Goal: Task Accomplishment & Management: Complete application form

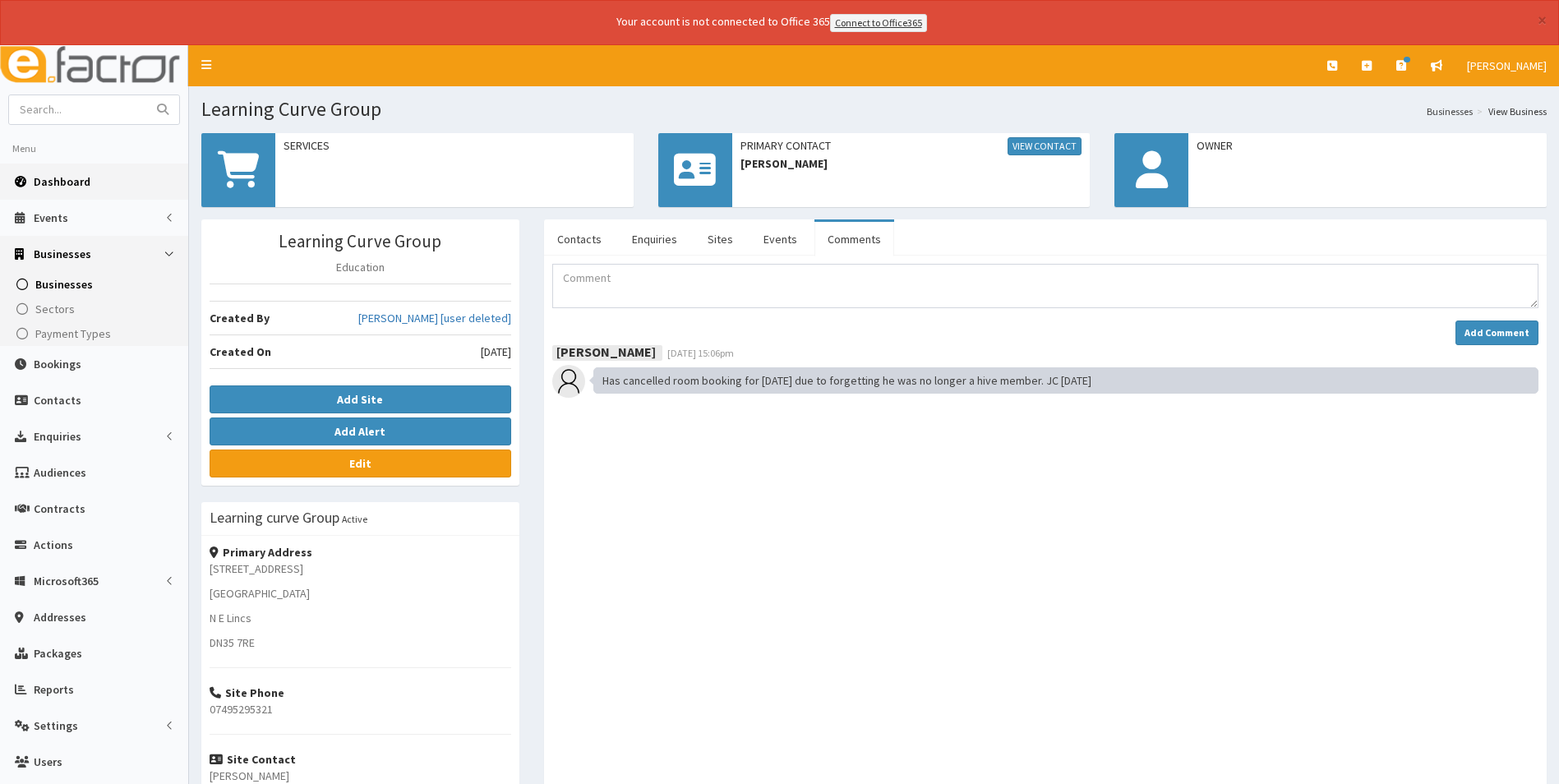
click at [58, 170] on link "Dashboard" at bounding box center [94, 181] width 188 height 36
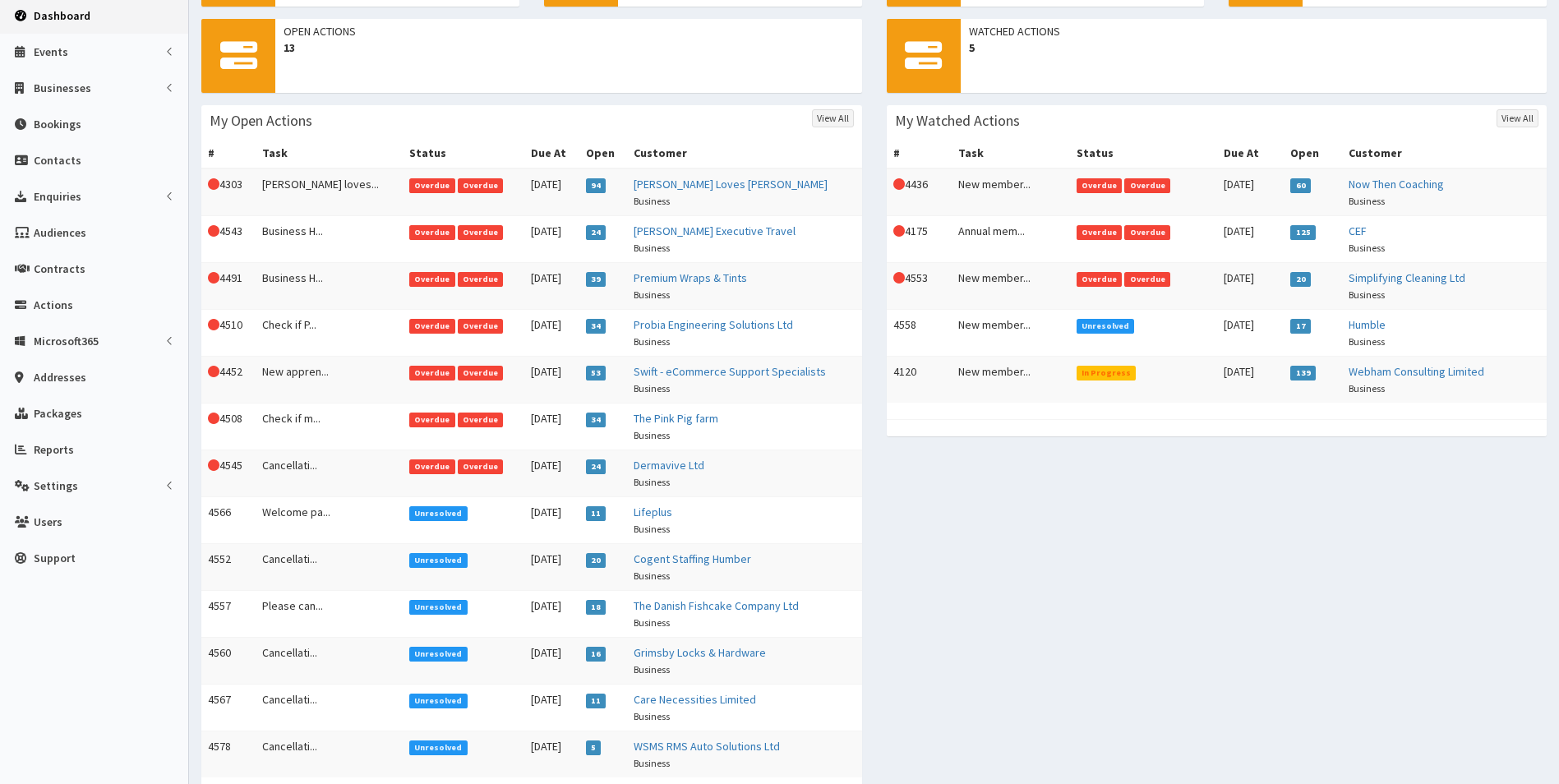
scroll to position [18, 0]
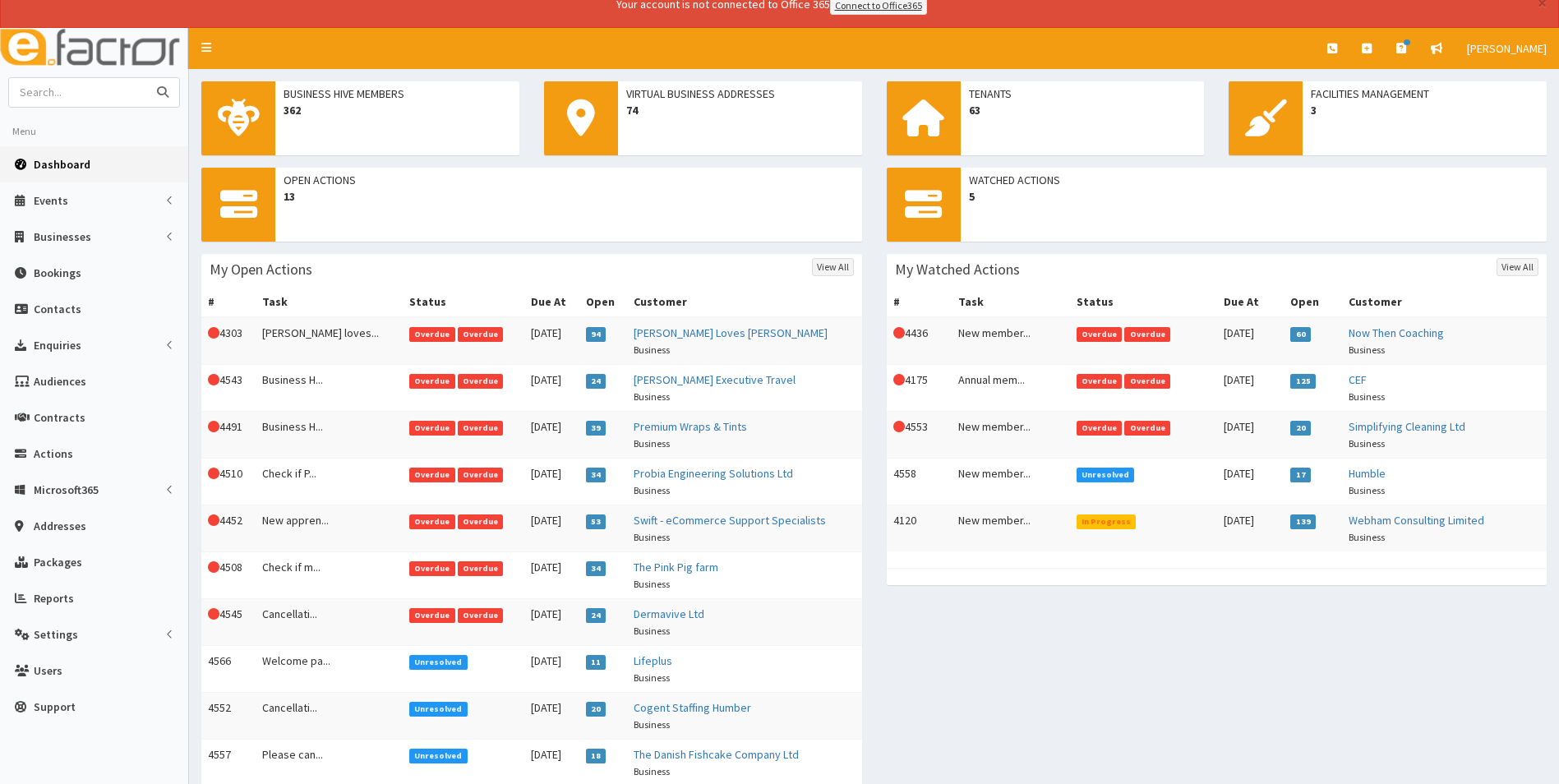
click at [107, 92] on input "text" at bounding box center [78, 92] width 139 height 28
type input "ab roooms"
click at [146, 78] on button "submit" at bounding box center [163, 92] width 33 height 28
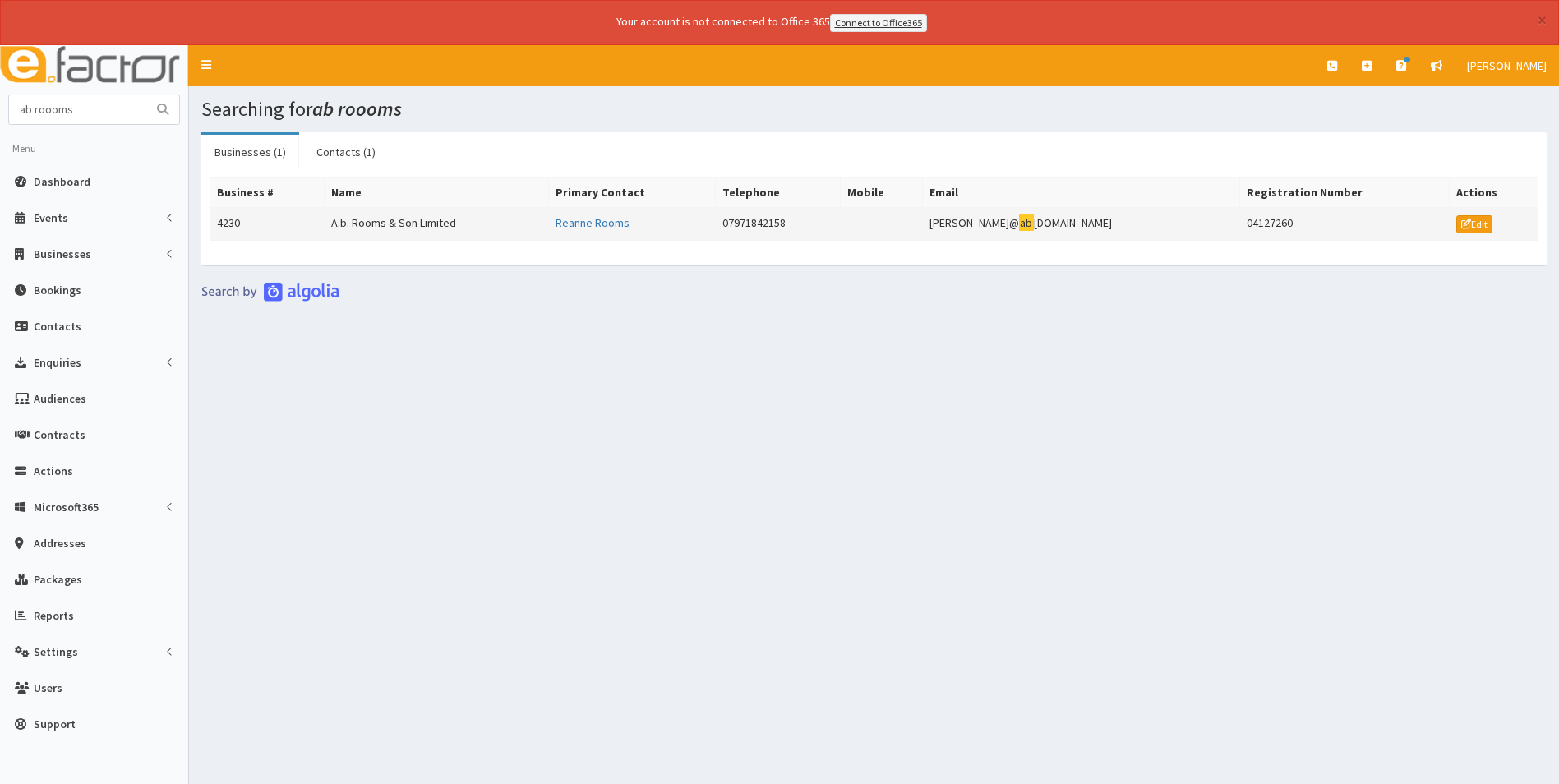
click at [391, 219] on td "A.b. Rooms & Son Limited" at bounding box center [436, 223] width 224 height 33
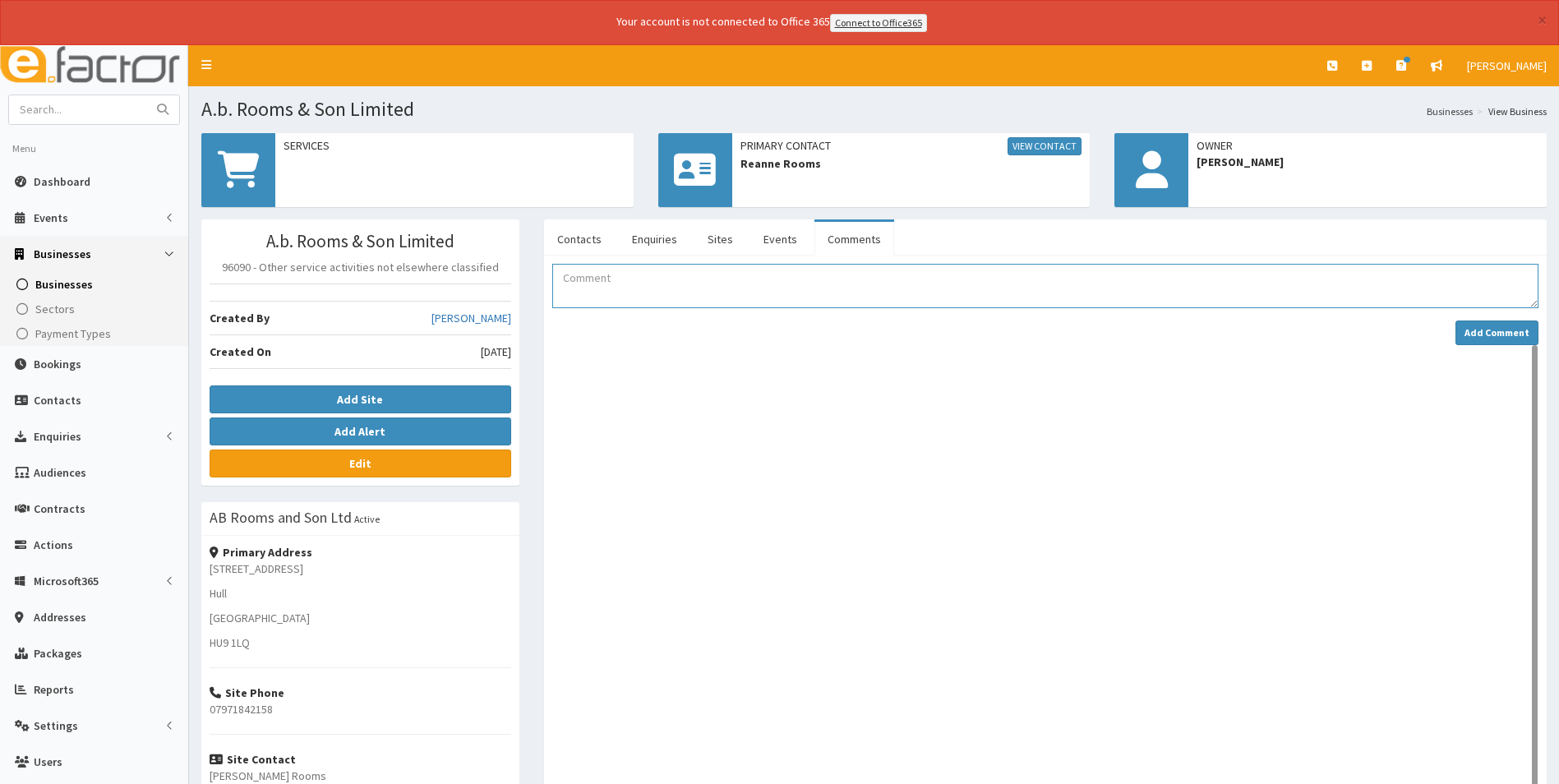
click at [705, 296] on textarea "Comment" at bounding box center [1045, 286] width 986 height 45
type textarea "Reanne has booked on to networking at the pink pig."
click at [1501, 331] on strong "Add Comment" at bounding box center [1498, 333] width 65 height 13
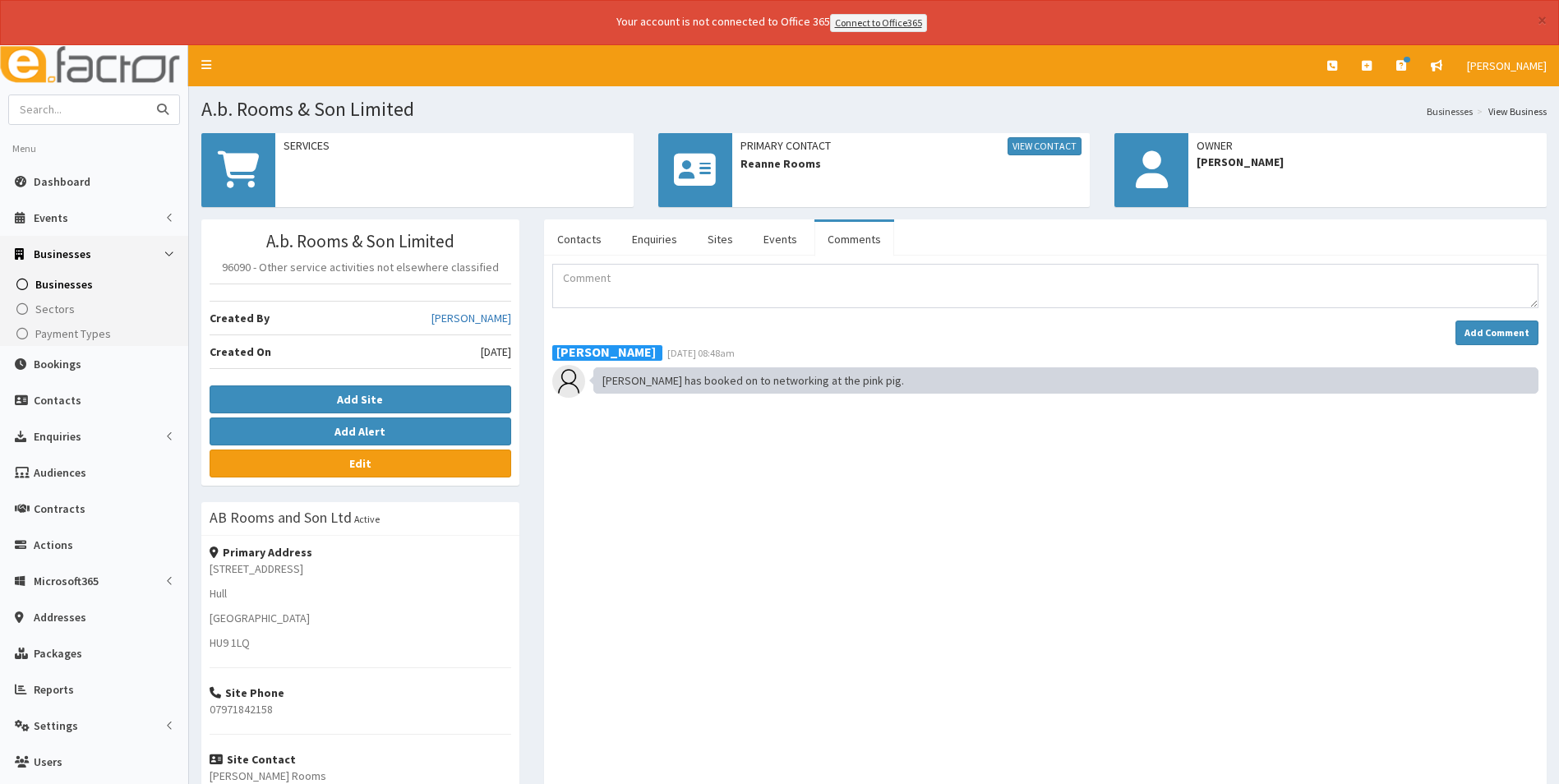
click at [102, 106] on input "text" at bounding box center [78, 109] width 139 height 28
type input "Holmegarth"
click at [146, 96] on button "submit" at bounding box center [163, 109] width 33 height 28
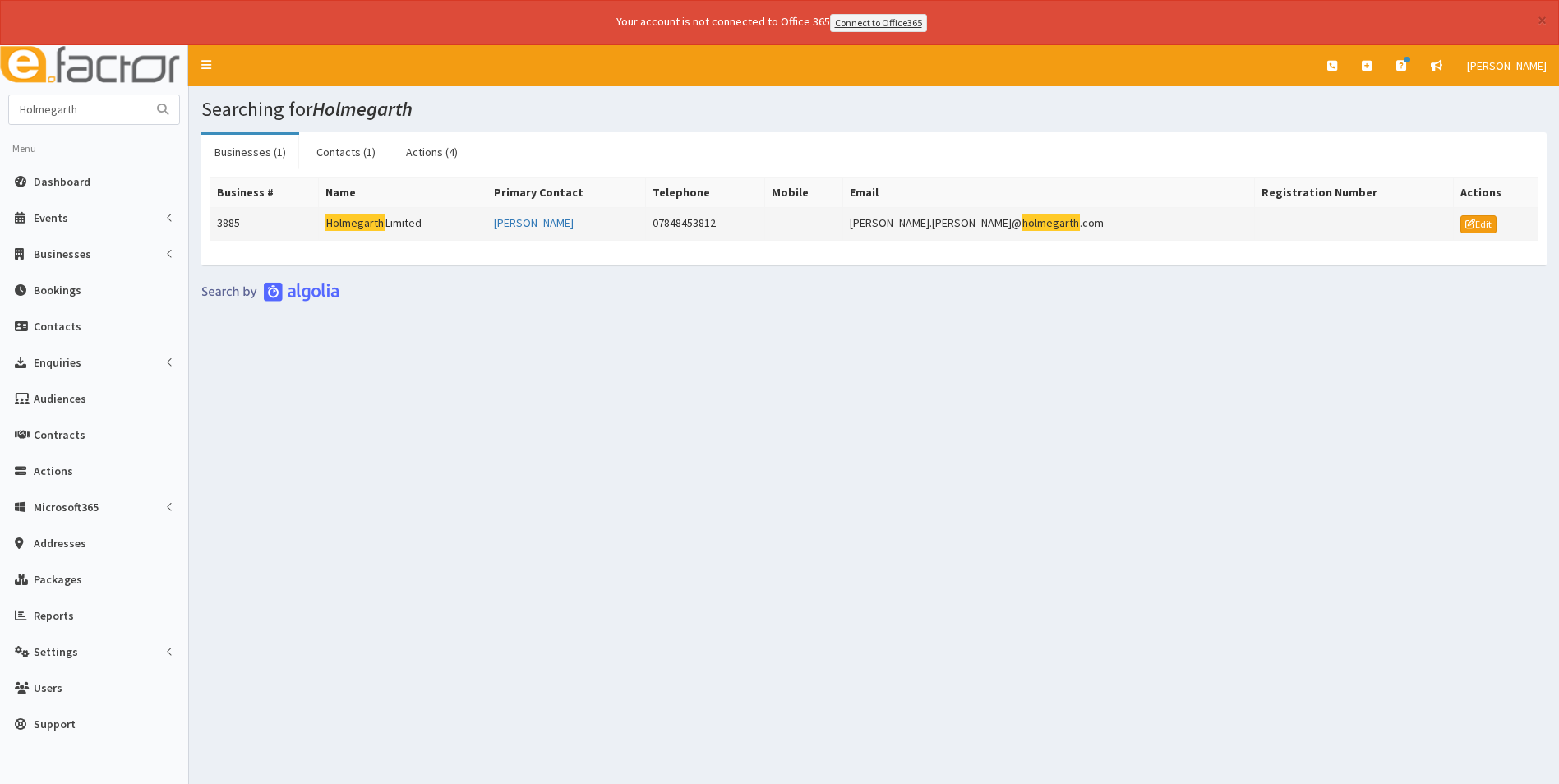
click at [358, 227] on mark "Holmegarth" at bounding box center [356, 223] width 60 height 18
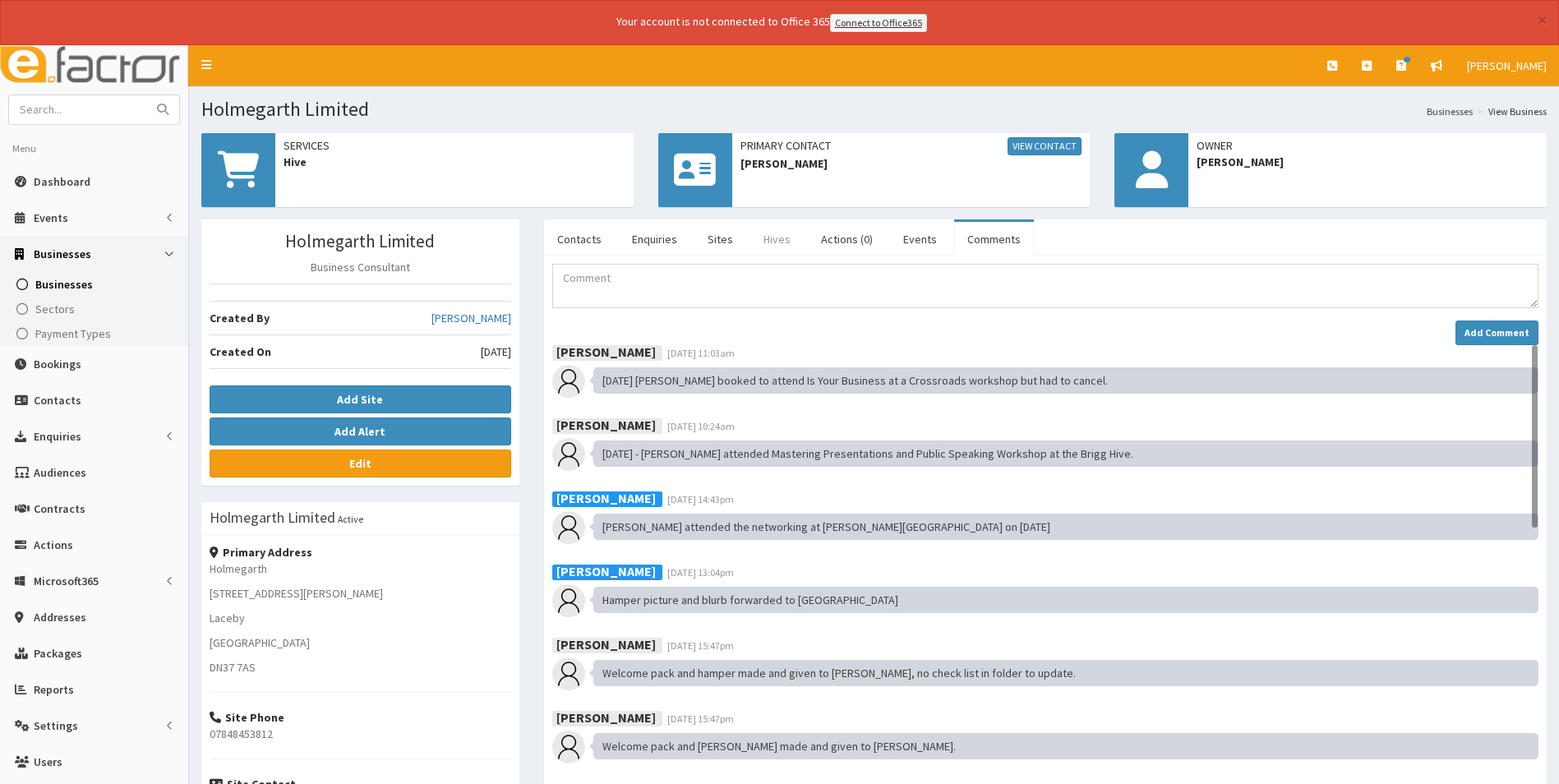
click at [779, 239] on link "Hives" at bounding box center [777, 239] width 54 height 34
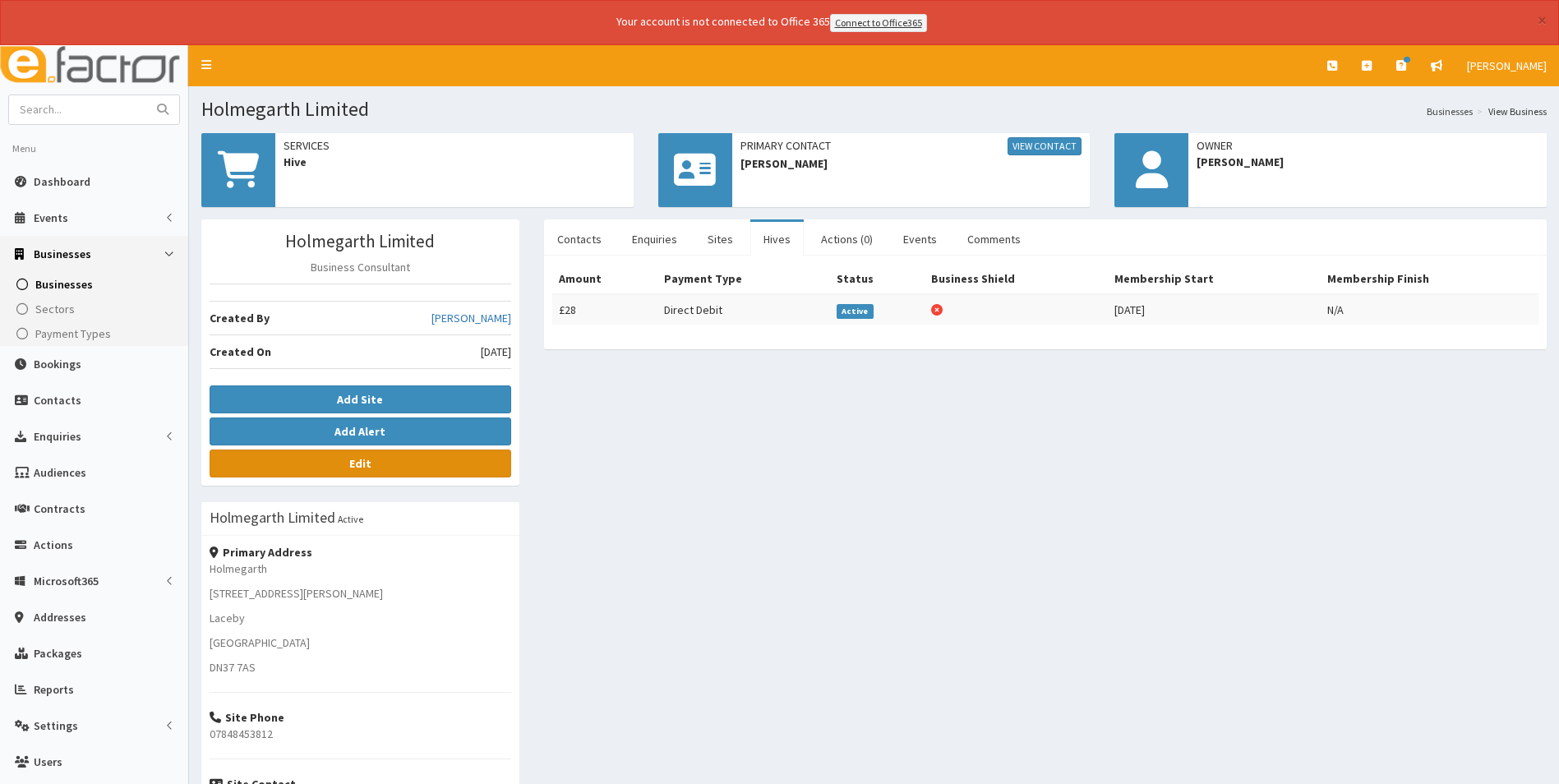
click at [421, 468] on link "Edit" at bounding box center [360, 463] width 301 height 28
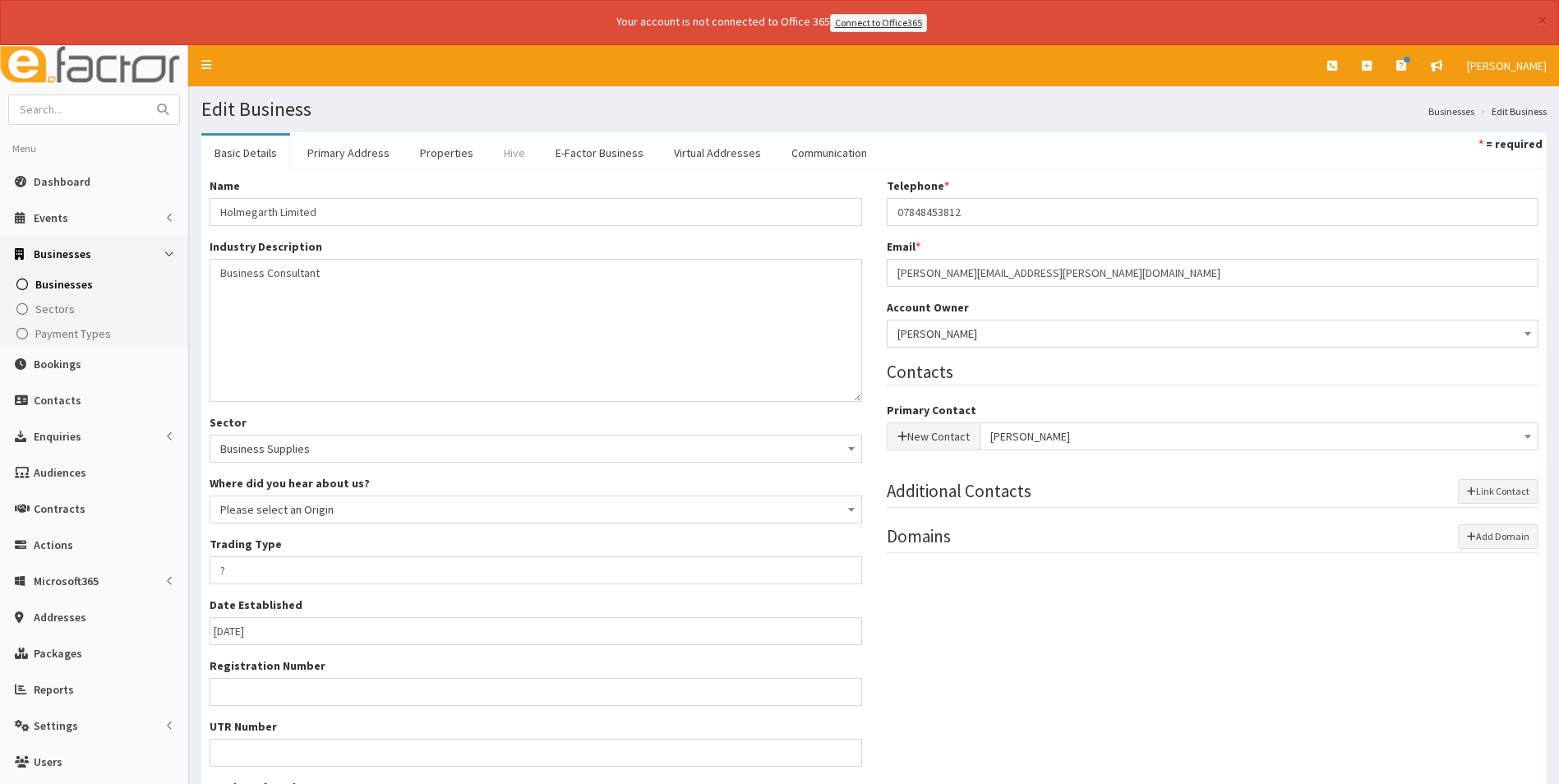
click at [513, 160] on link "Hive" at bounding box center [514, 152] width 48 height 34
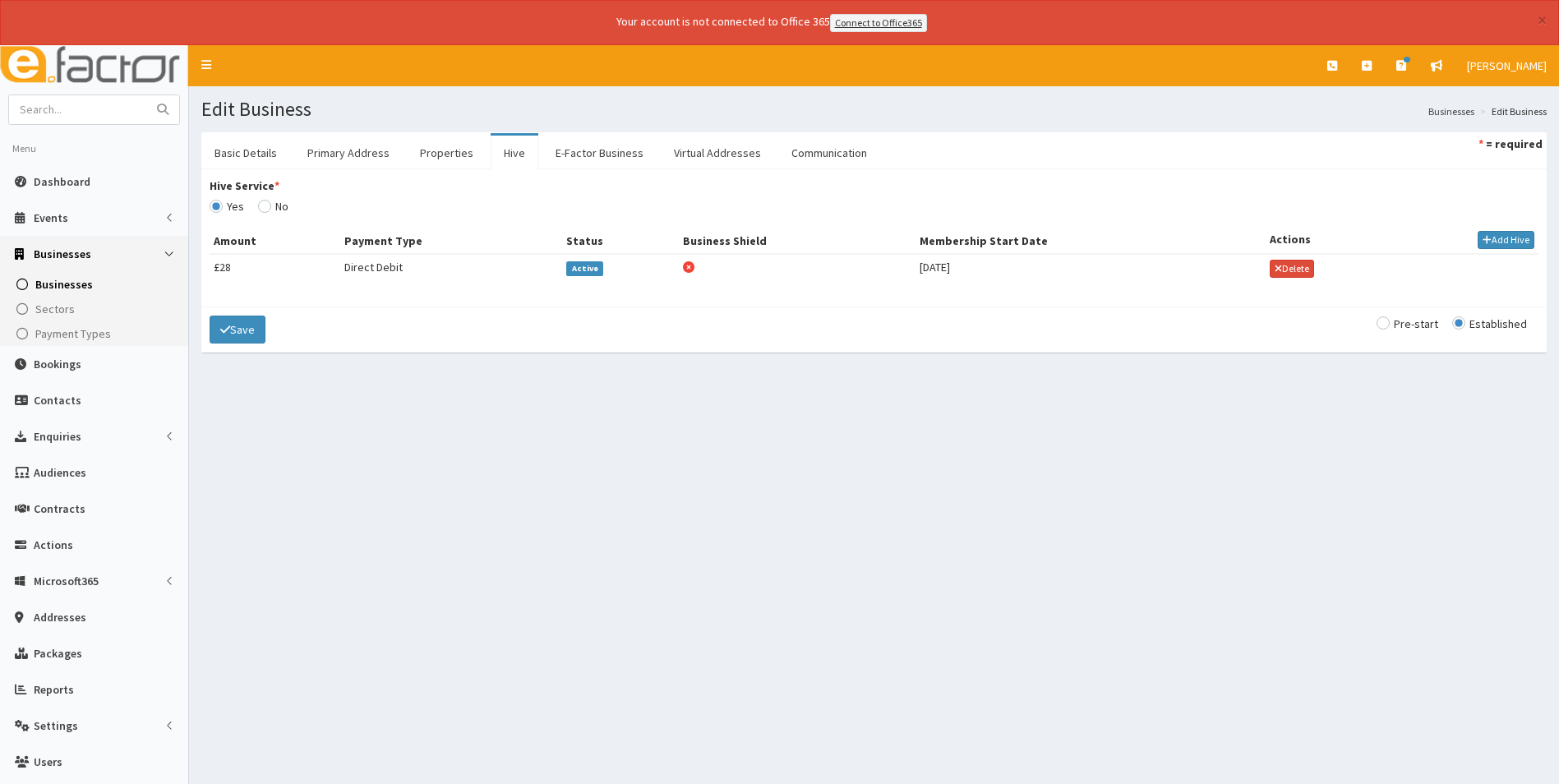
click at [592, 268] on span "Active" at bounding box center [585, 268] width 37 height 15
type input "09-07-2025"
select select "1"
select select "2"
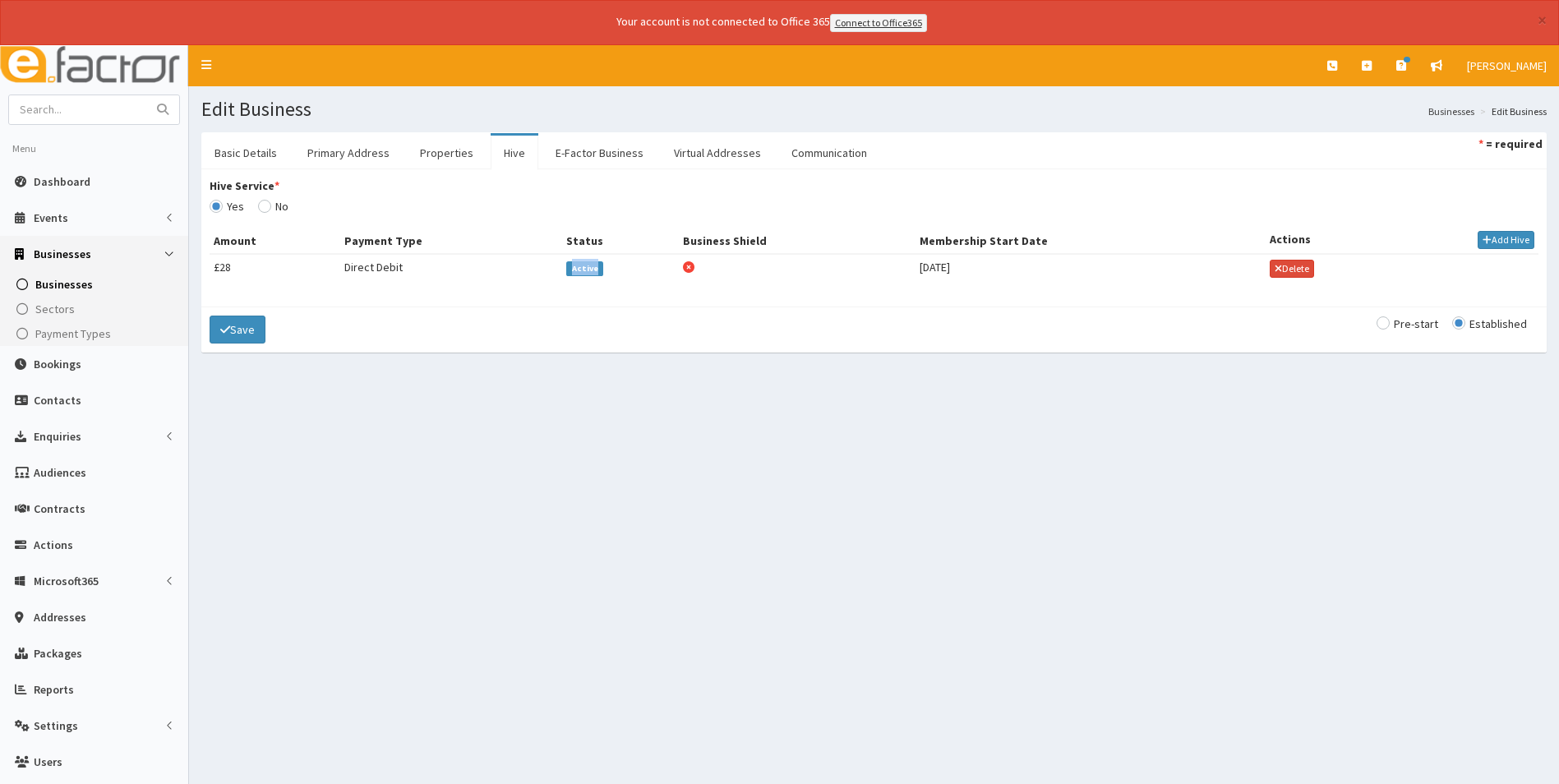
type input "27.50"
checkbox input "false"
checkbox input "true"
select select "2"
select select
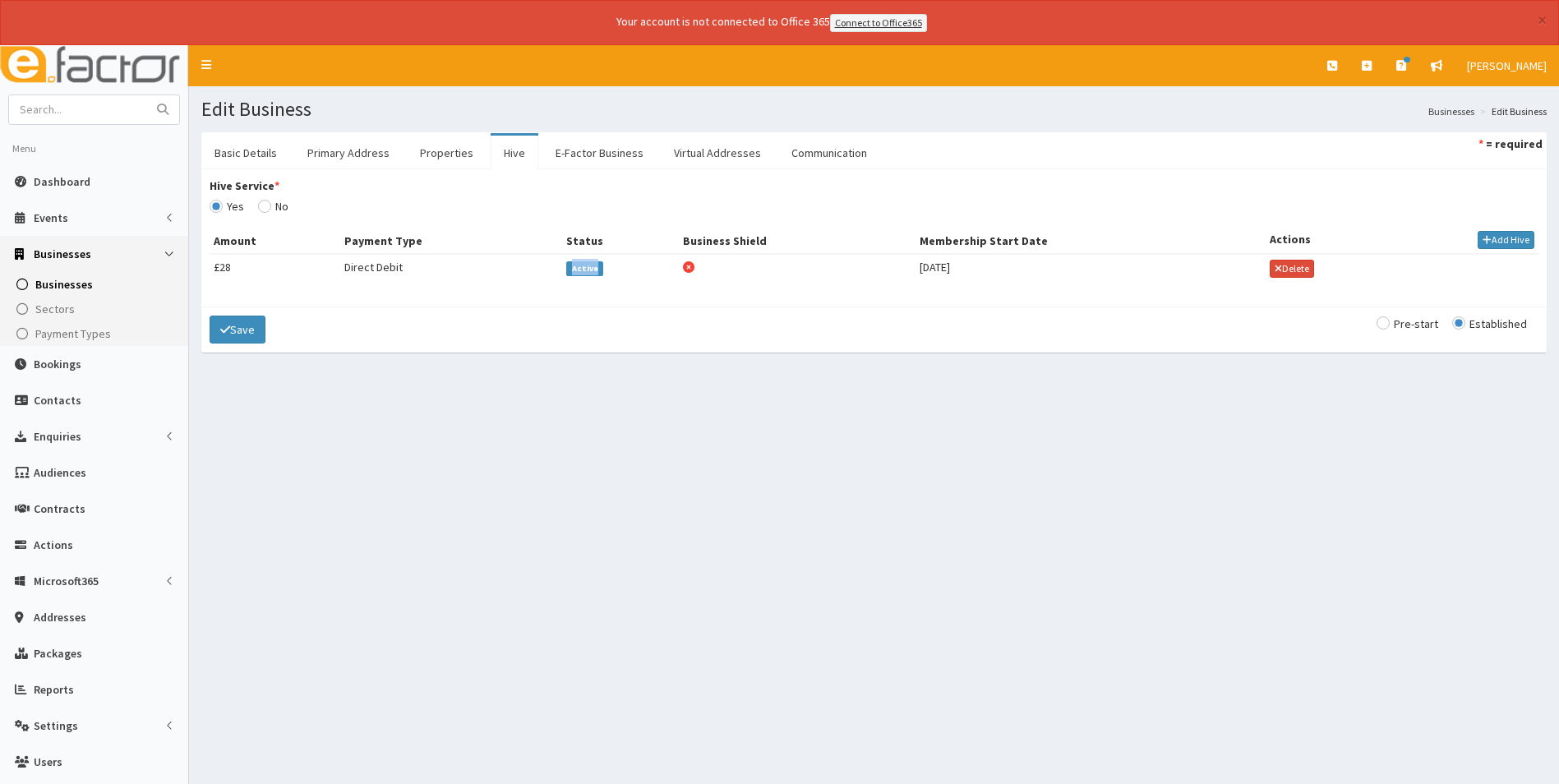
select select
select select "835"
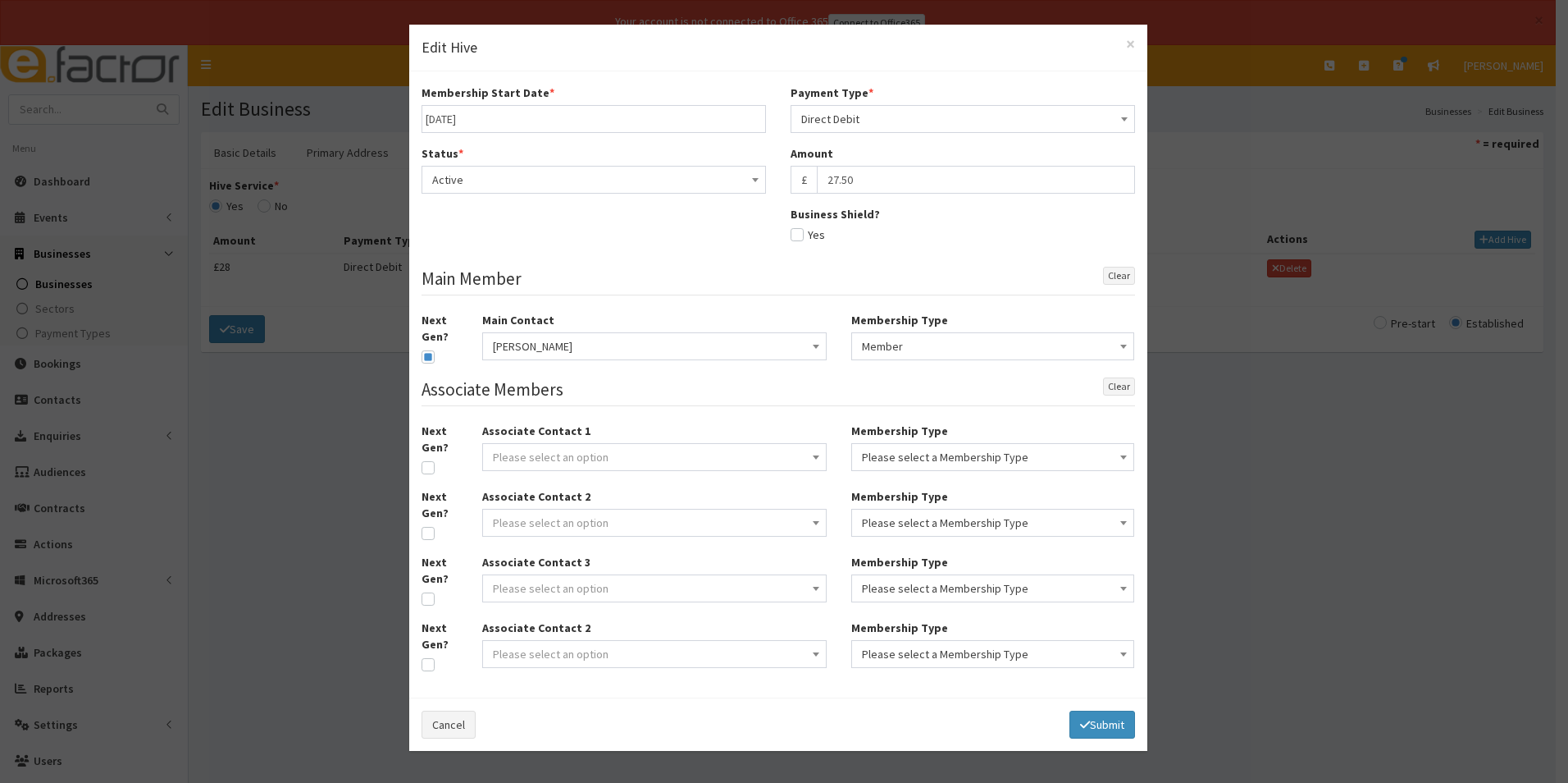
type input "09-07-2025"
select select "1"
select select "2"
type input "27.50"
checkbox input "false"
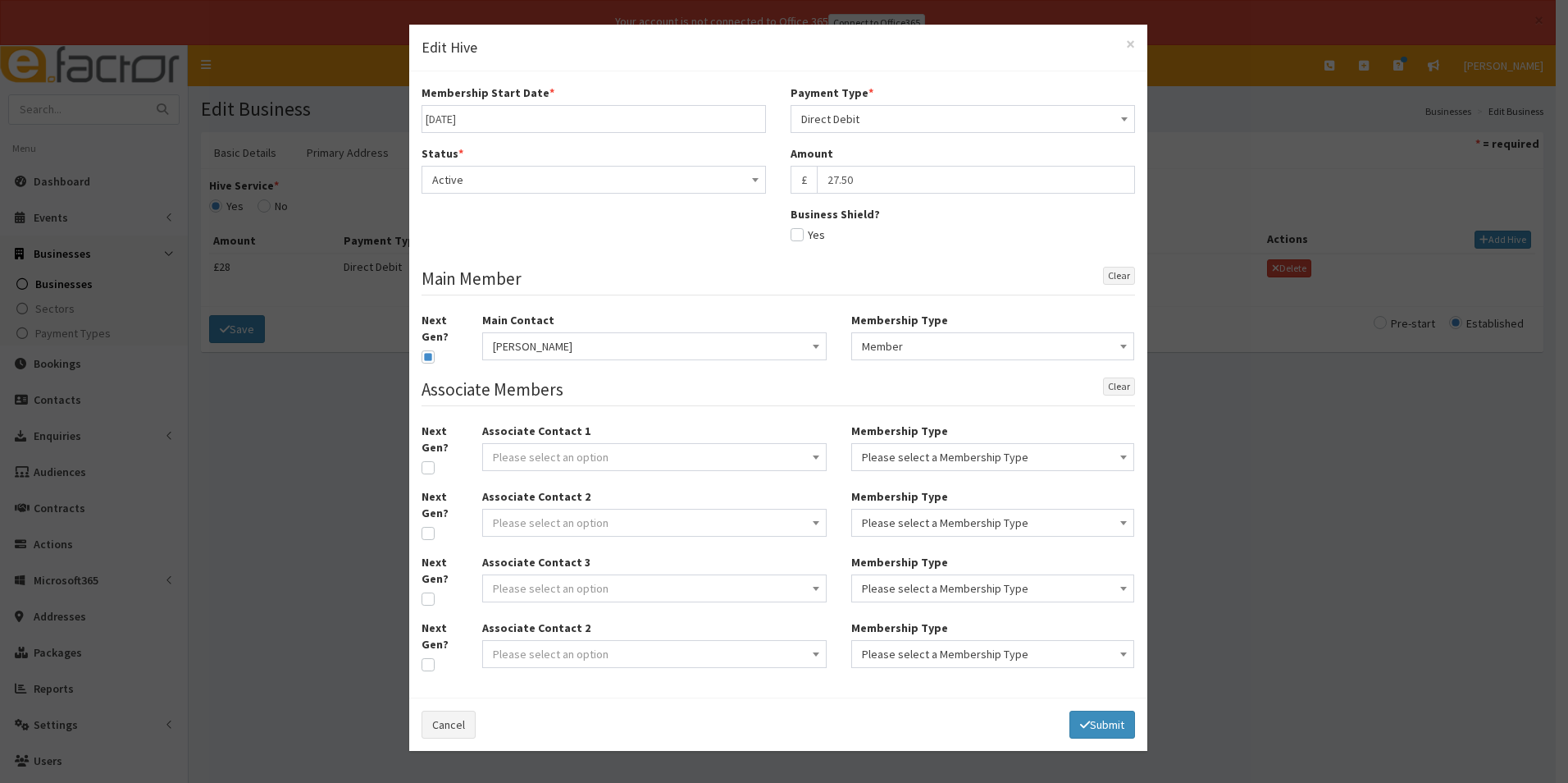
checkbox input "true"
select select "2"
select select
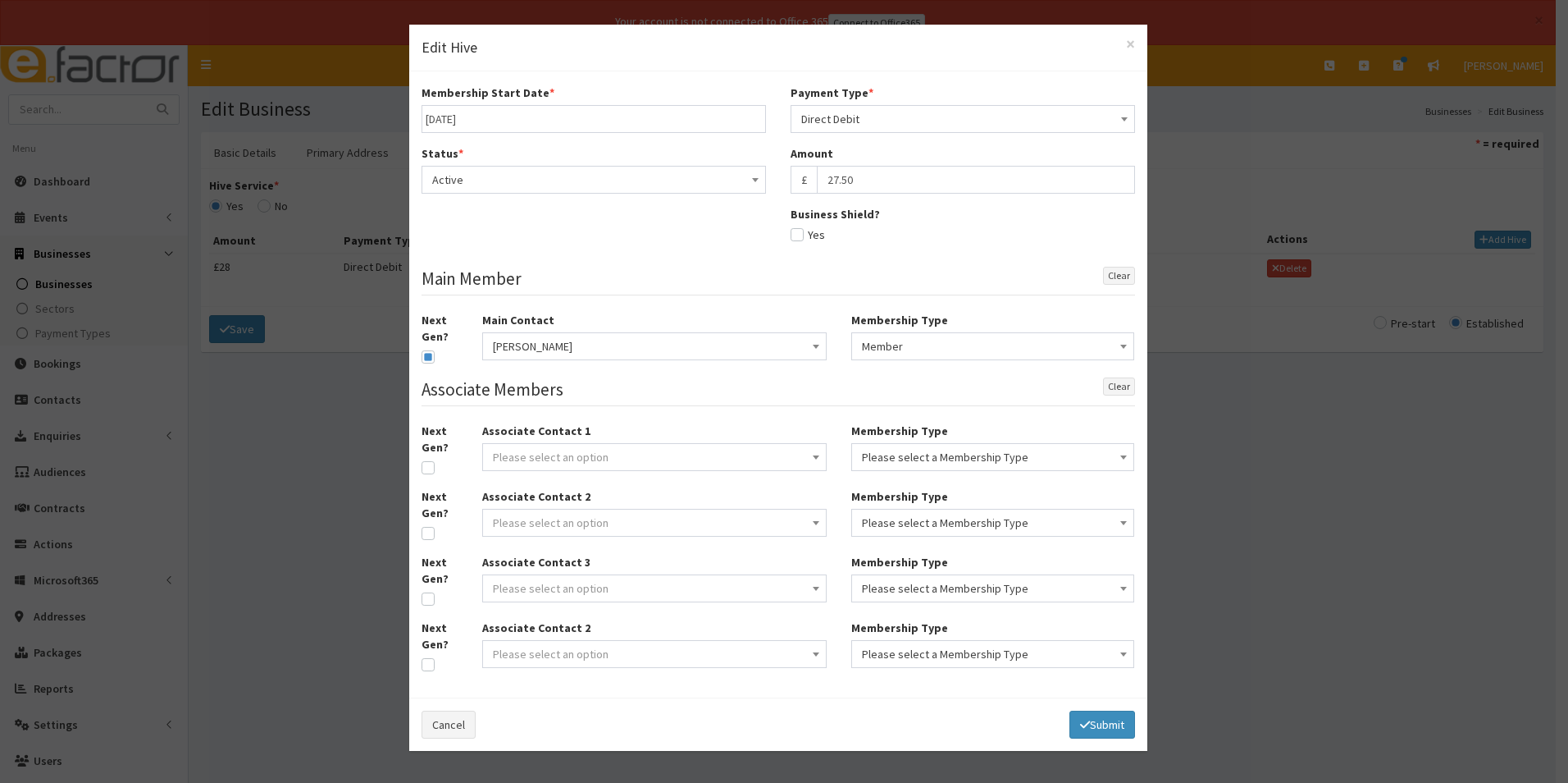
select select
select select "835"
click at [1092, 724] on button "Submit" at bounding box center [1102, 725] width 65 height 28
select select
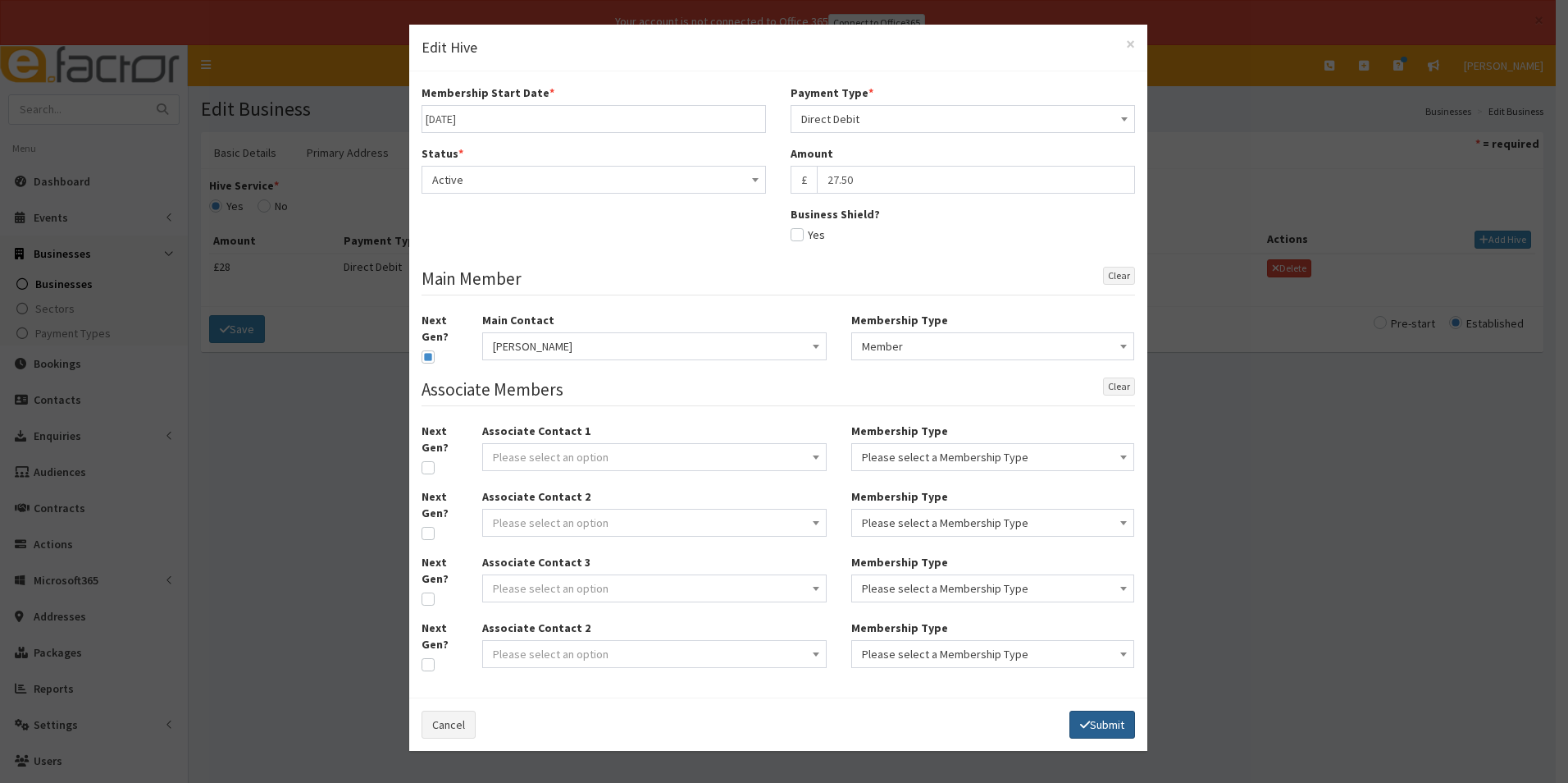
select select
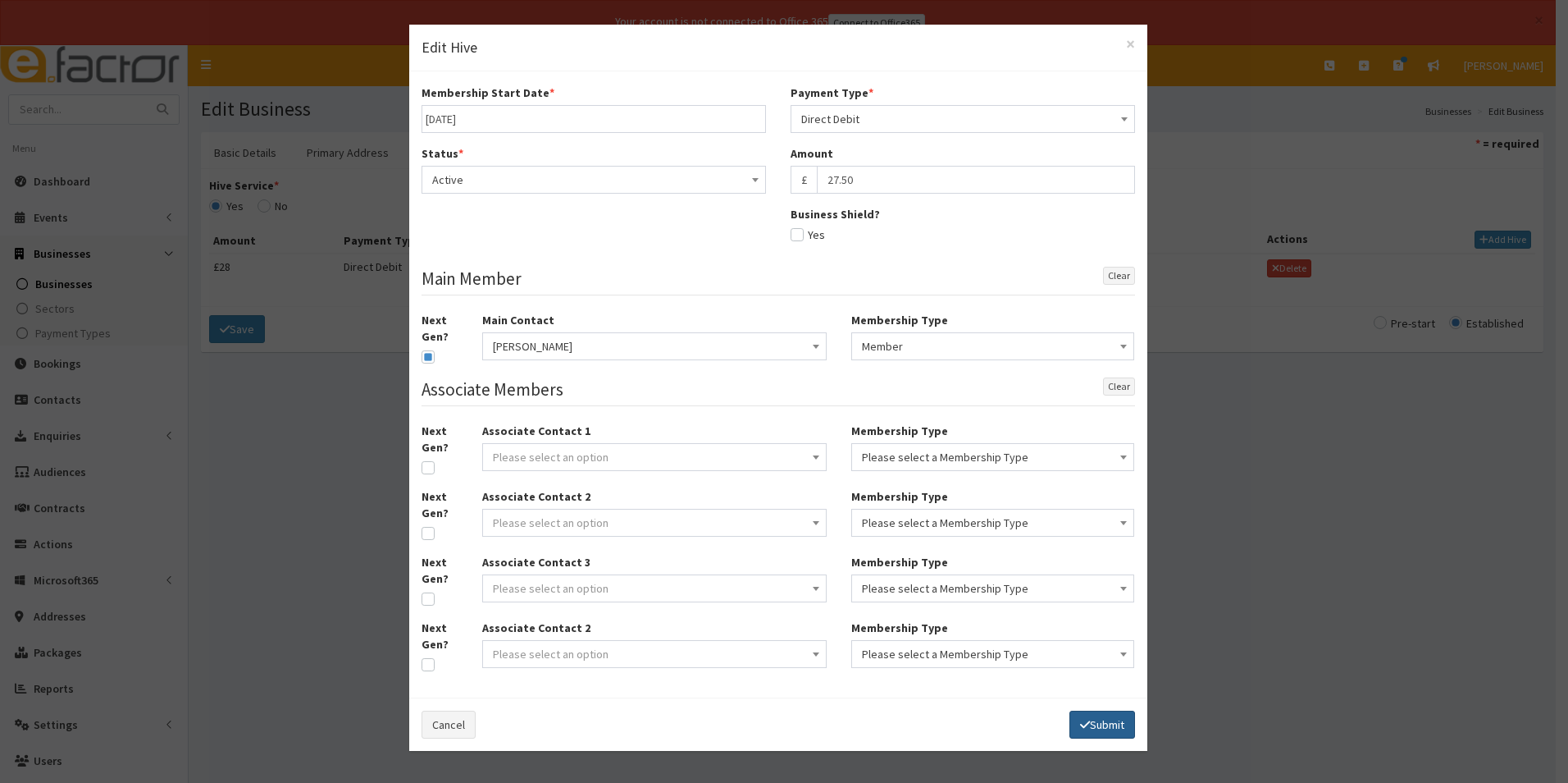
select select
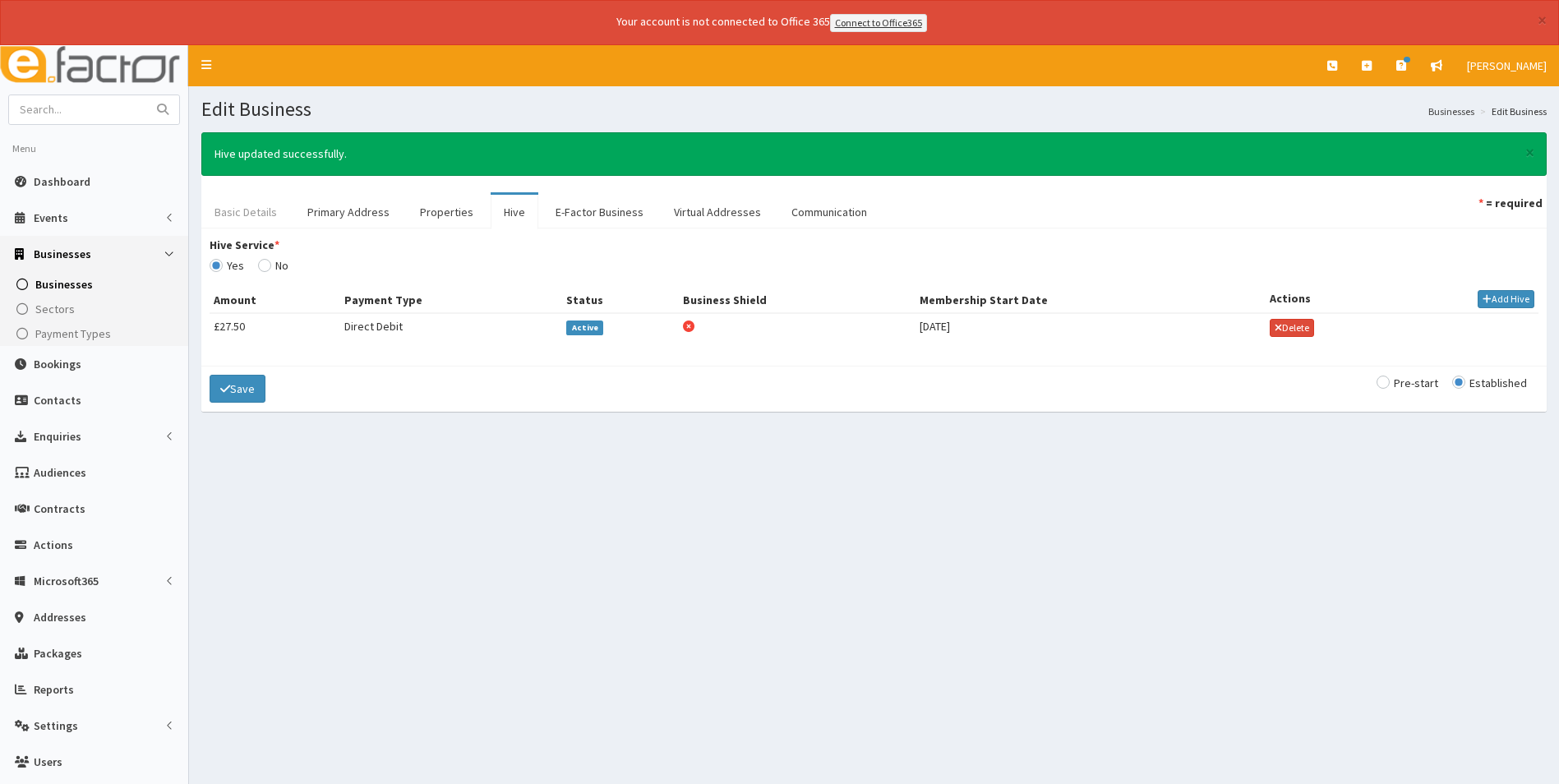
click at [259, 207] on link "Basic Details" at bounding box center [245, 212] width 89 height 34
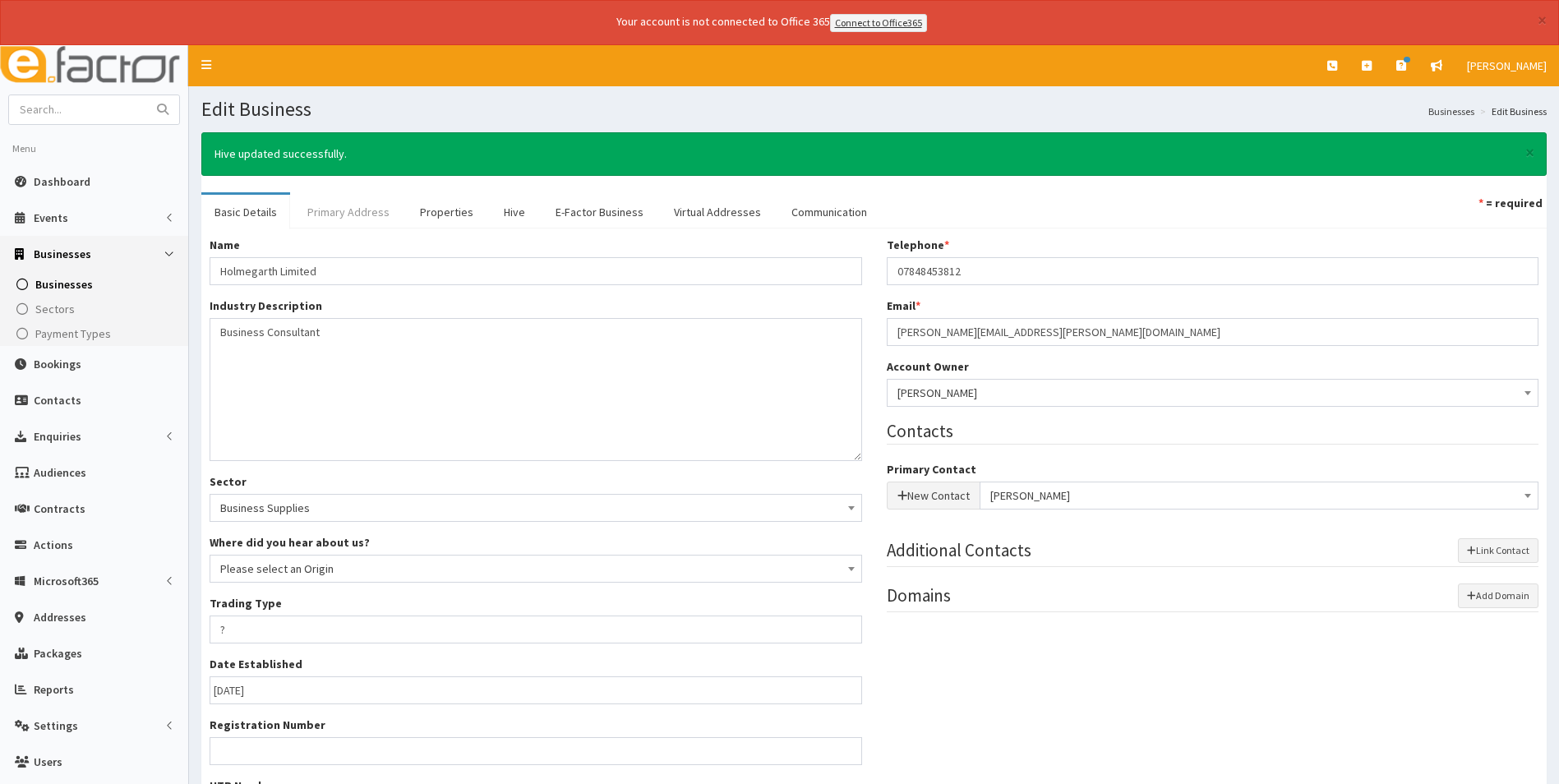
click at [344, 202] on link "Primary Address" at bounding box center [348, 212] width 108 height 34
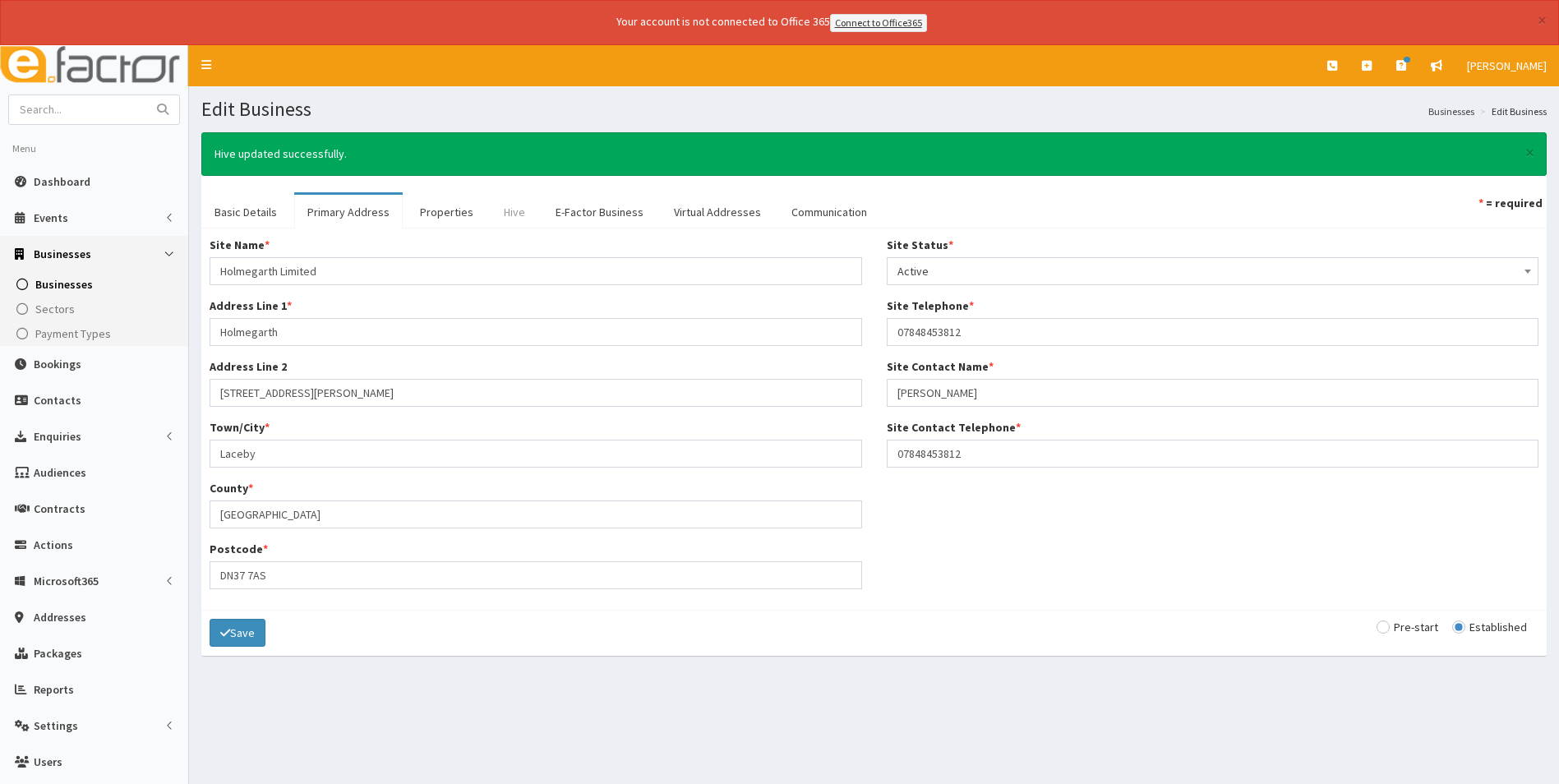
click at [511, 212] on link "Hive" at bounding box center [514, 212] width 48 height 34
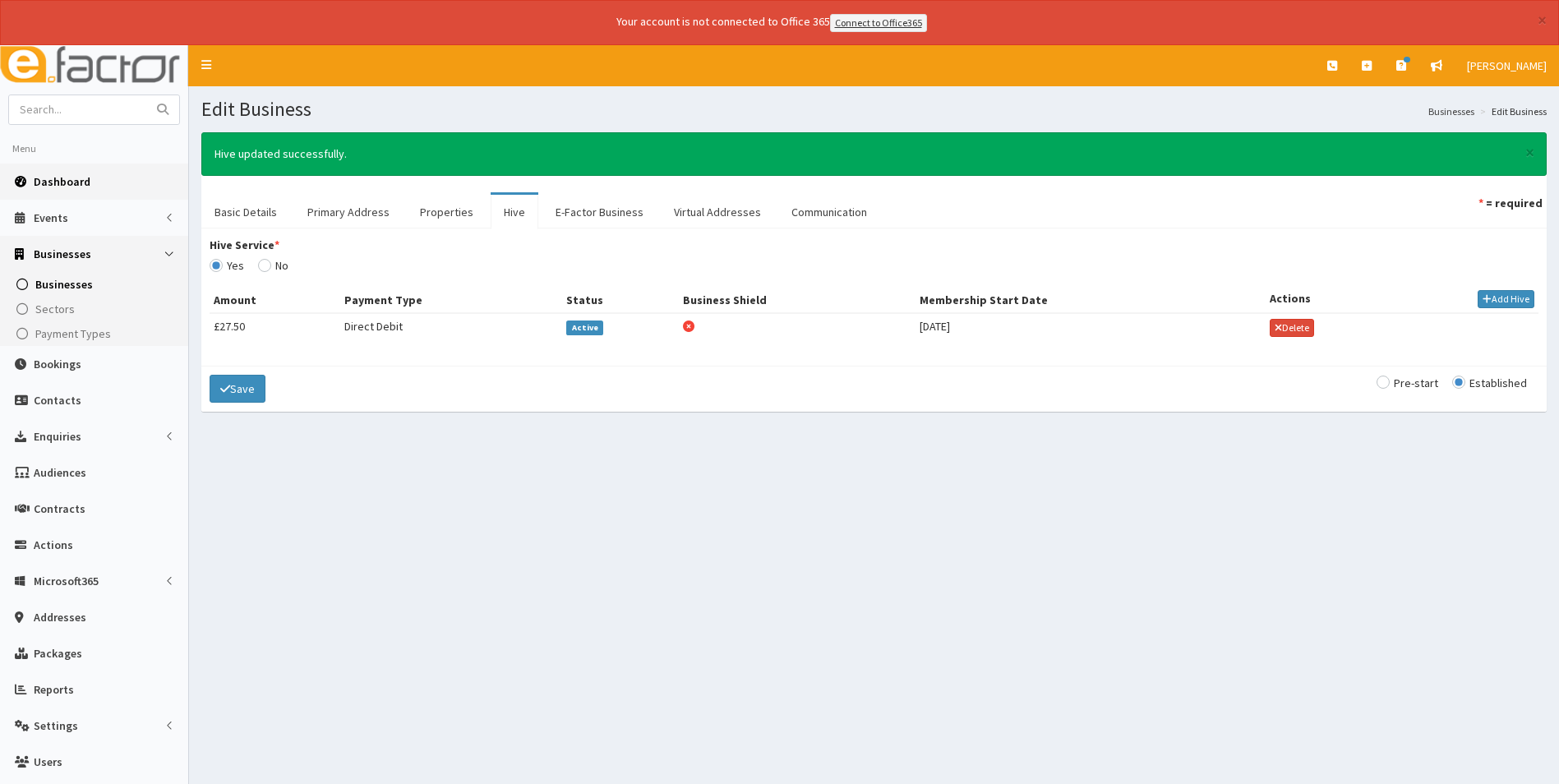
click at [76, 176] on span "Dashboard" at bounding box center [62, 181] width 57 height 15
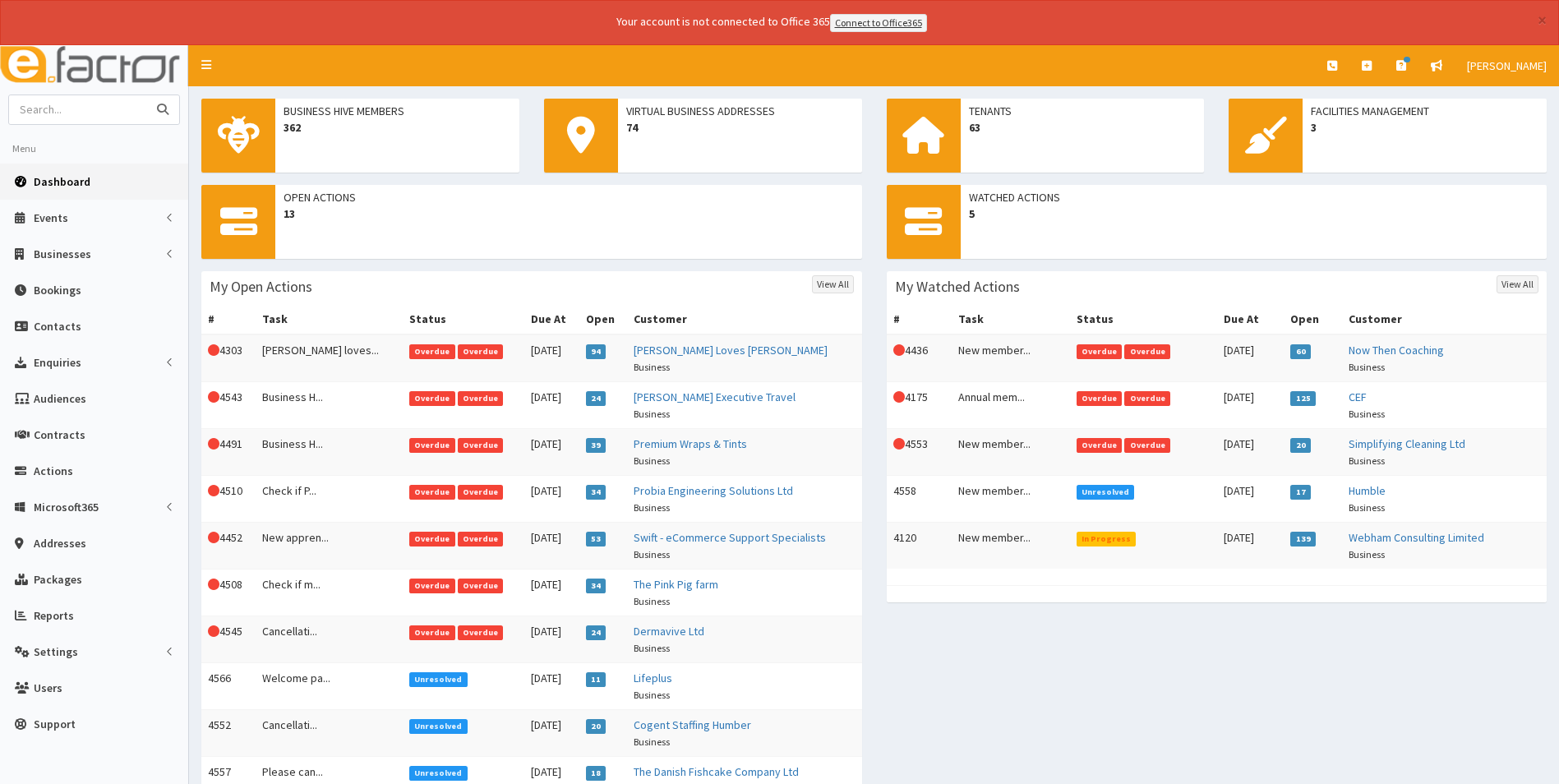
drag, startPoint x: 86, startPoint y: 111, endPoint x: 87, endPoint y: 123, distance: 12.0
click at [85, 117] on input "text" at bounding box center [78, 109] width 139 height 28
type input "[PERSON_NAME]"
click at [146, 96] on button "submit" at bounding box center [163, 109] width 33 height 28
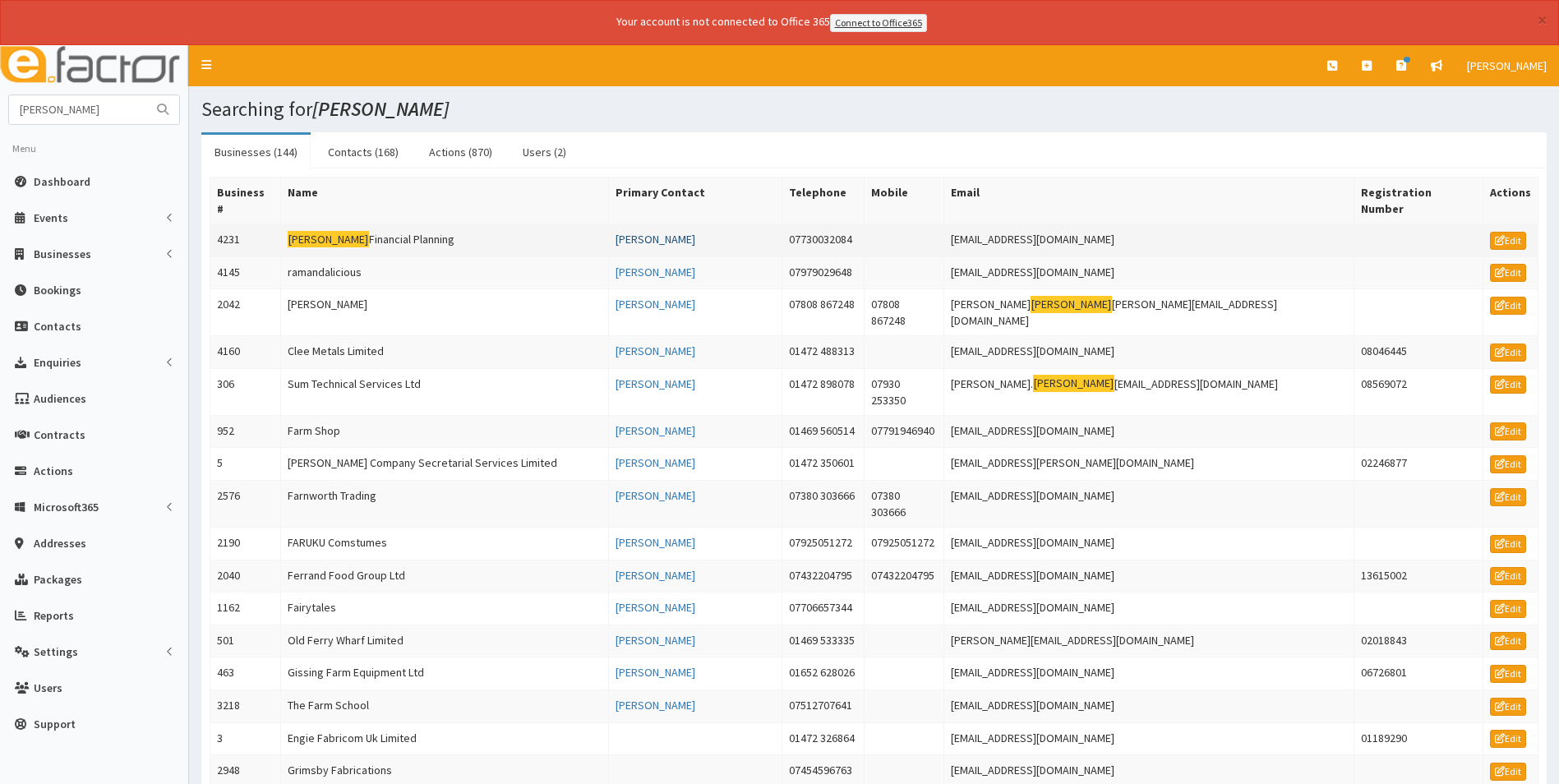
click at [696, 232] on link "Sue Farr" at bounding box center [656, 239] width 80 height 15
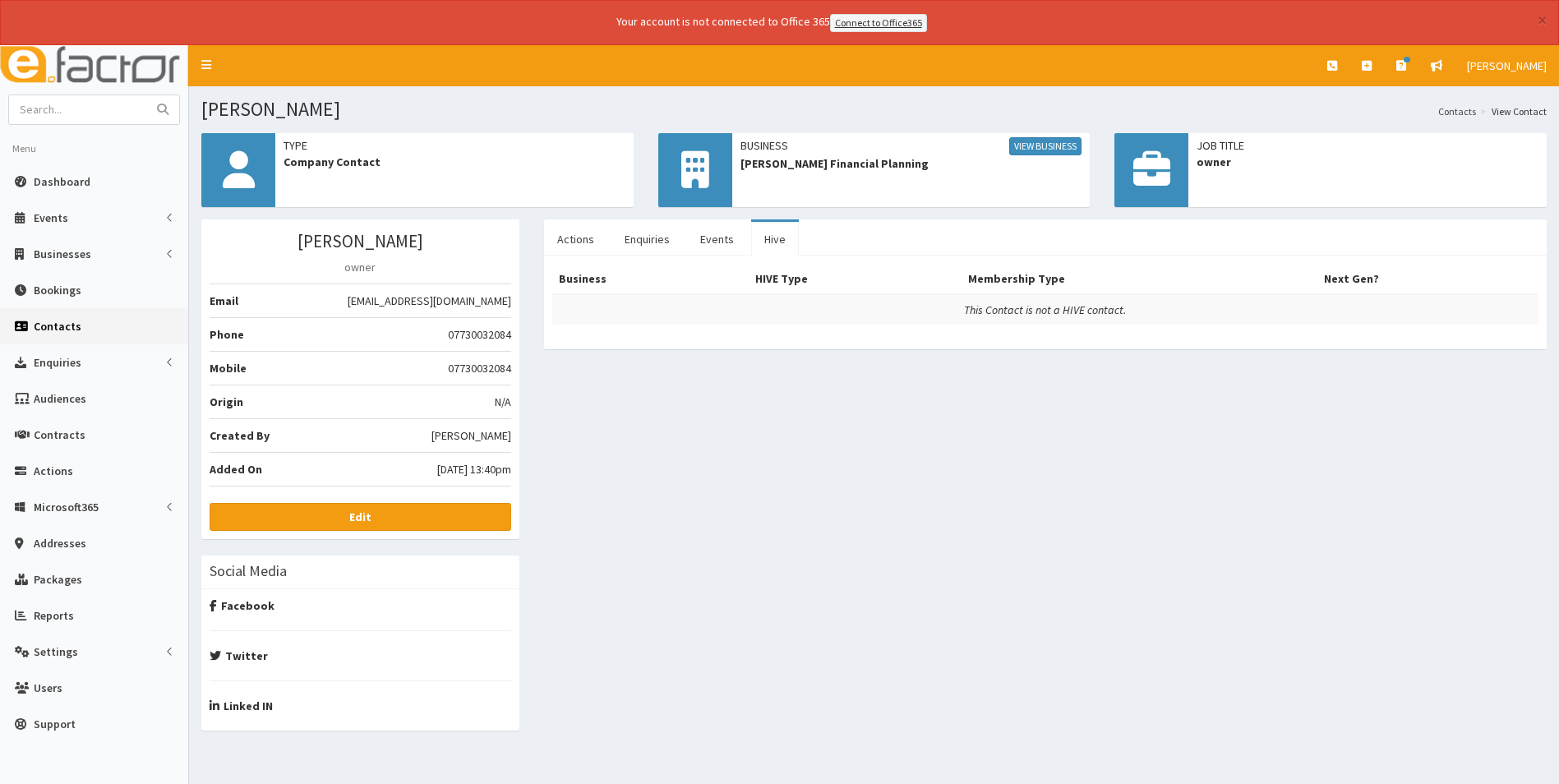
drag, startPoint x: 43, startPoint y: 3, endPoint x: 857, endPoint y: 134, distance: 824.5
click at [857, 134] on div "Business View Business Farr Financial Planning" at bounding box center [911, 155] width 358 height 43
click at [1051, 140] on link "View Business" at bounding box center [1046, 146] width 72 height 19
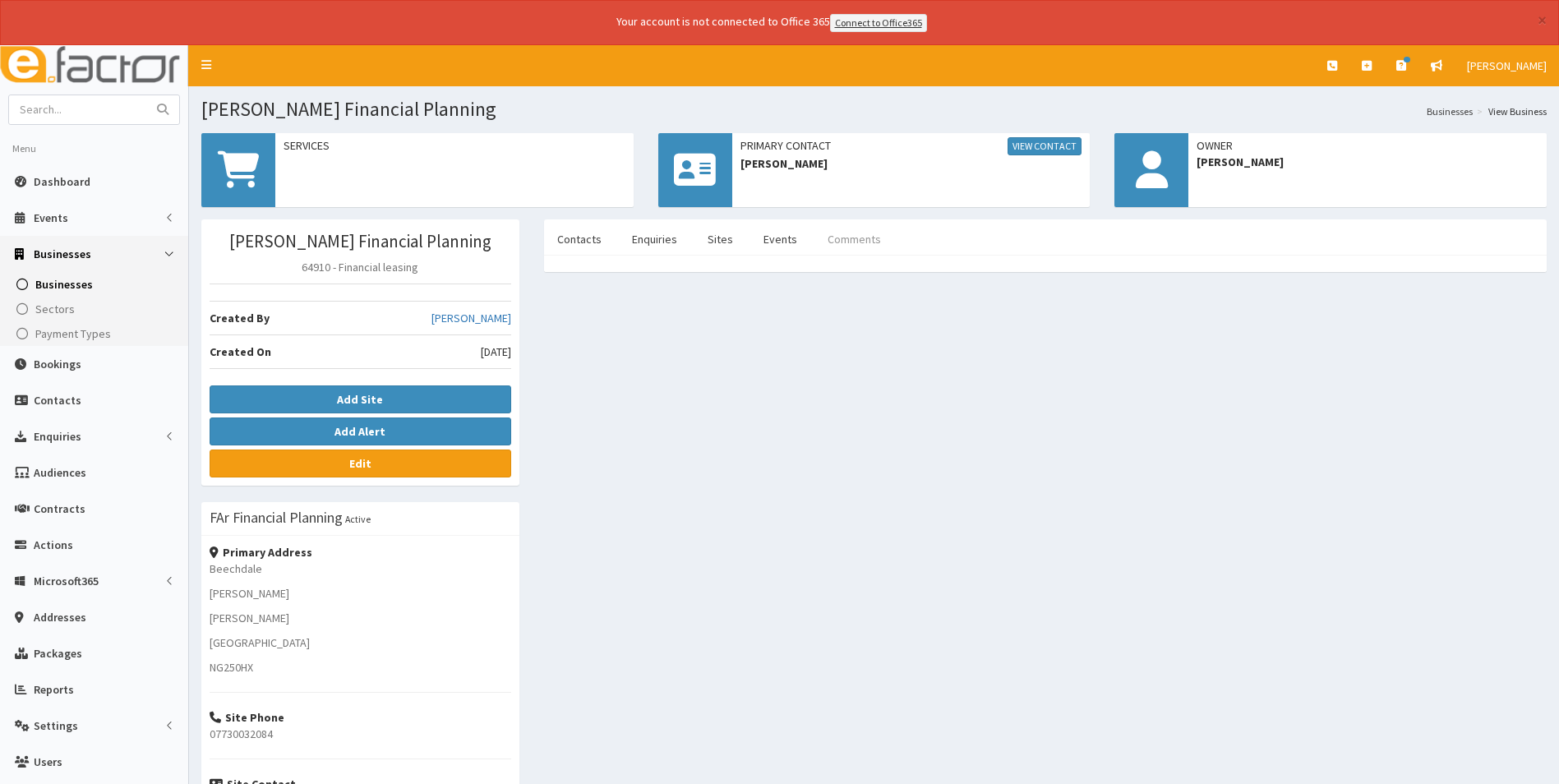
click at [833, 248] on link "Comments" at bounding box center [855, 239] width 80 height 34
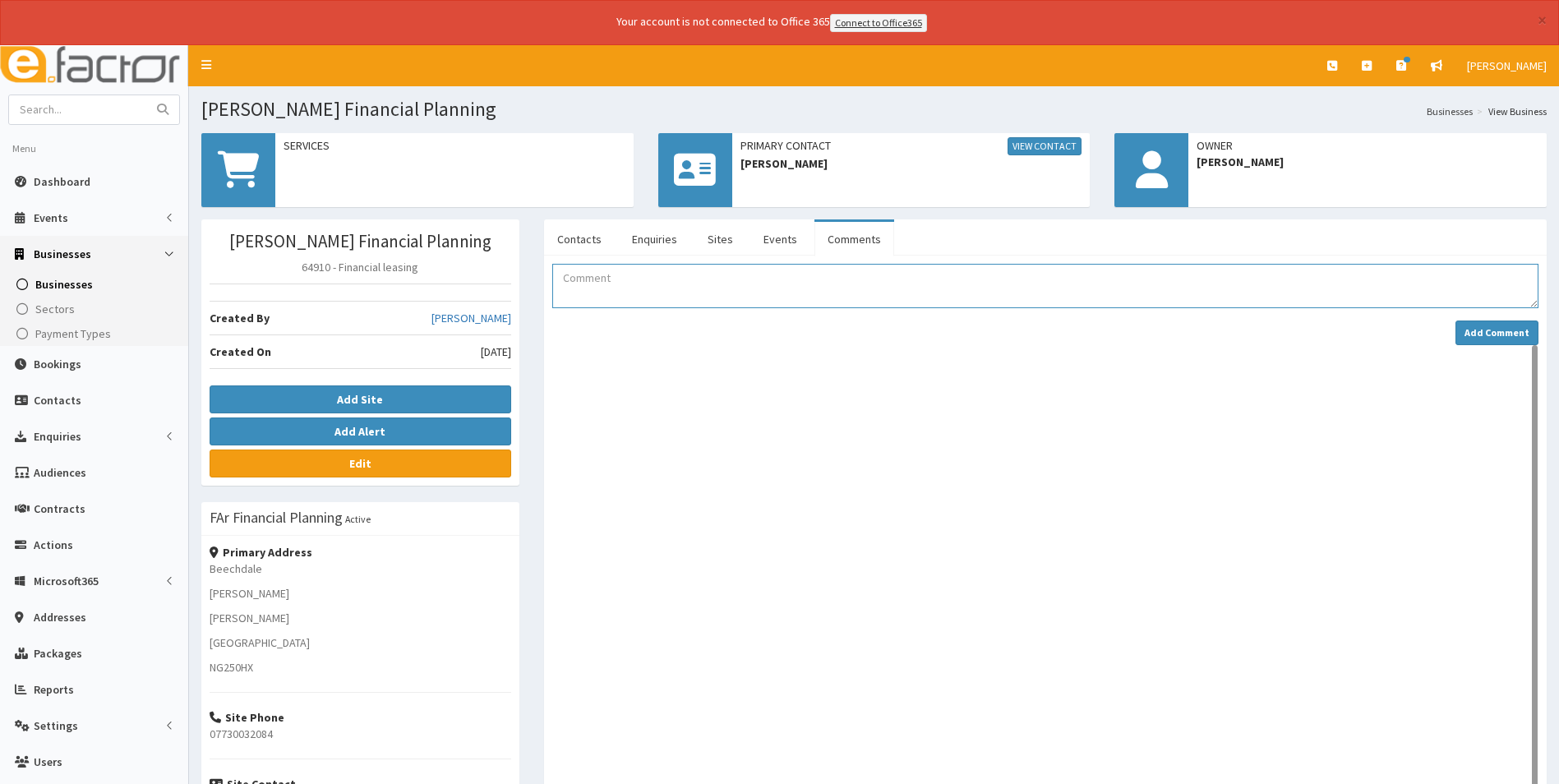
click at [749, 290] on textarea "Comment" at bounding box center [1045, 286] width 986 height 45
type textarea "Sue is booked on to networking at the Pink Pig."
click at [1507, 340] on button "Add Comment" at bounding box center [1497, 333] width 83 height 24
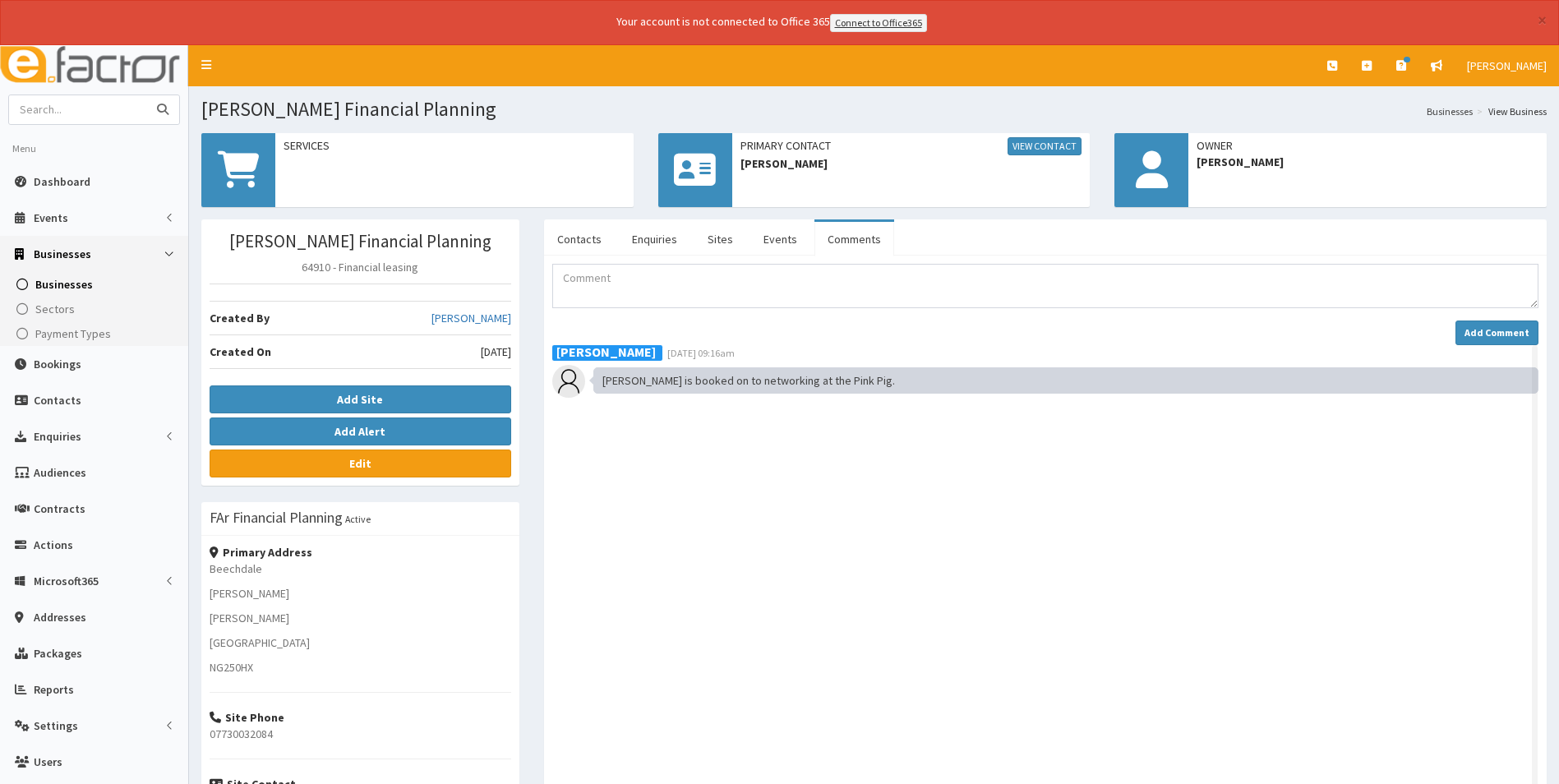
click at [77, 109] on input "text" at bounding box center [78, 109] width 139 height 28
type input "Sws"
click at [146, 96] on button "submit" at bounding box center [163, 109] width 33 height 28
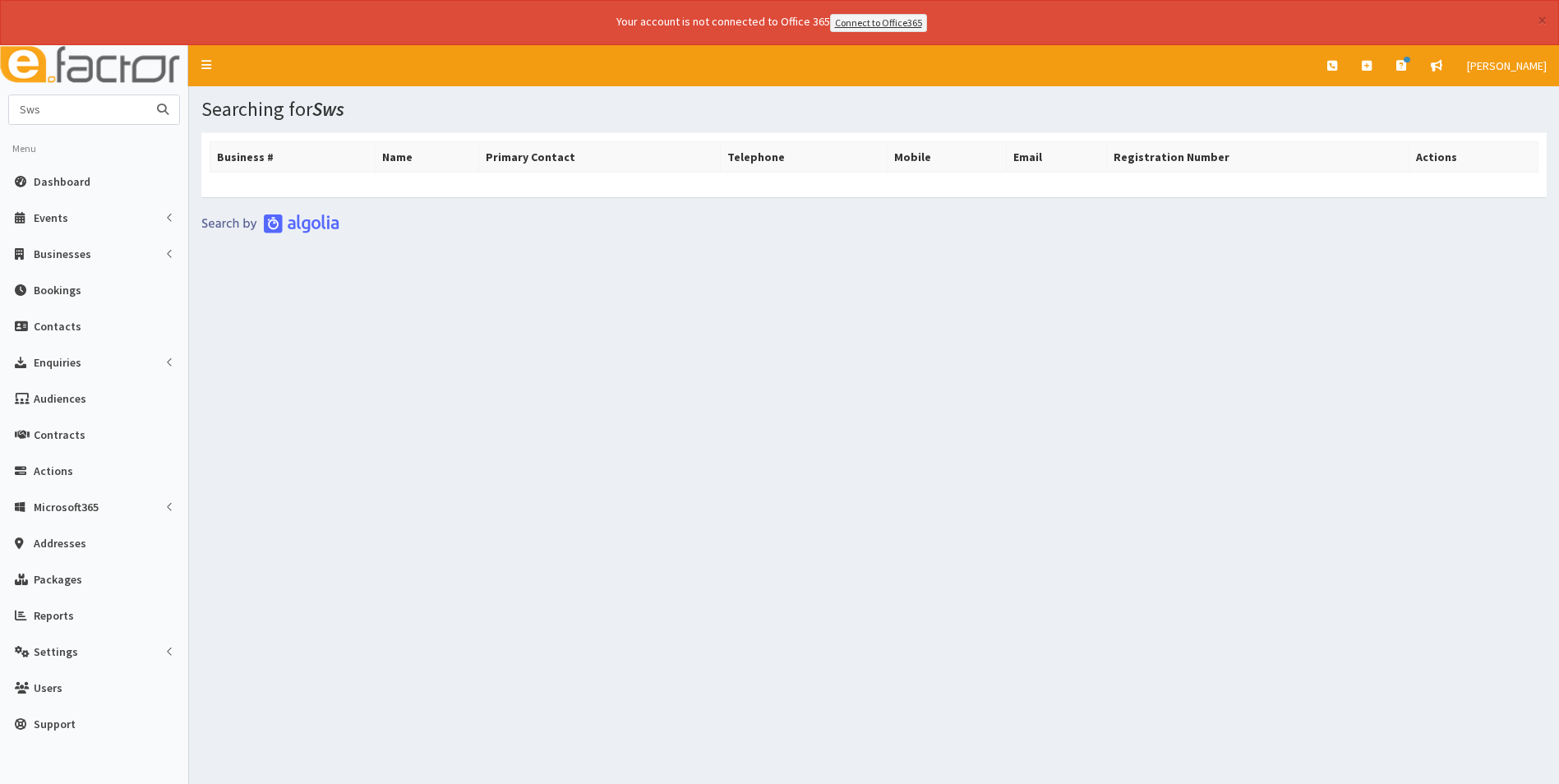
click at [75, 117] on input "Sws" at bounding box center [78, 109] width 139 height 28
click at [870, 321] on section "Business # Name Primary Contact Telephone Mobile Email Registration Number Acti…" at bounding box center [874, 222] width 1371 height 206
click at [160, 111] on icon "submit" at bounding box center [163, 109] width 12 height 12
click at [61, 117] on input "Sws" at bounding box center [78, 109] width 139 height 28
type input "[PERSON_NAME]"
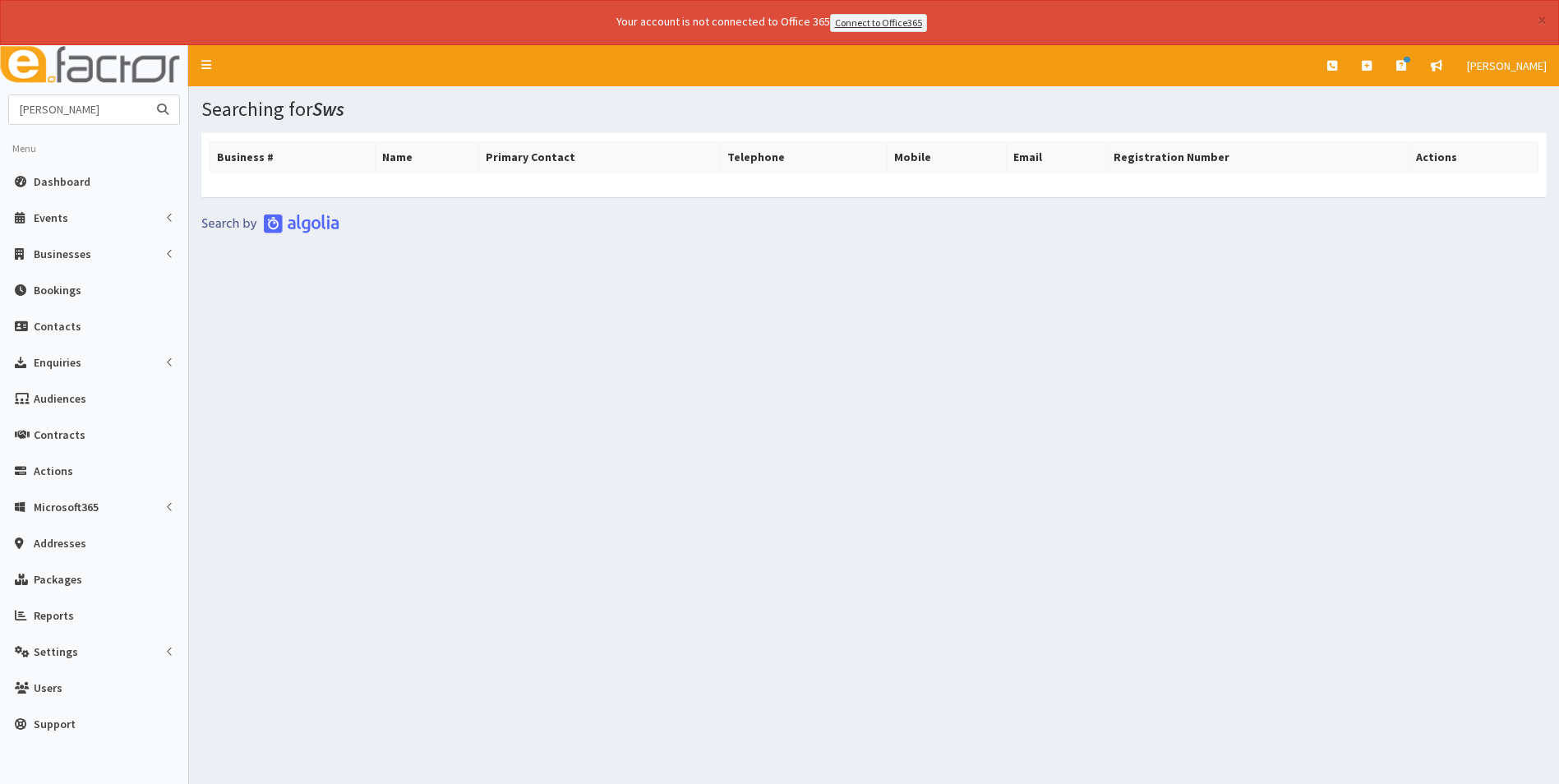
click at [146, 96] on button "submit" at bounding box center [163, 109] width 33 height 28
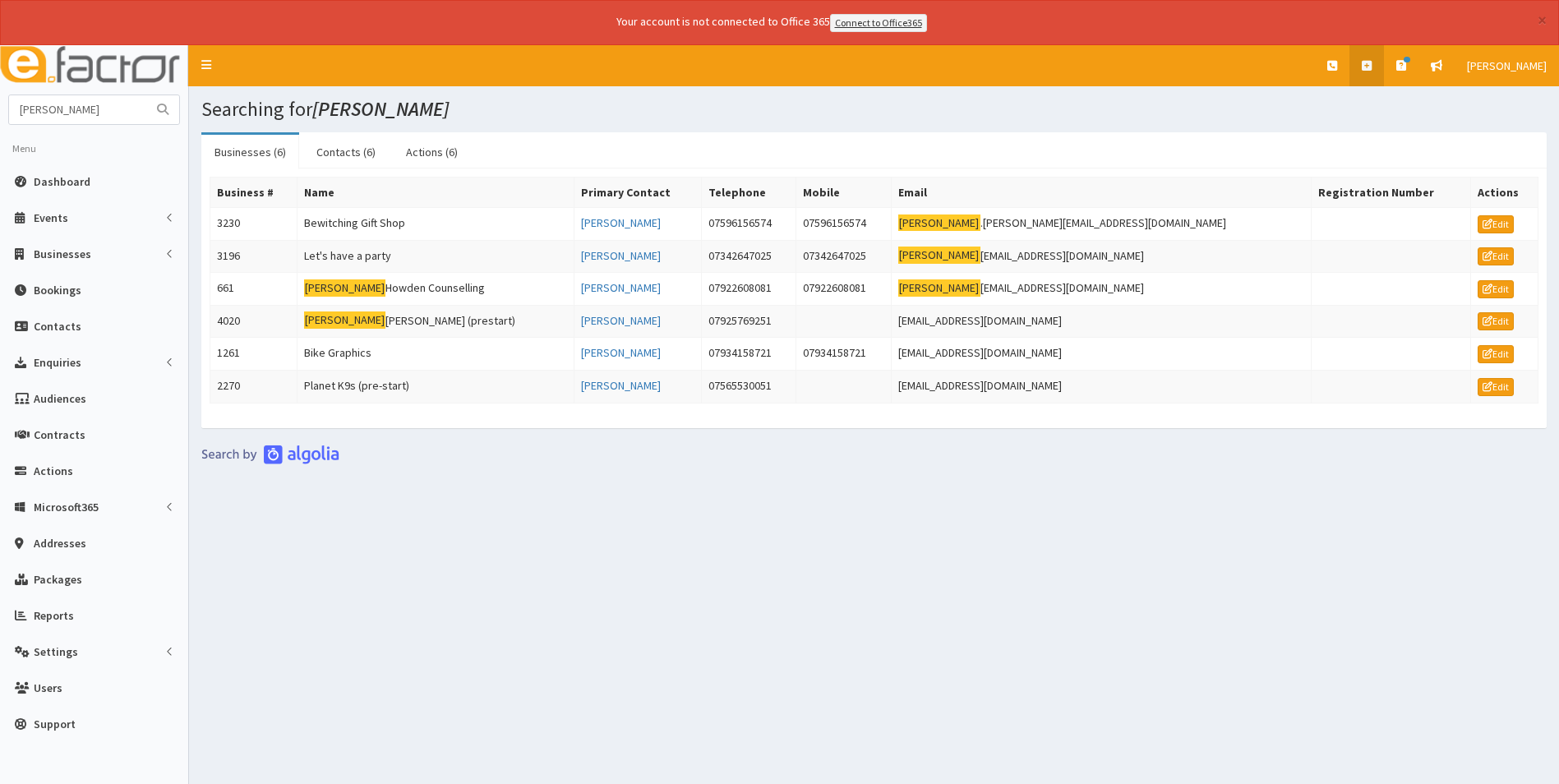
click at [1372, 67] on icon at bounding box center [1367, 66] width 10 height 12
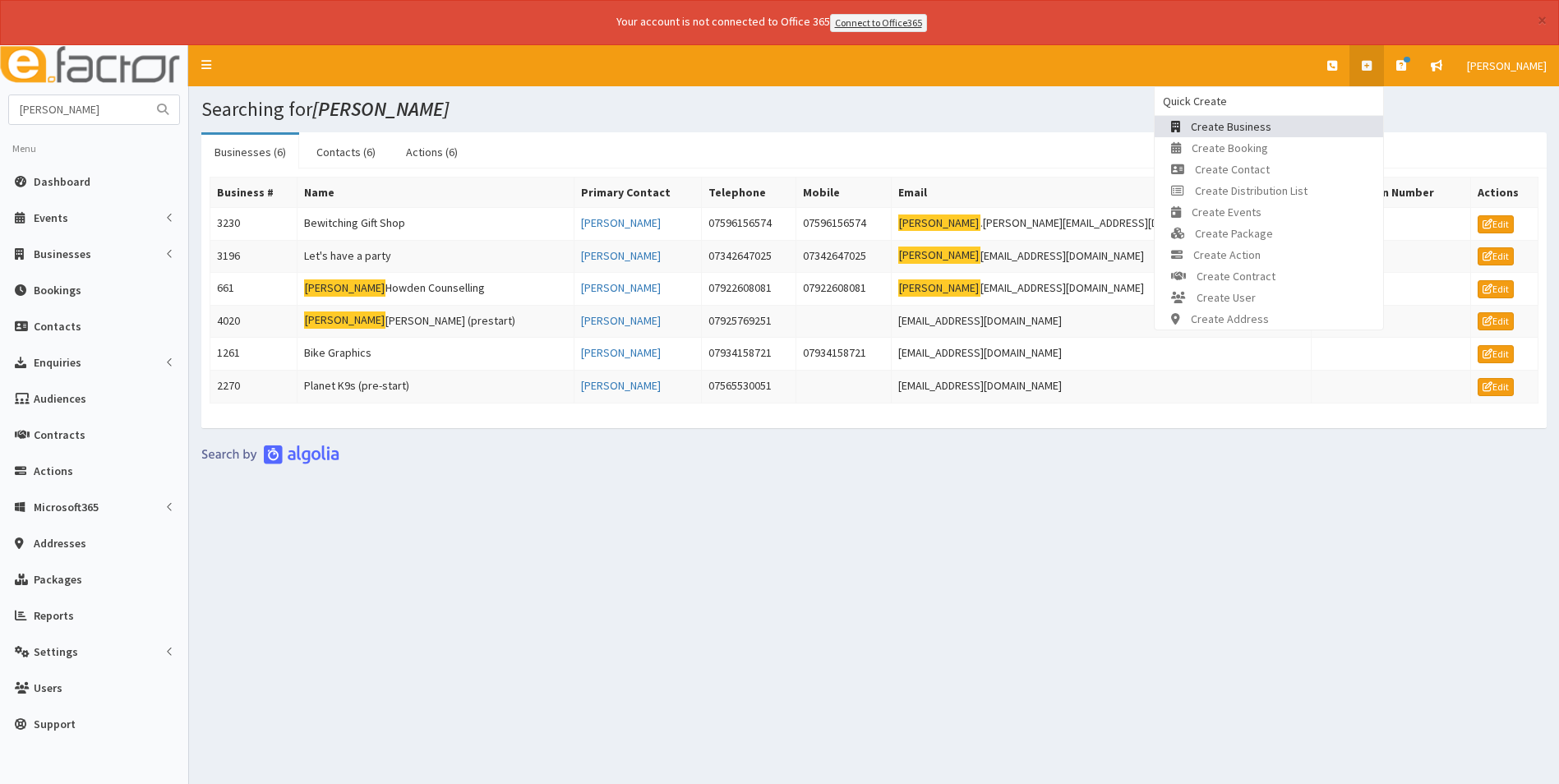
click at [1251, 128] on span "Create Business" at bounding box center [1231, 126] width 81 height 15
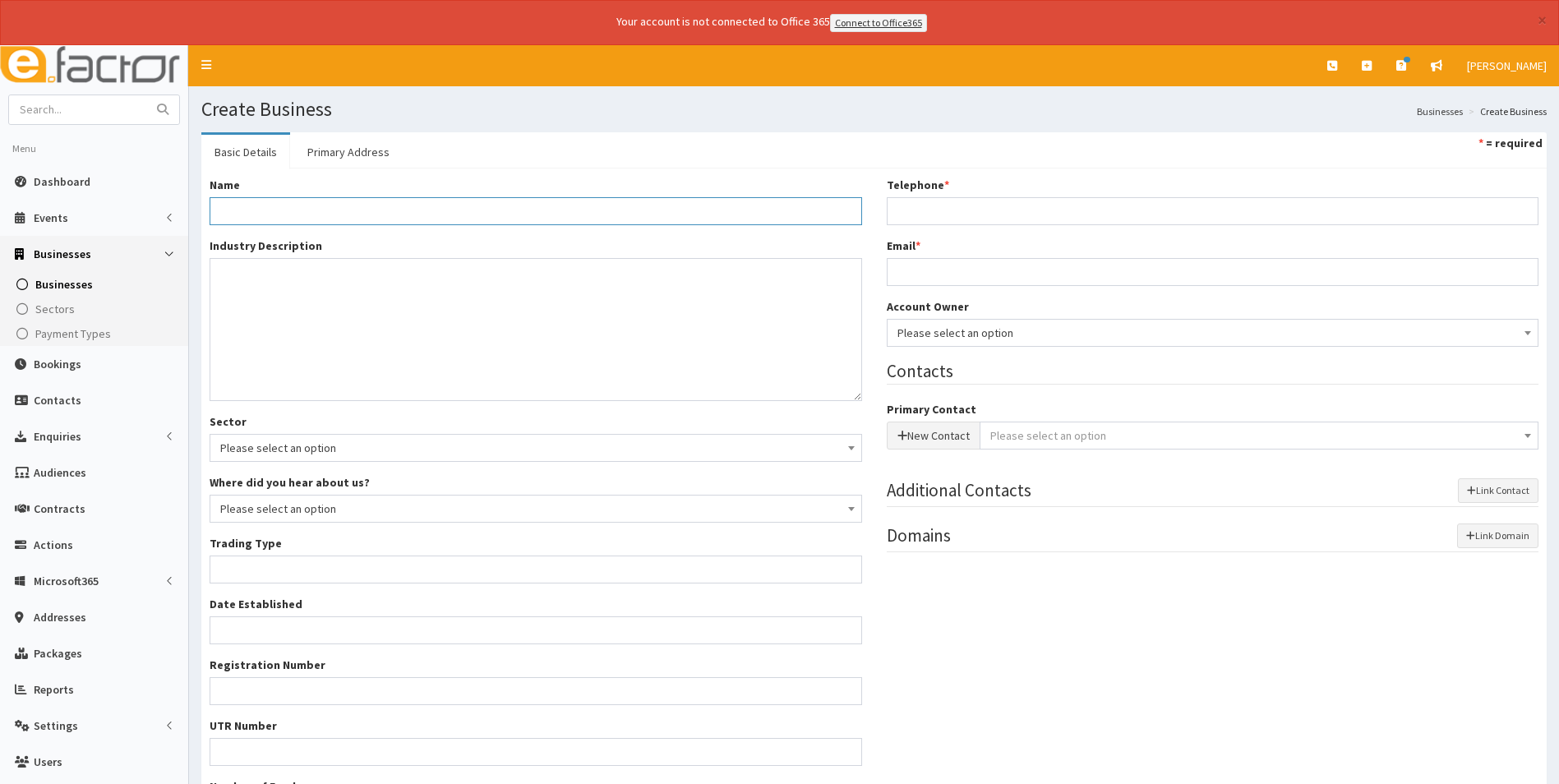
click at [629, 201] on input "Name *" at bounding box center [536, 211] width 653 height 28
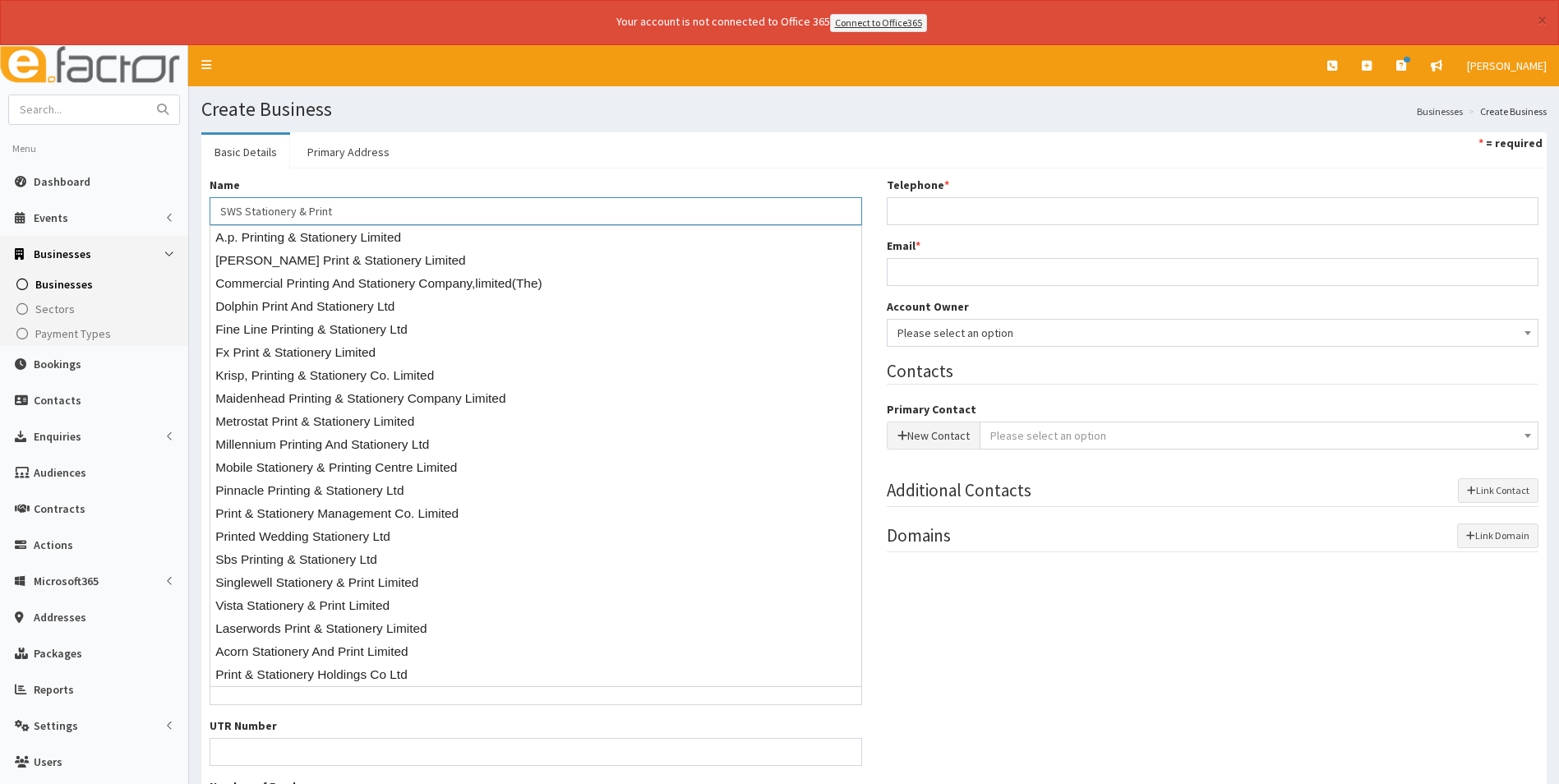
type input "SWS Stationery & Print"
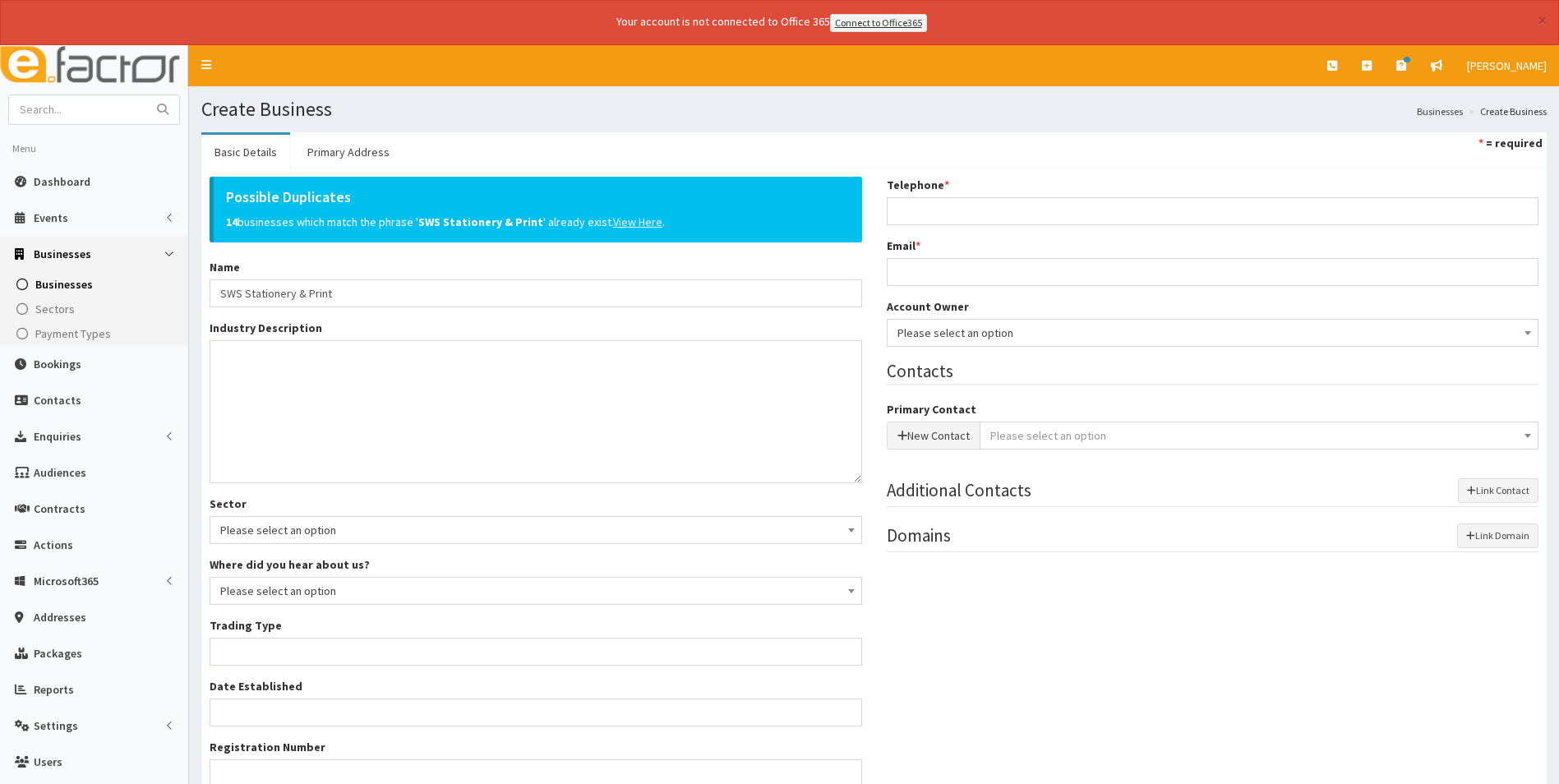
click at [635, 219] on u "View Here" at bounding box center [638, 221] width 50 height 15
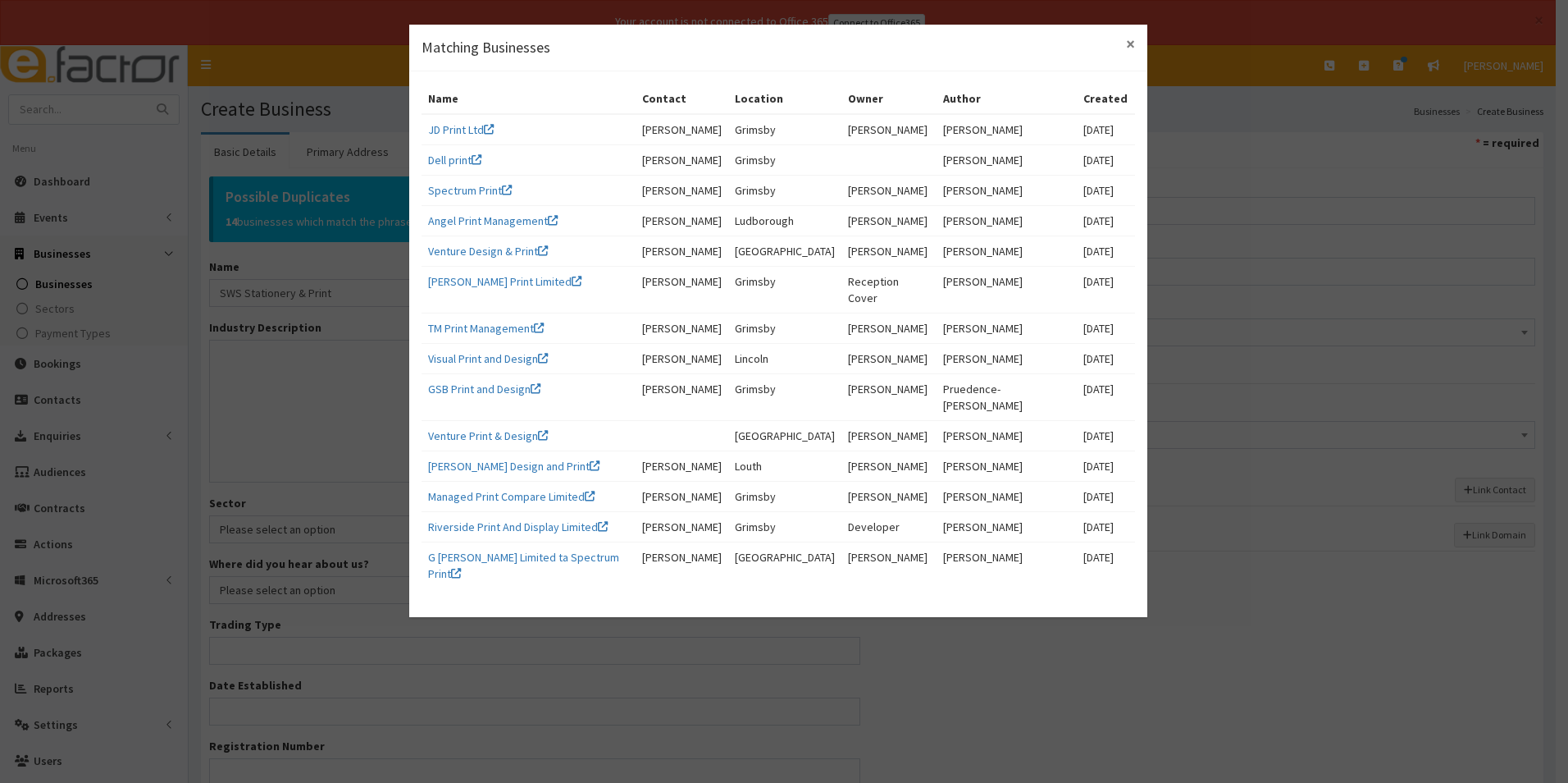
click at [1133, 50] on span "×" at bounding box center [1130, 44] width 9 height 22
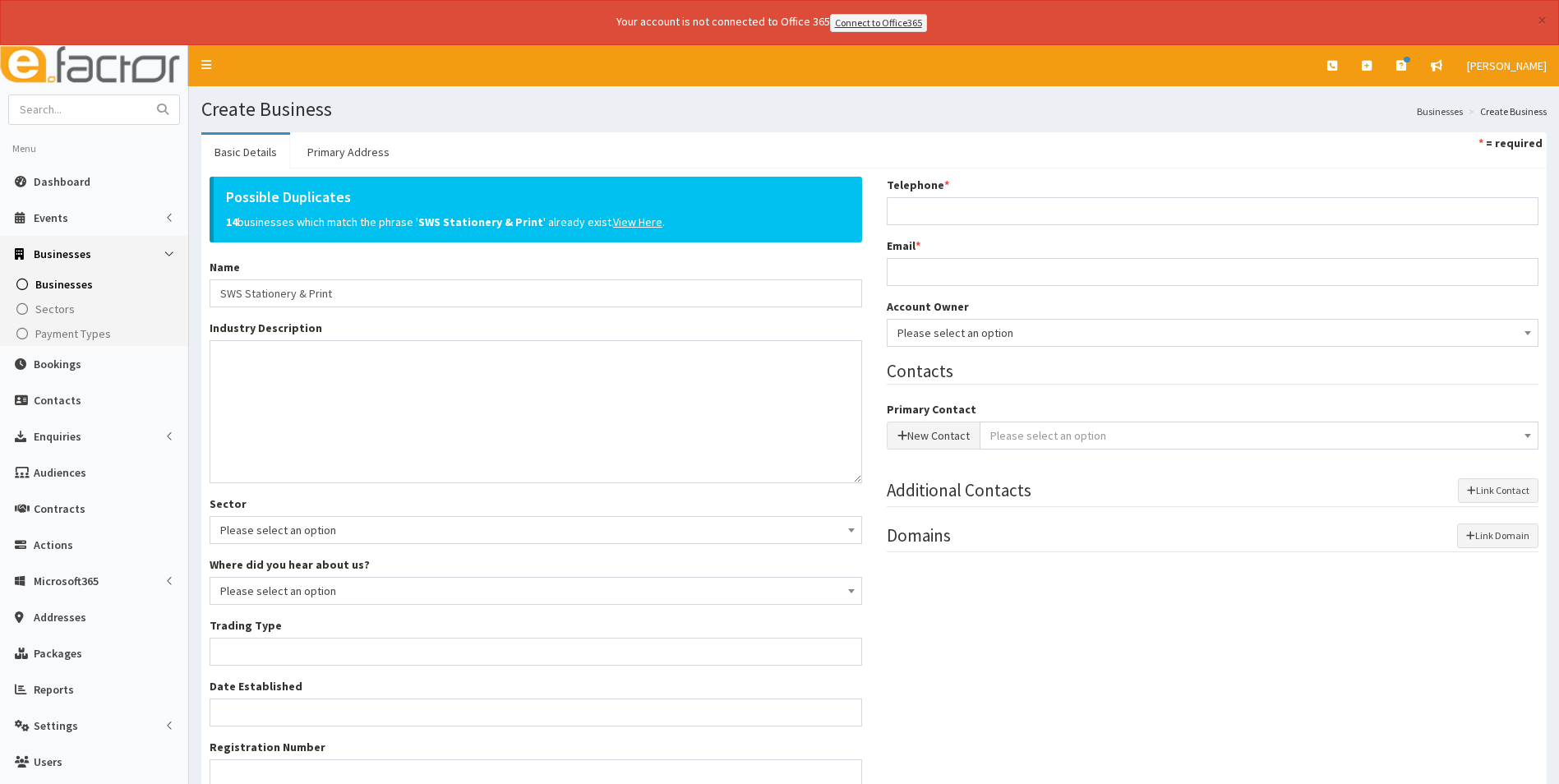
scroll to position [82, 0]
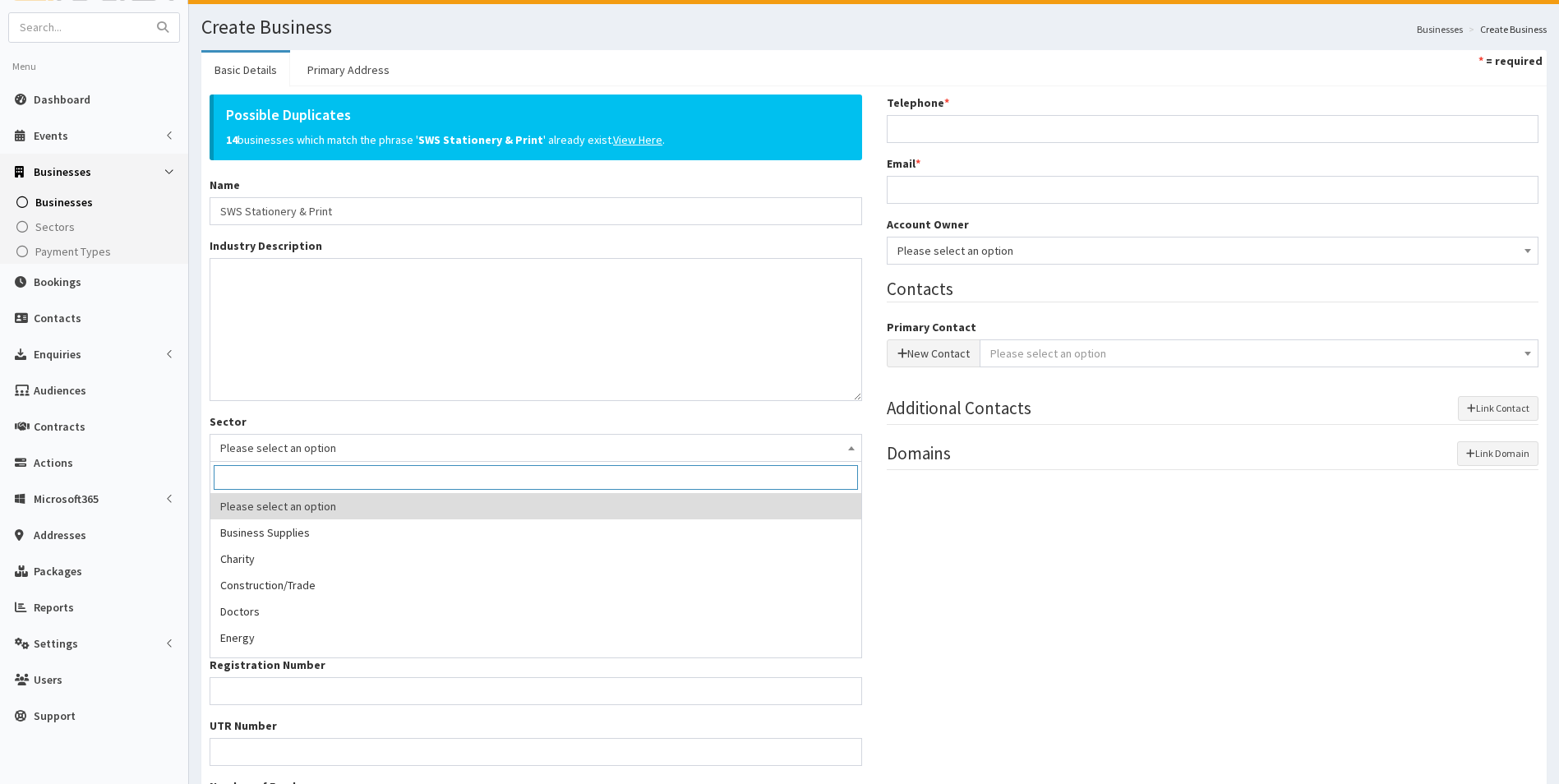
click at [474, 450] on span "Please select an option" at bounding box center [536, 448] width 631 height 23
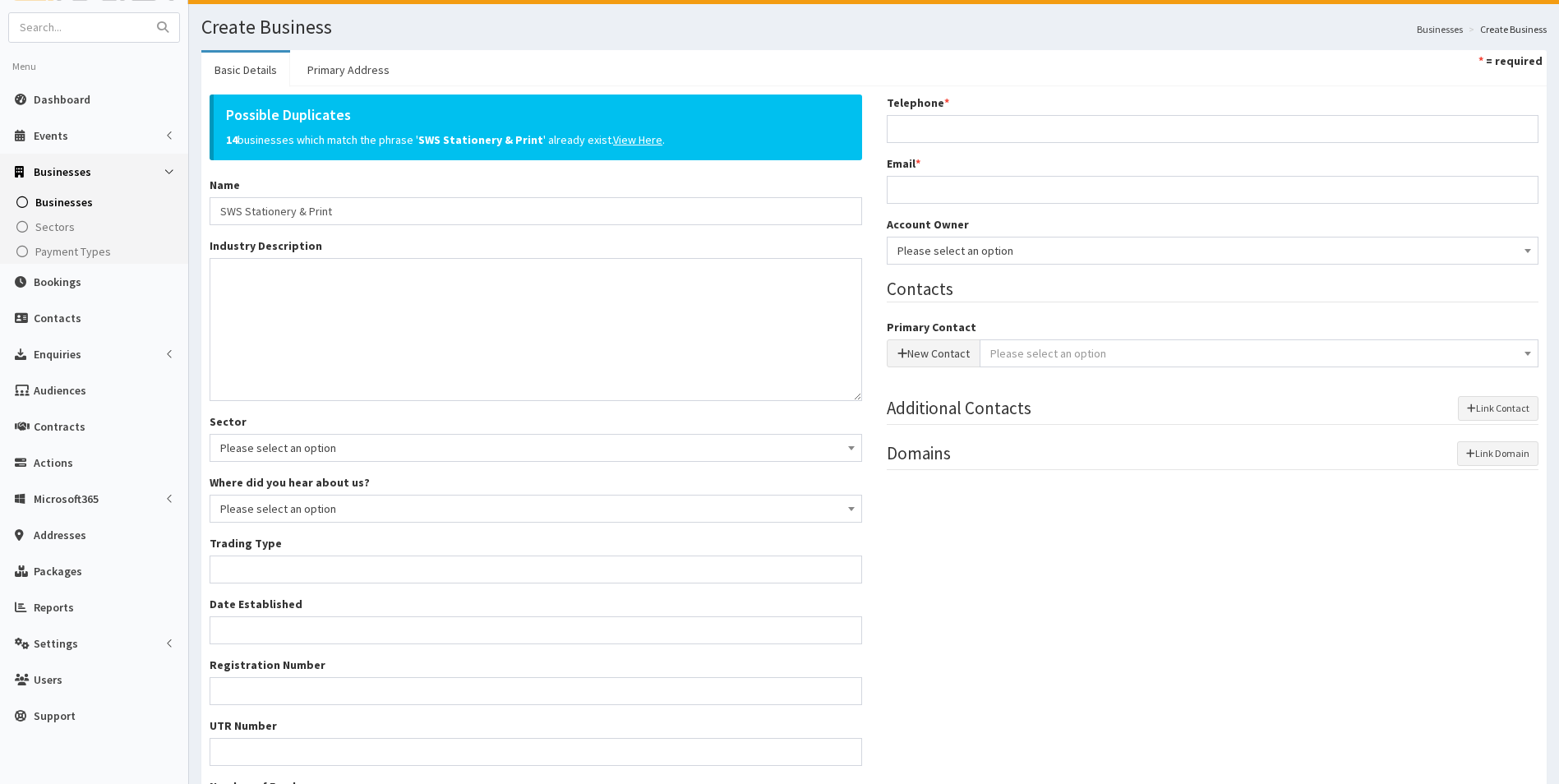
click at [474, 450] on span "Please select an option" at bounding box center [536, 448] width 631 height 23
click at [378, 563] on input "Trading Type *" at bounding box center [536, 569] width 653 height 28
type input "Private limited company"
click at [987, 254] on span "Please select an option" at bounding box center [1213, 251] width 631 height 23
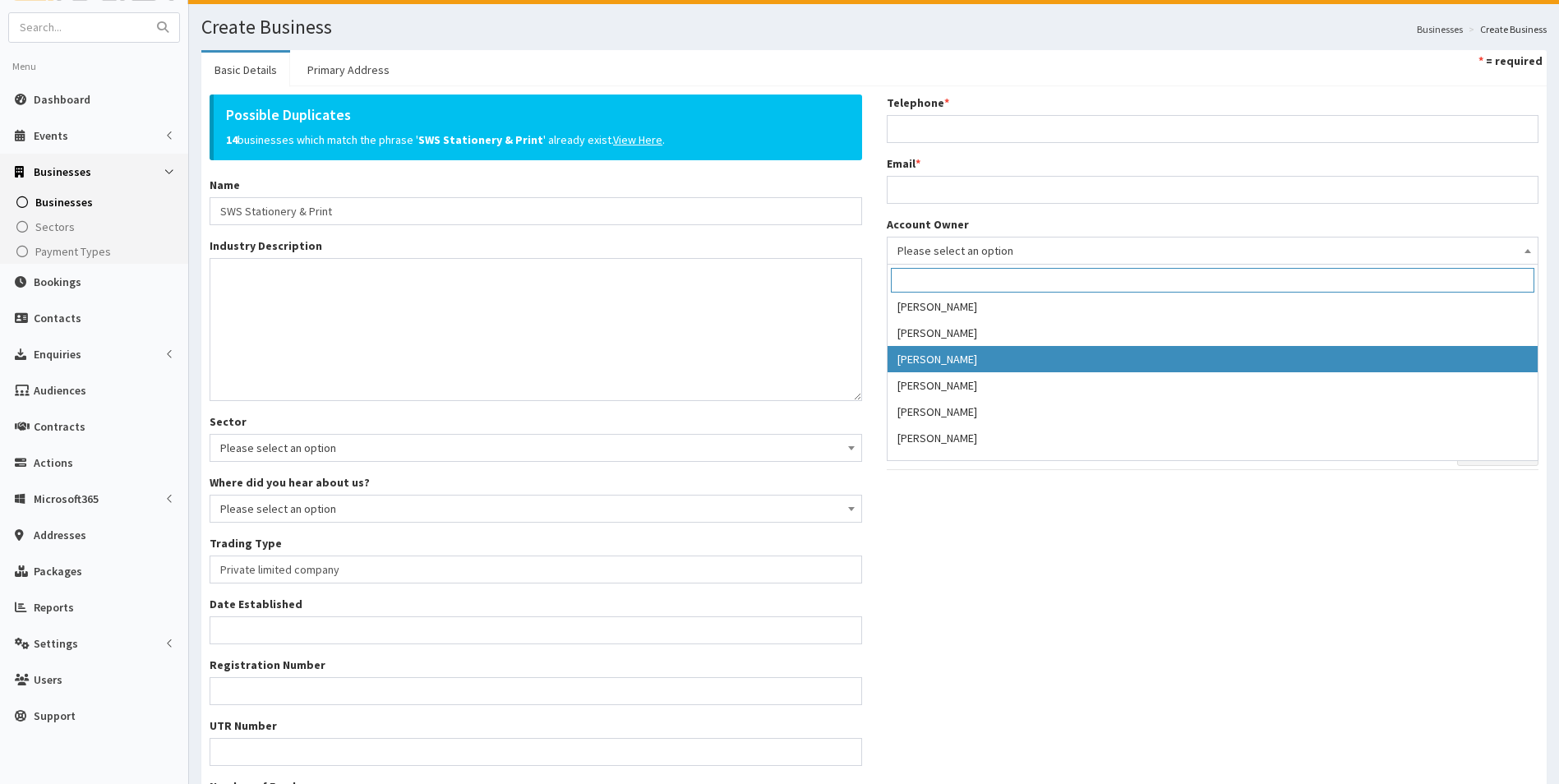
scroll to position [247, 0]
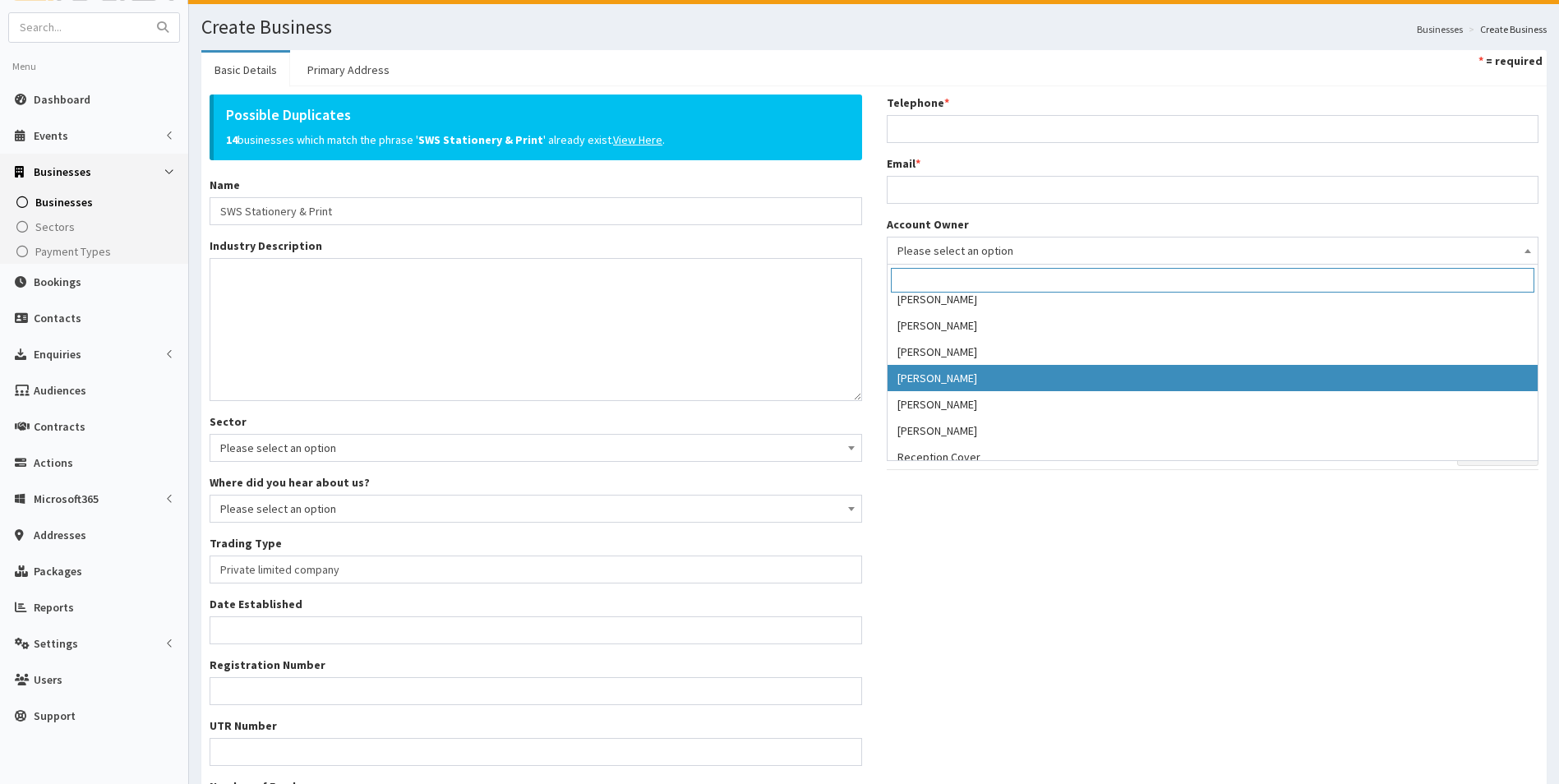
select select "36"
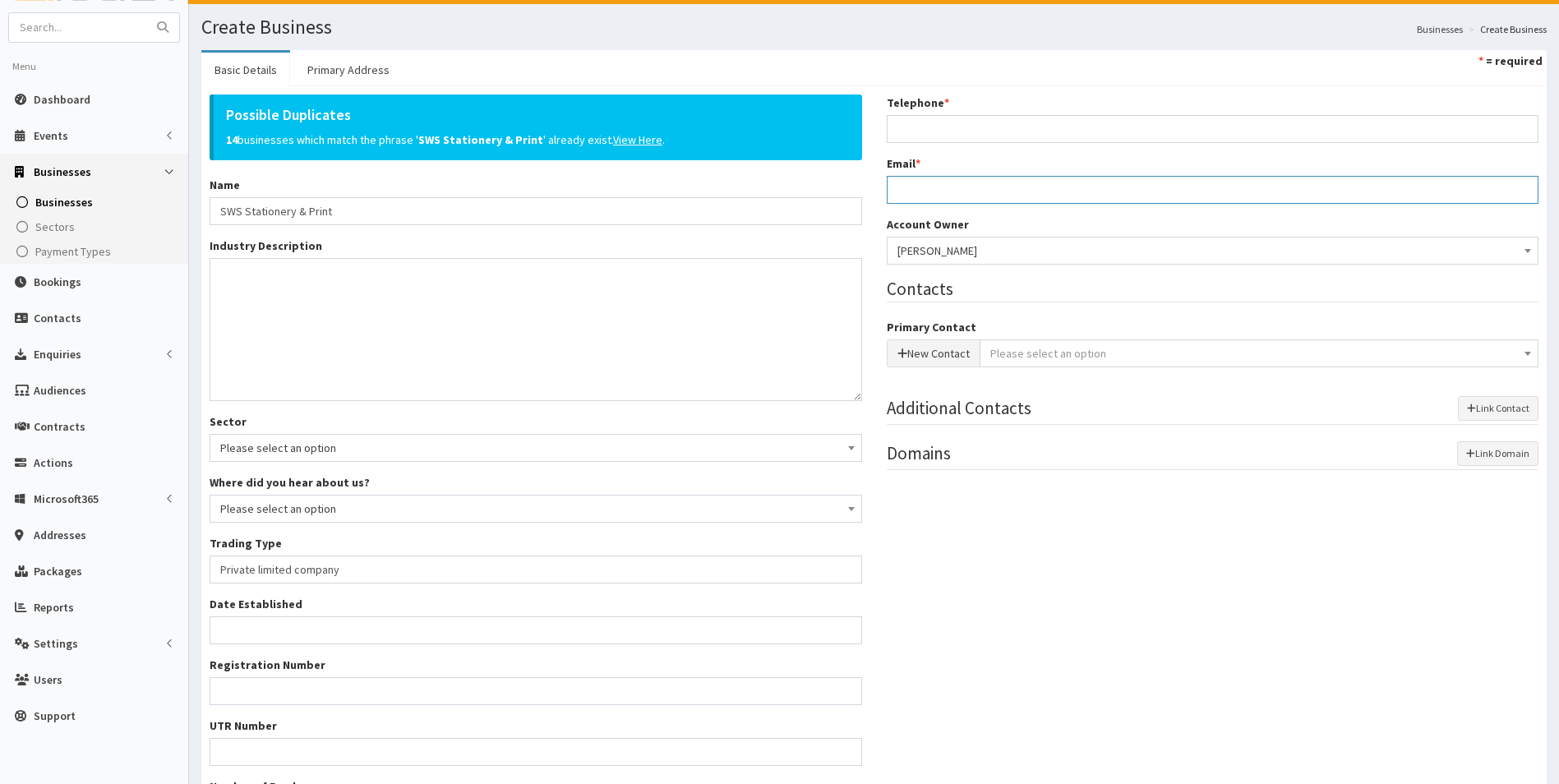
click at [948, 191] on input "Email *" at bounding box center [1213, 189] width 653 height 28
click at [1251, 680] on div "Possible Duplicates 14 businesses which match the phrase ' SWS Stationery & Pri…" at bounding box center [874, 466] width 1354 height 744
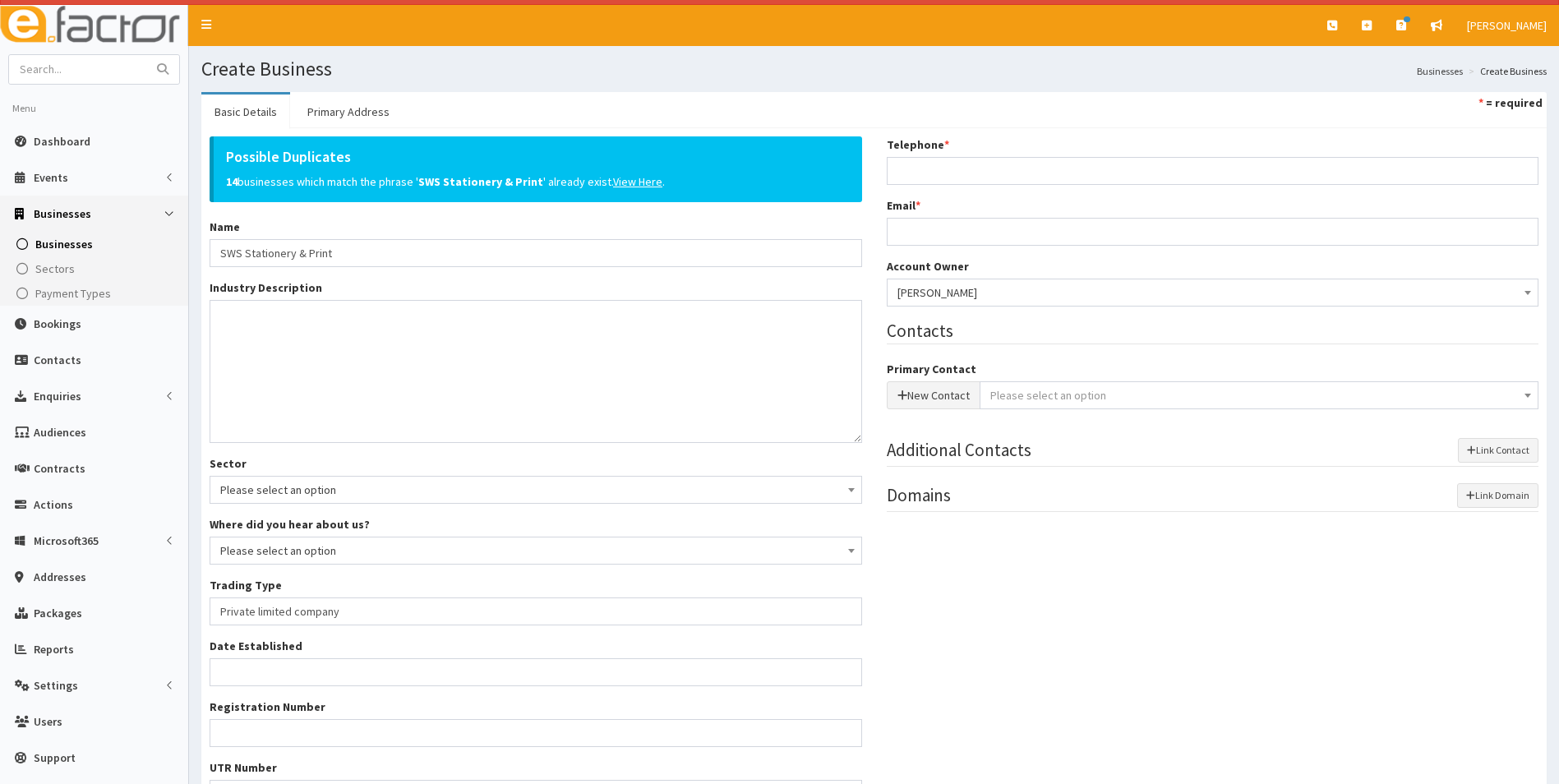
scroll to position [0, 0]
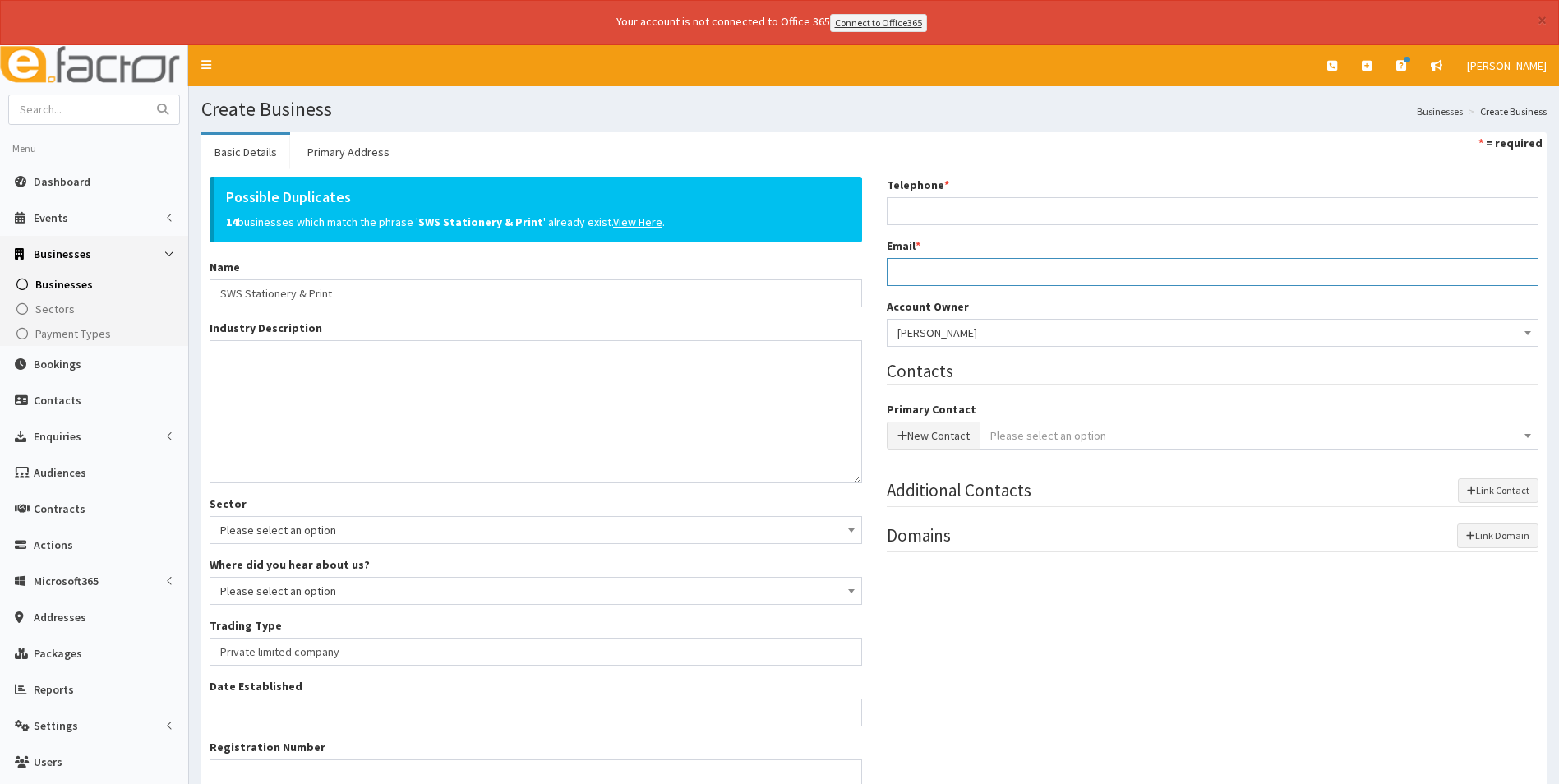
click at [1001, 266] on input "Email *" at bounding box center [1213, 272] width 653 height 28
paste input "stickwithsarah1@gmail.com"
type input "stickwithsarah1@gmail.com"
click at [927, 216] on input "Telephone *" at bounding box center [1213, 211] width 653 height 28
click at [963, 207] on input "Telephone *" at bounding box center [1213, 211] width 653 height 28
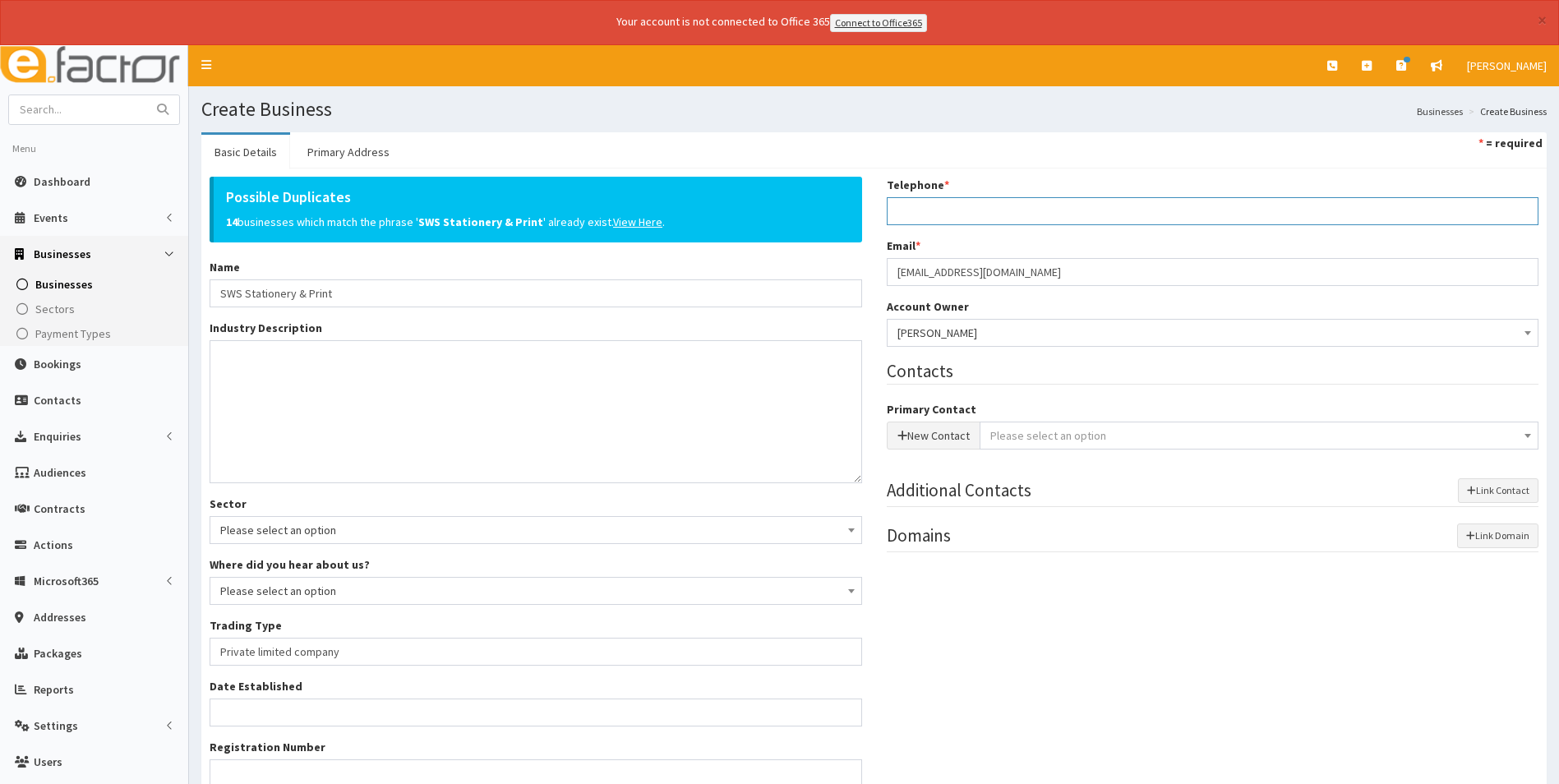
paste input "07486536274"
type input "07486536274"
click at [1055, 669] on div "Possible Duplicates 14 businesses which match the phrase ' SWS Stationery & Pri…" at bounding box center [874, 548] width 1354 height 744
click at [387, 146] on link "Primary Address" at bounding box center [348, 151] width 108 height 34
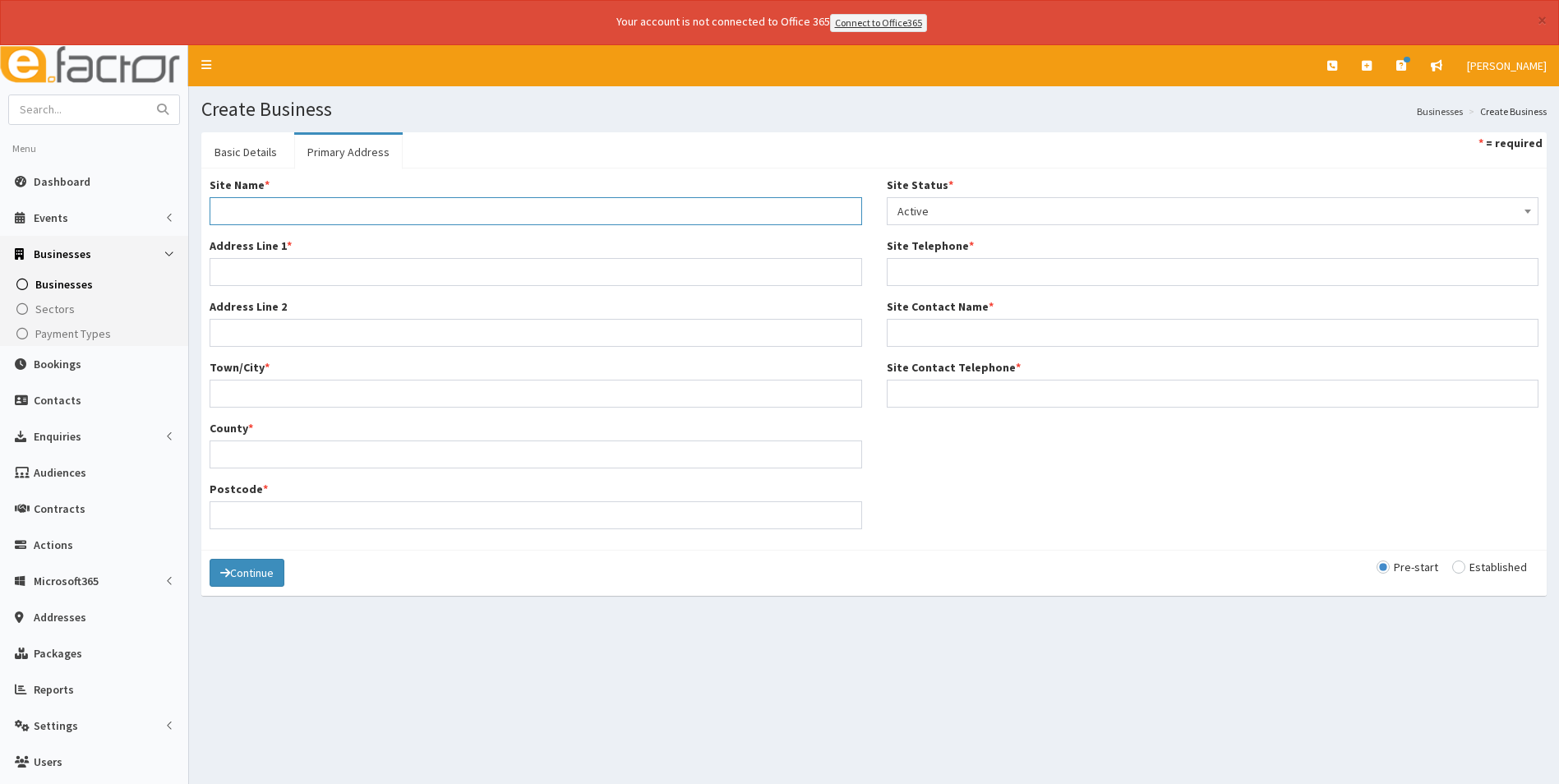
click at [304, 212] on input "Site Name *" at bounding box center [536, 211] width 653 height 28
type input "Main Office"
click at [285, 272] on input "Address Line 1 *" at bounding box center [536, 272] width 653 height 28
click at [461, 260] on input "Address Line 1 *" at bounding box center [536, 272] width 653 height 28
paste input "19 Chapel Court"
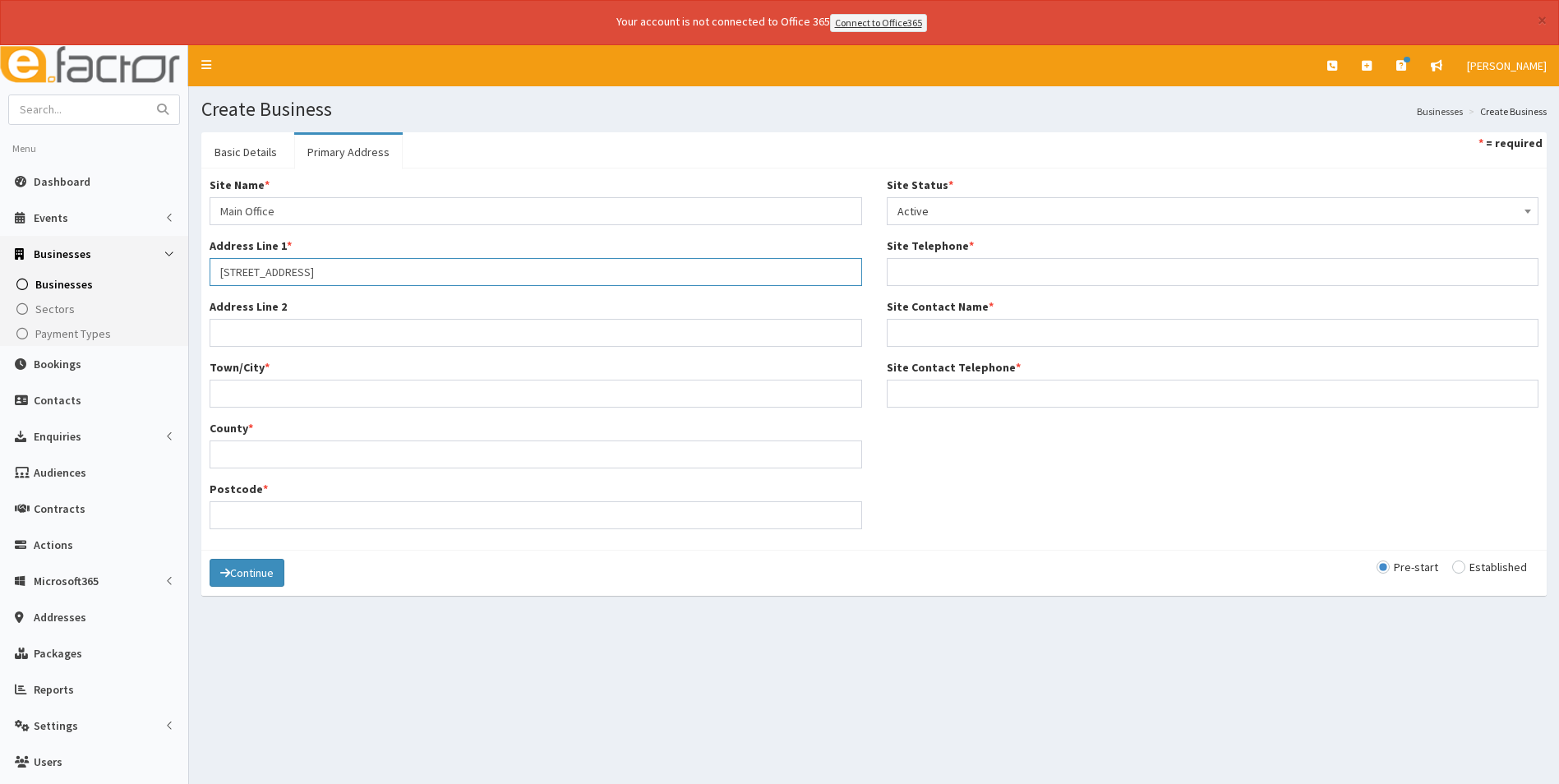
type input "19 Chapel Court"
click at [260, 395] on input "Town/City *" at bounding box center [536, 393] width 653 height 28
paste input "Scunthorpe"
type input "Scunthorpe"
click at [288, 464] on input "County *" at bounding box center [536, 454] width 653 height 28
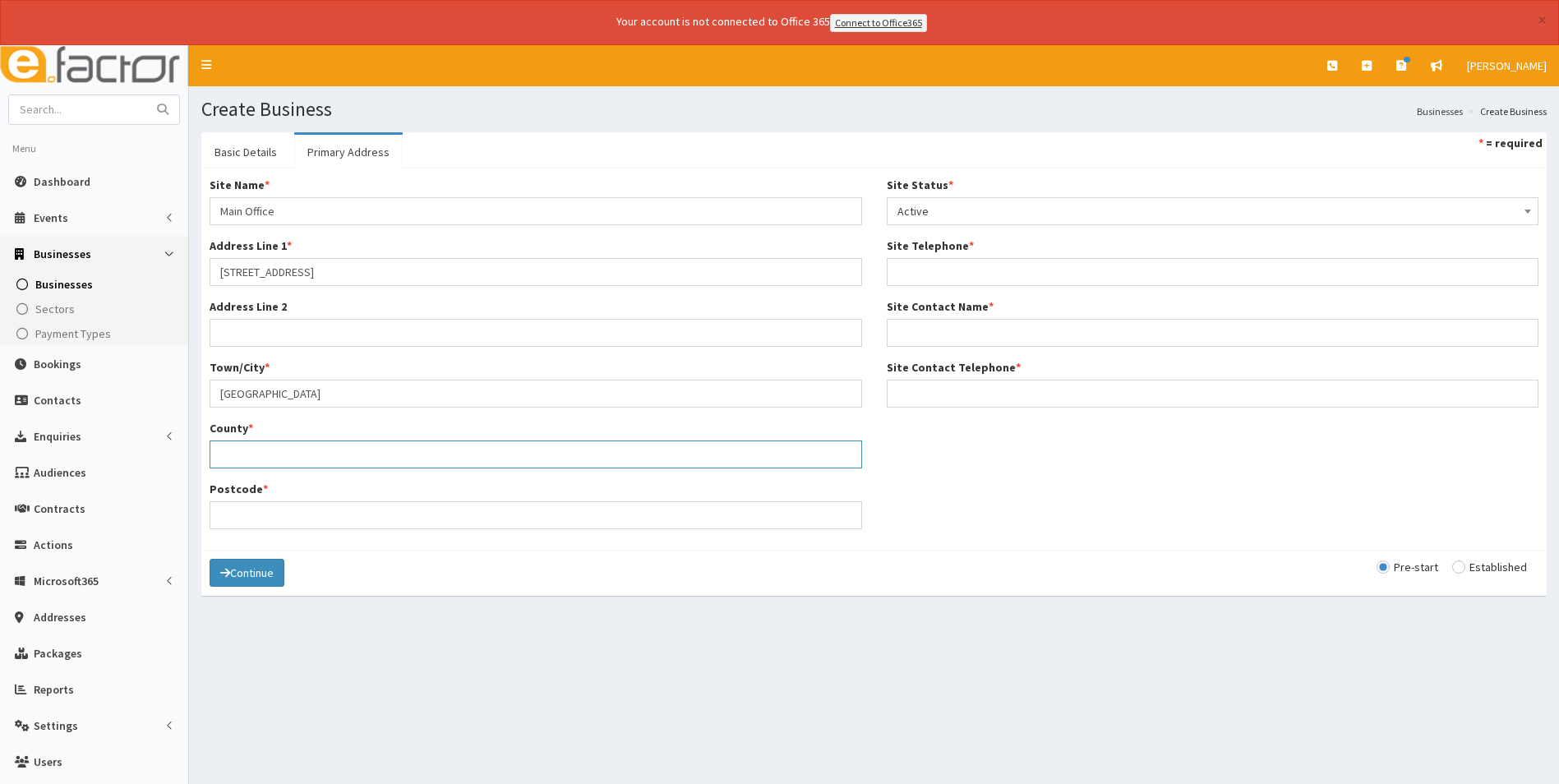
paste input "North Lincolnshire"
type input "North Lincolnshire"
click at [332, 517] on input "Postcode *" at bounding box center [536, 515] width 653 height 28
paste input "DN15 6SE"
type input "DN15 6SE"
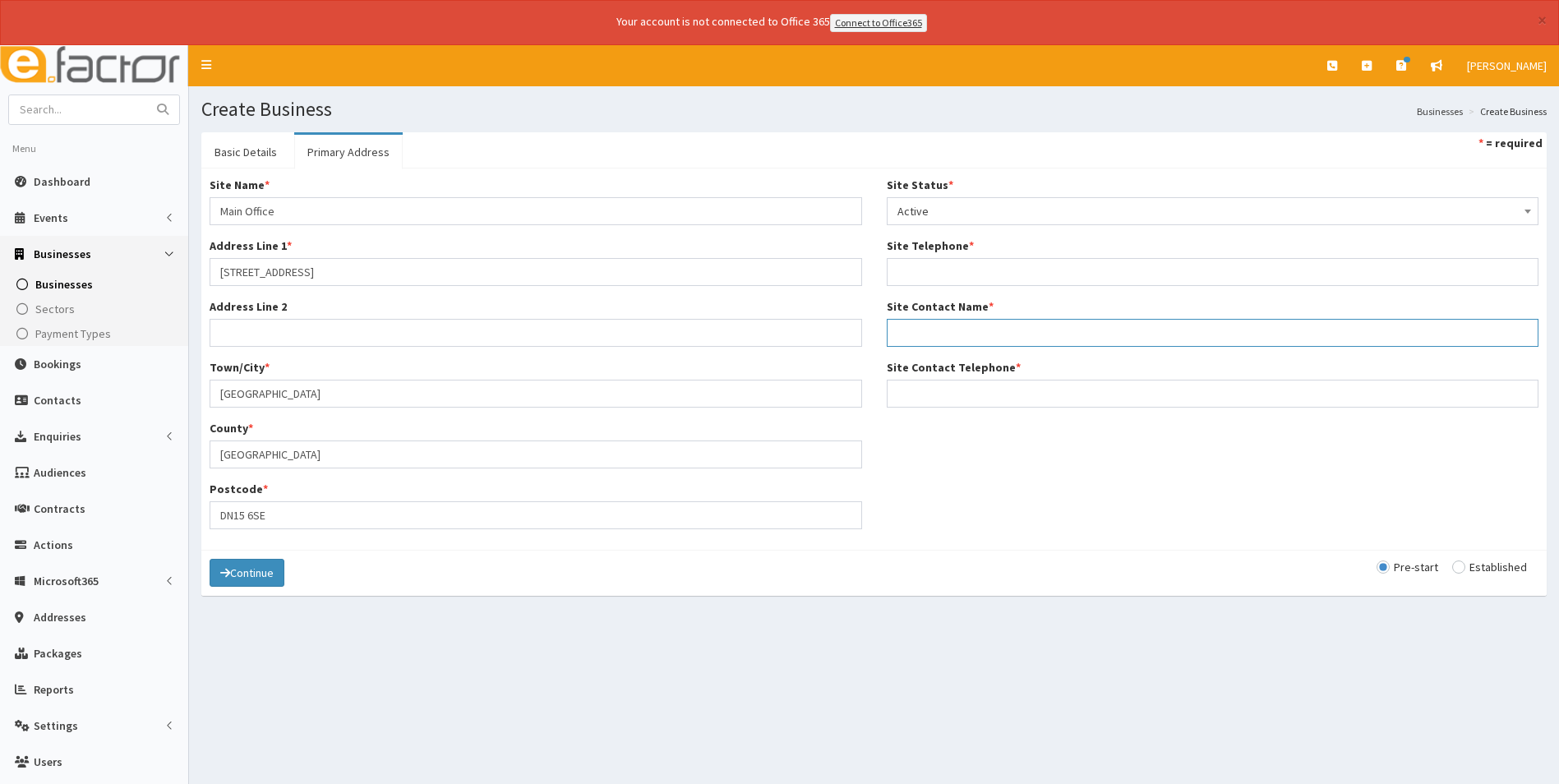
click at [977, 331] on input "Site Contact Name *" at bounding box center [1213, 333] width 653 height 28
type input "Sarah Holt"
paste input "07486536274"
type input "07486536274"
click at [944, 394] on input "Site Contact Telephone *" at bounding box center [1213, 393] width 653 height 28
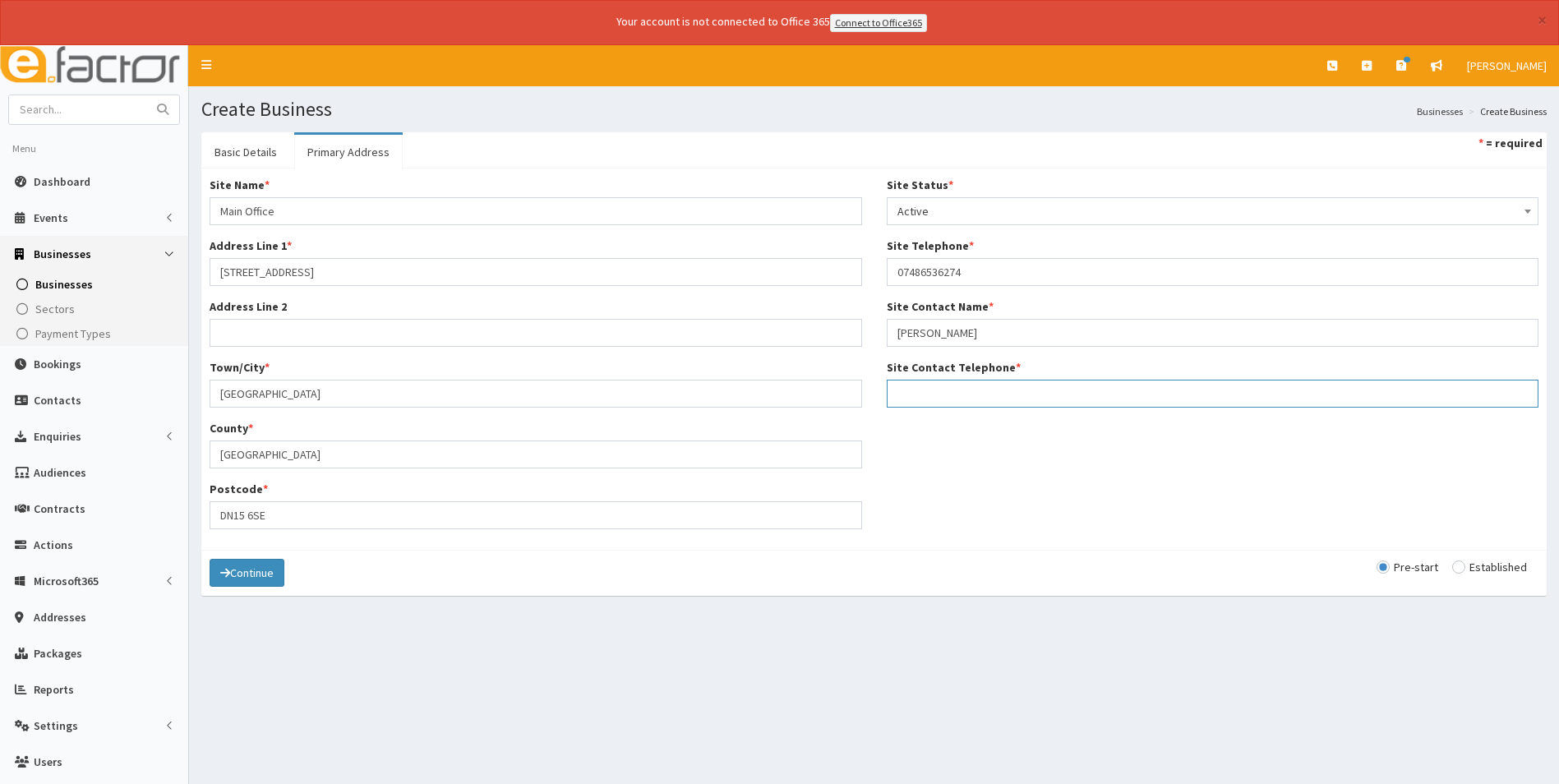
paste input "07486536274"
type input "07486536274"
click at [1465, 572] on div "Pre-start Established" at bounding box center [1458, 567] width 162 height 17
click at [1459, 562] on input "radio" at bounding box center [1490, 568] width 75 height 12
radio input "true"
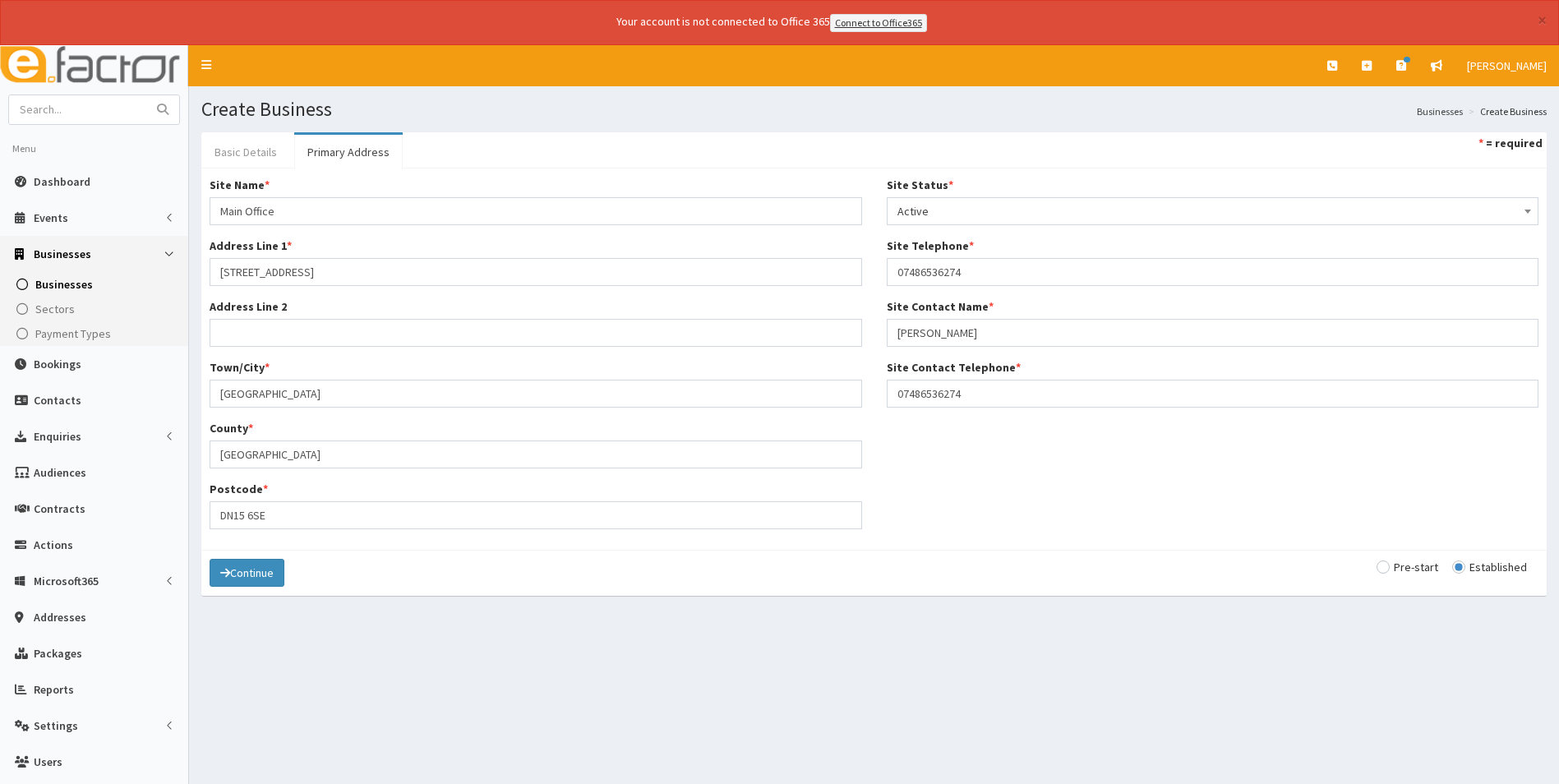
click at [235, 149] on link "Basic Details" at bounding box center [245, 151] width 89 height 34
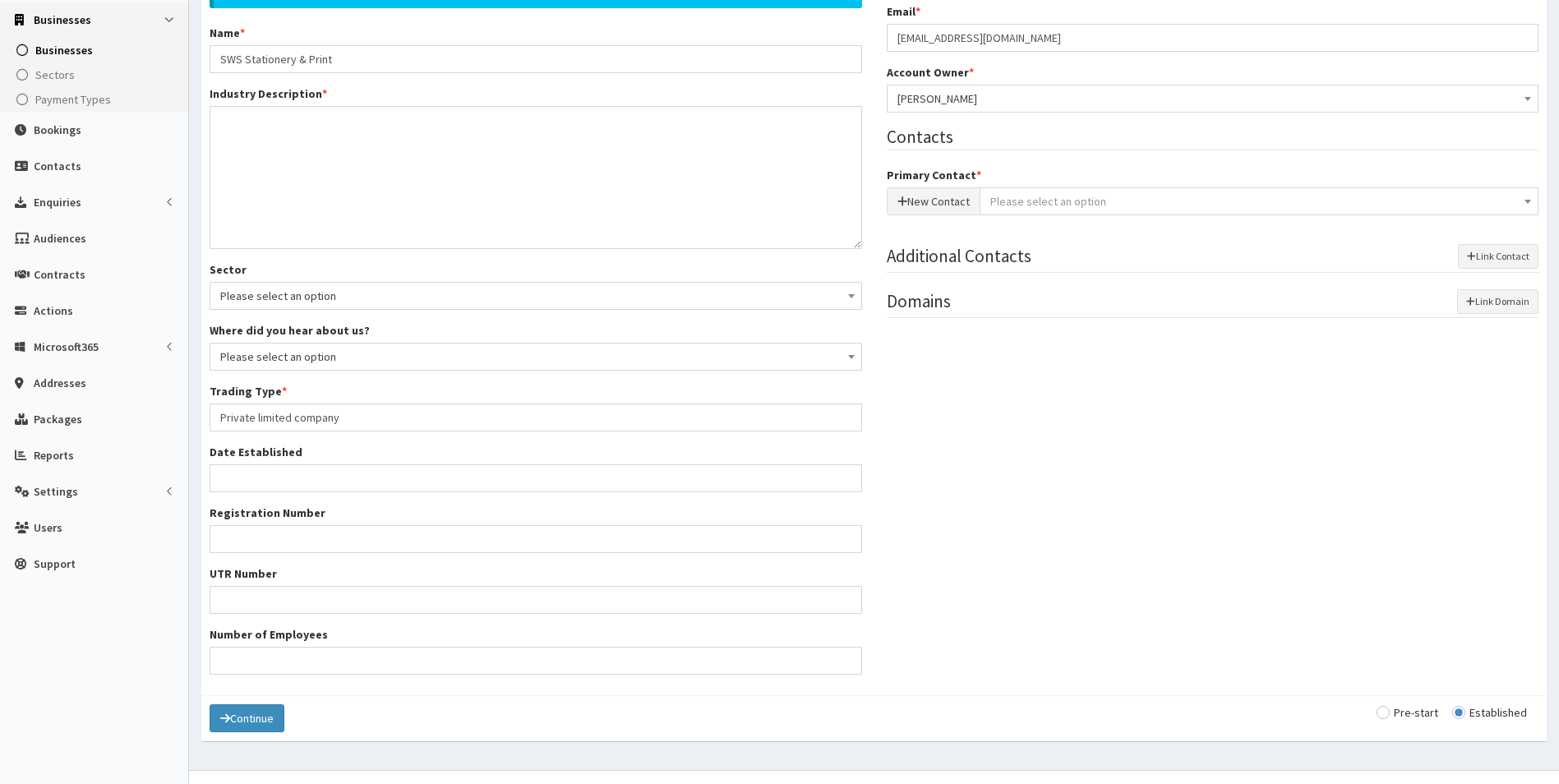
scroll to position [247, 0]
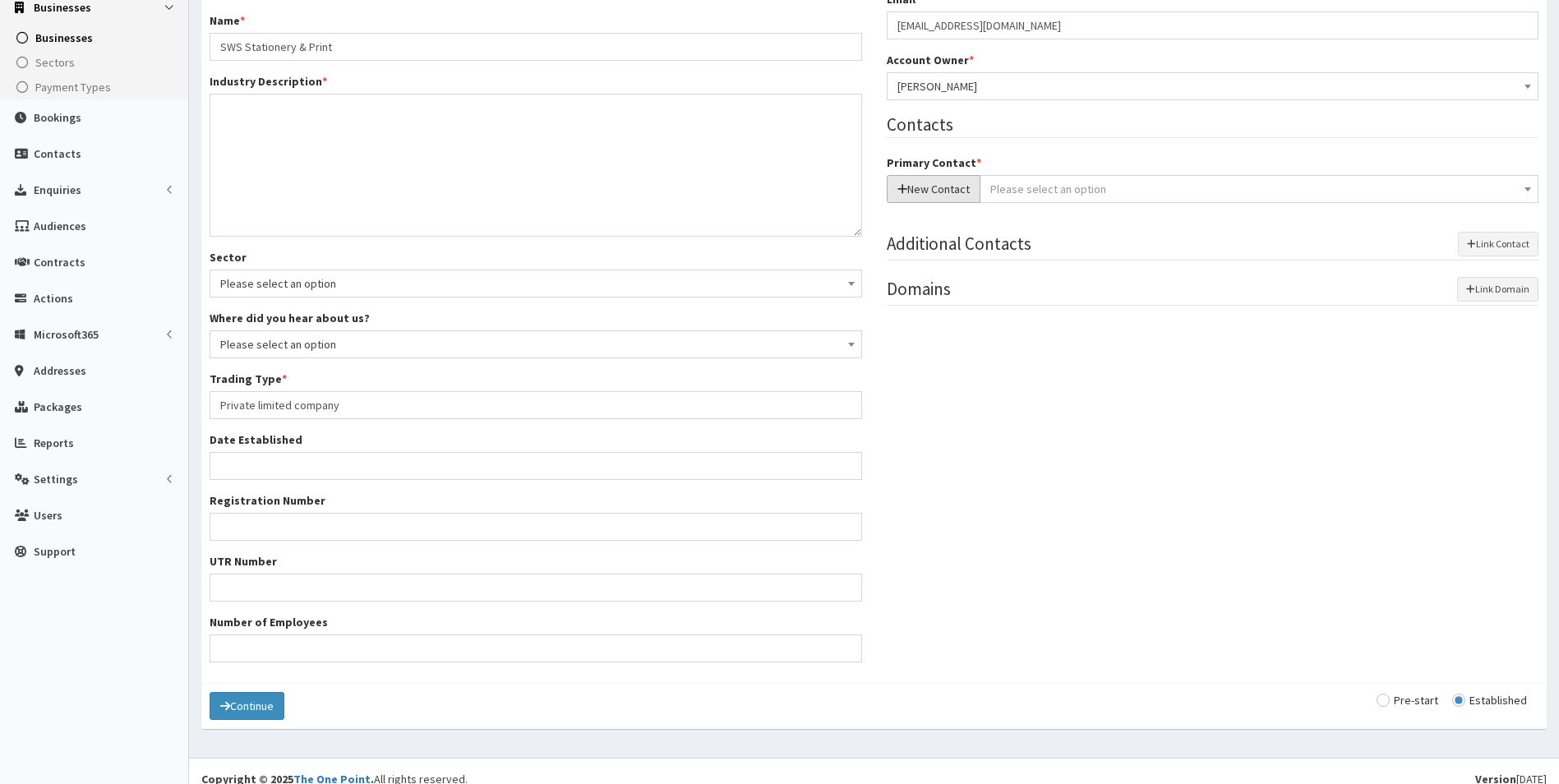
click at [911, 189] on button "New Contact" at bounding box center [934, 188] width 94 height 28
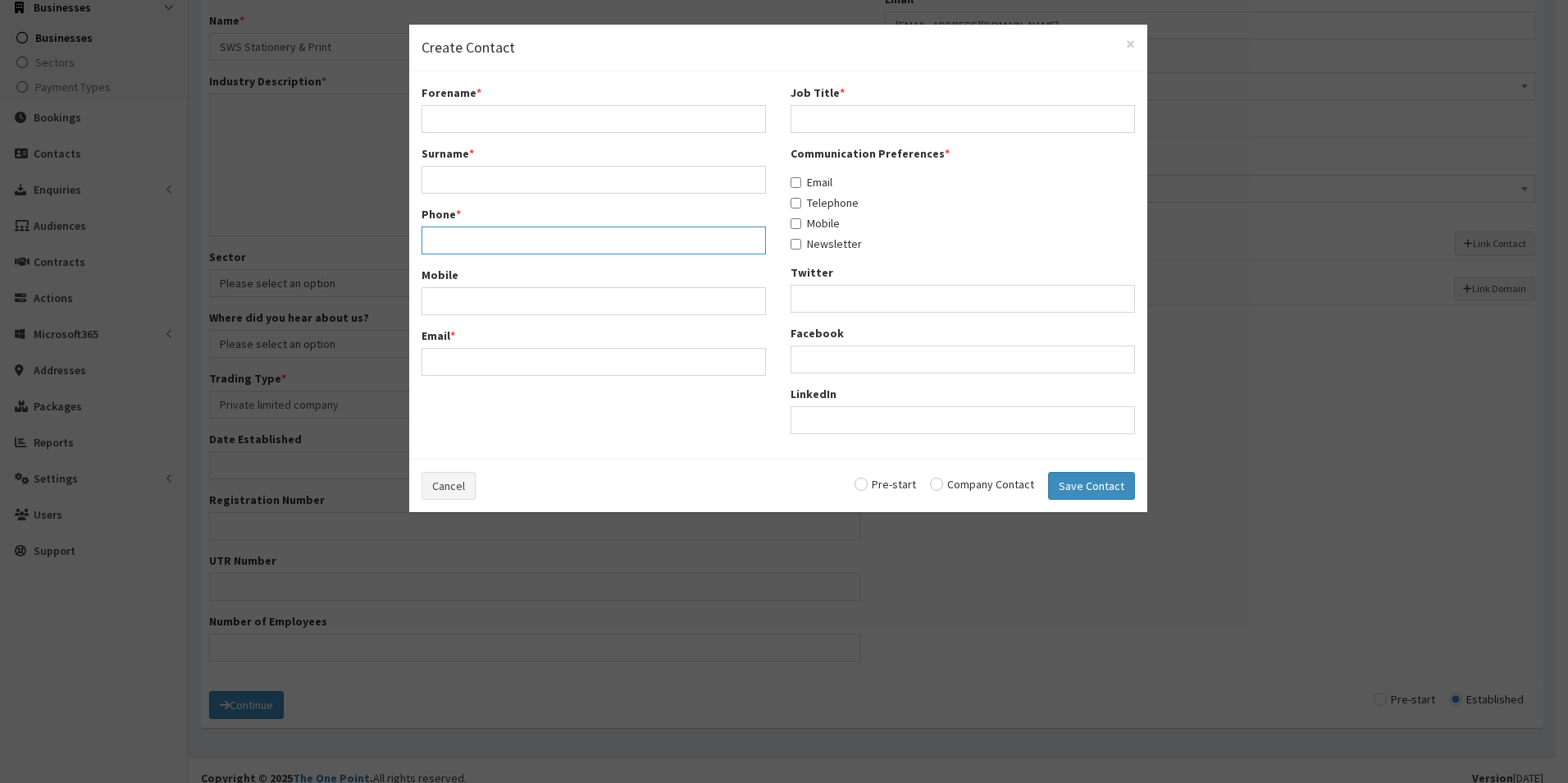
click at [479, 243] on input "Phone *" at bounding box center [594, 241] width 345 height 28
paste input "07486536274"
type input "07486536274"
click at [451, 112] on input "Forename *" at bounding box center [594, 119] width 345 height 28
type input "H"
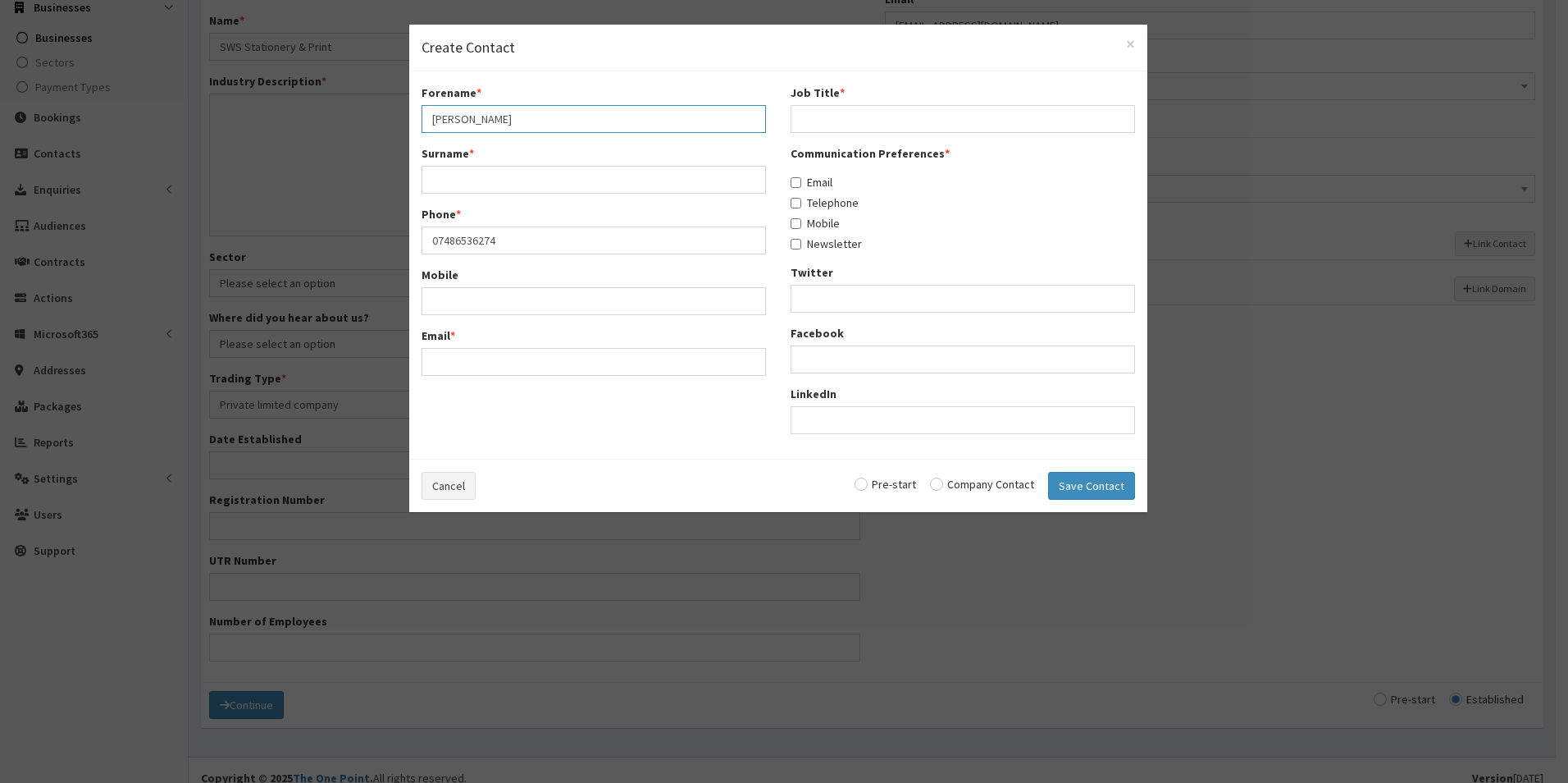
type input "Sarah"
click at [1048, 472] on button "Save Contact" at bounding box center [1091, 486] width 87 height 28
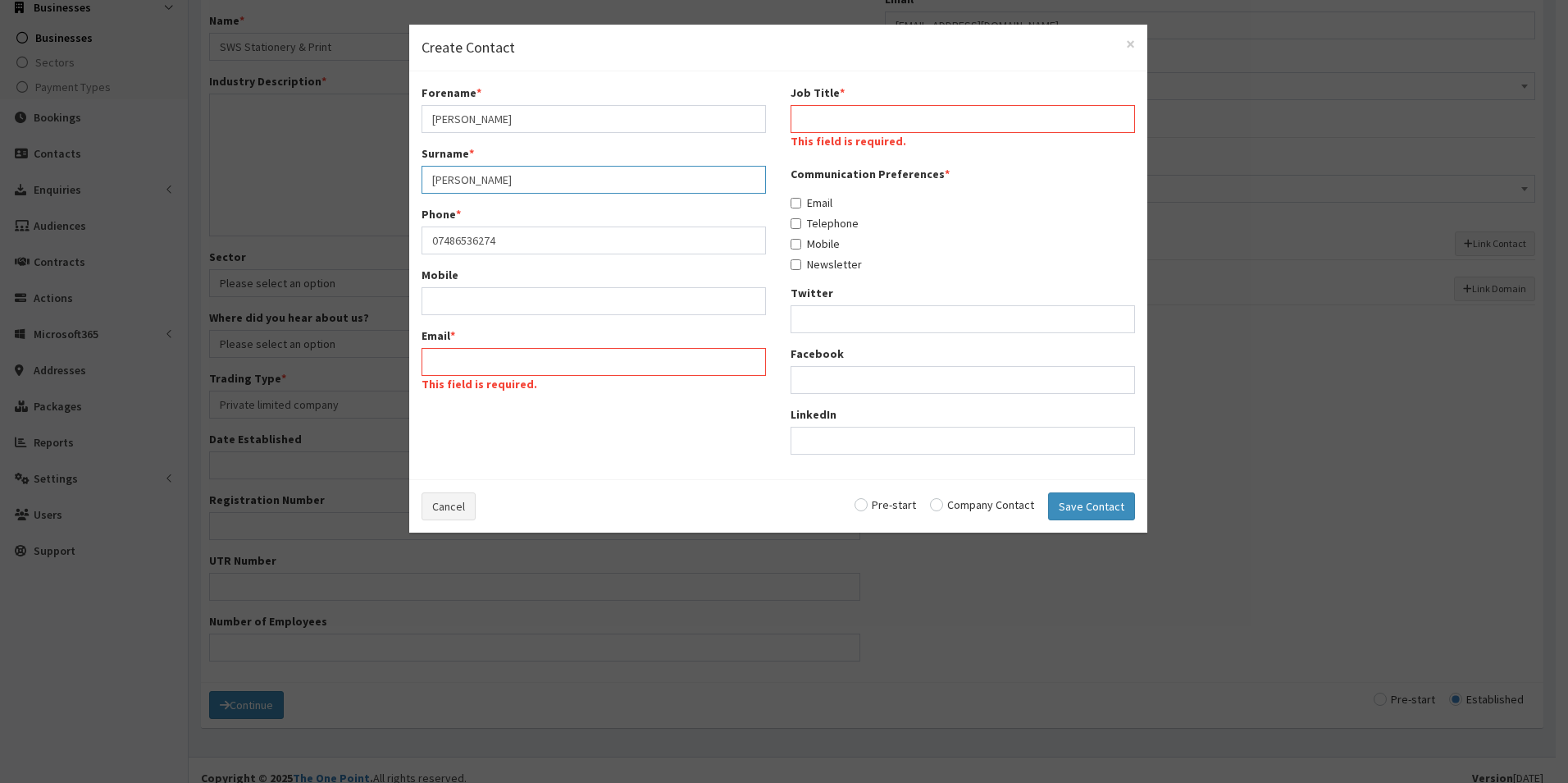
type input "Holt"
click at [533, 361] on input "Email *" at bounding box center [594, 361] width 345 height 28
paste input "stickwithsarah1@gmail.com"
type input "stickwithsarah1@gmail.com"
click at [949, 131] on input "Job Title *" at bounding box center [963, 119] width 345 height 28
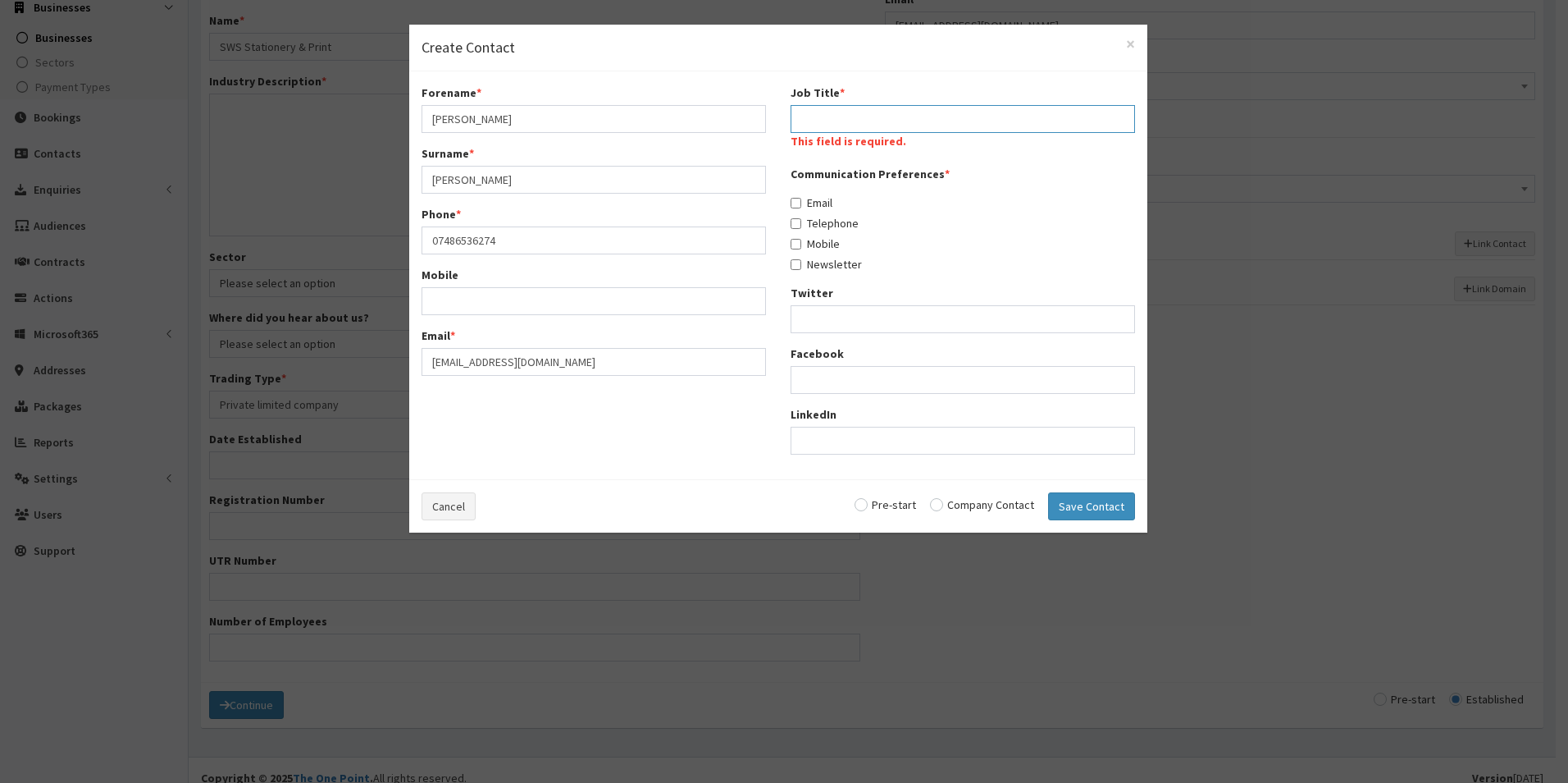
type input "Owner"
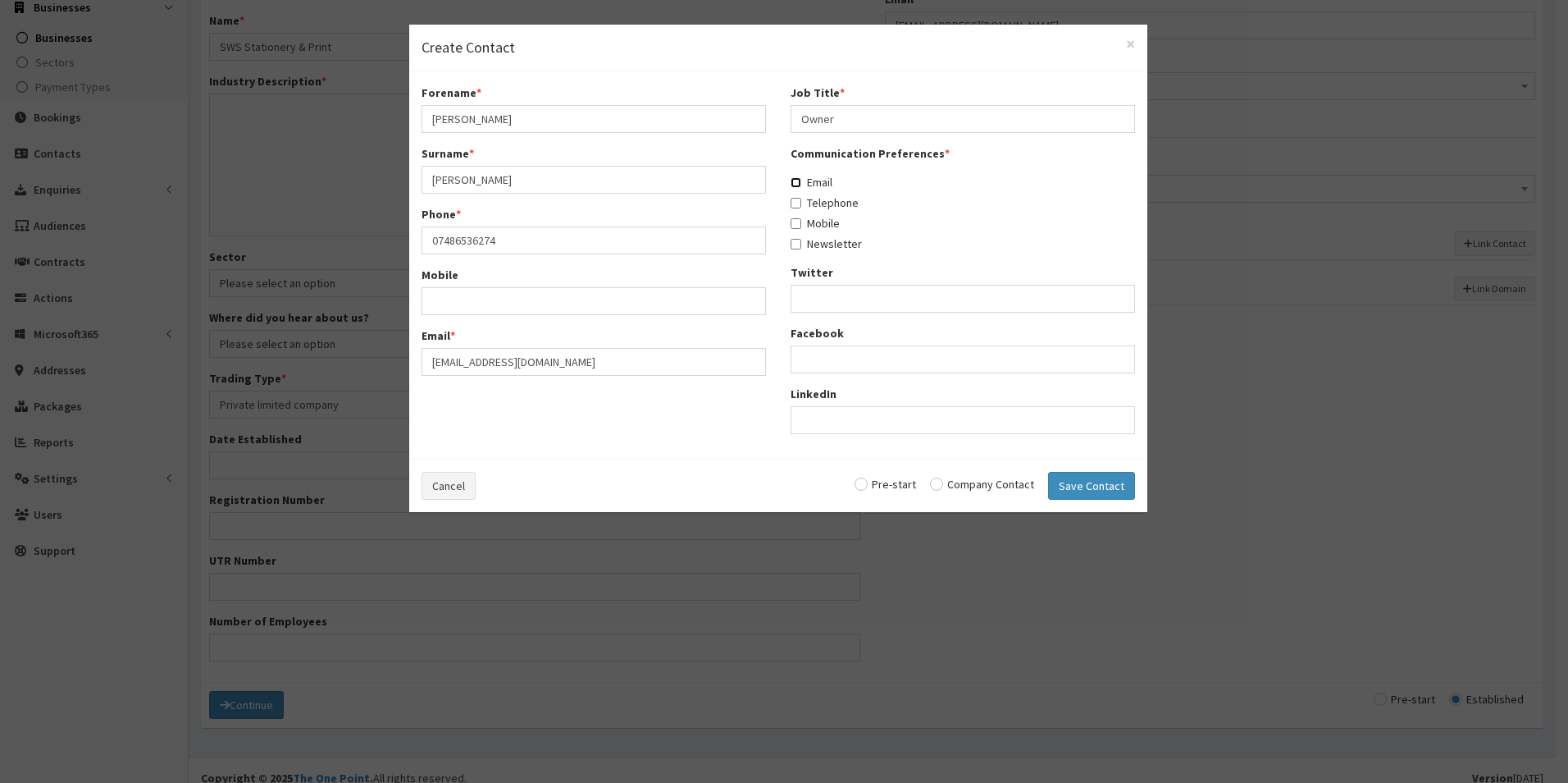
click at [797, 186] on input "Email" at bounding box center [795, 182] width 11 height 11
checkbox input "true"
click at [795, 203] on input "Telephone" at bounding box center [795, 203] width 11 height 11
checkbox input "true"
drag, startPoint x: 802, startPoint y: 221, endPoint x: 795, endPoint y: 233, distance: 13.9
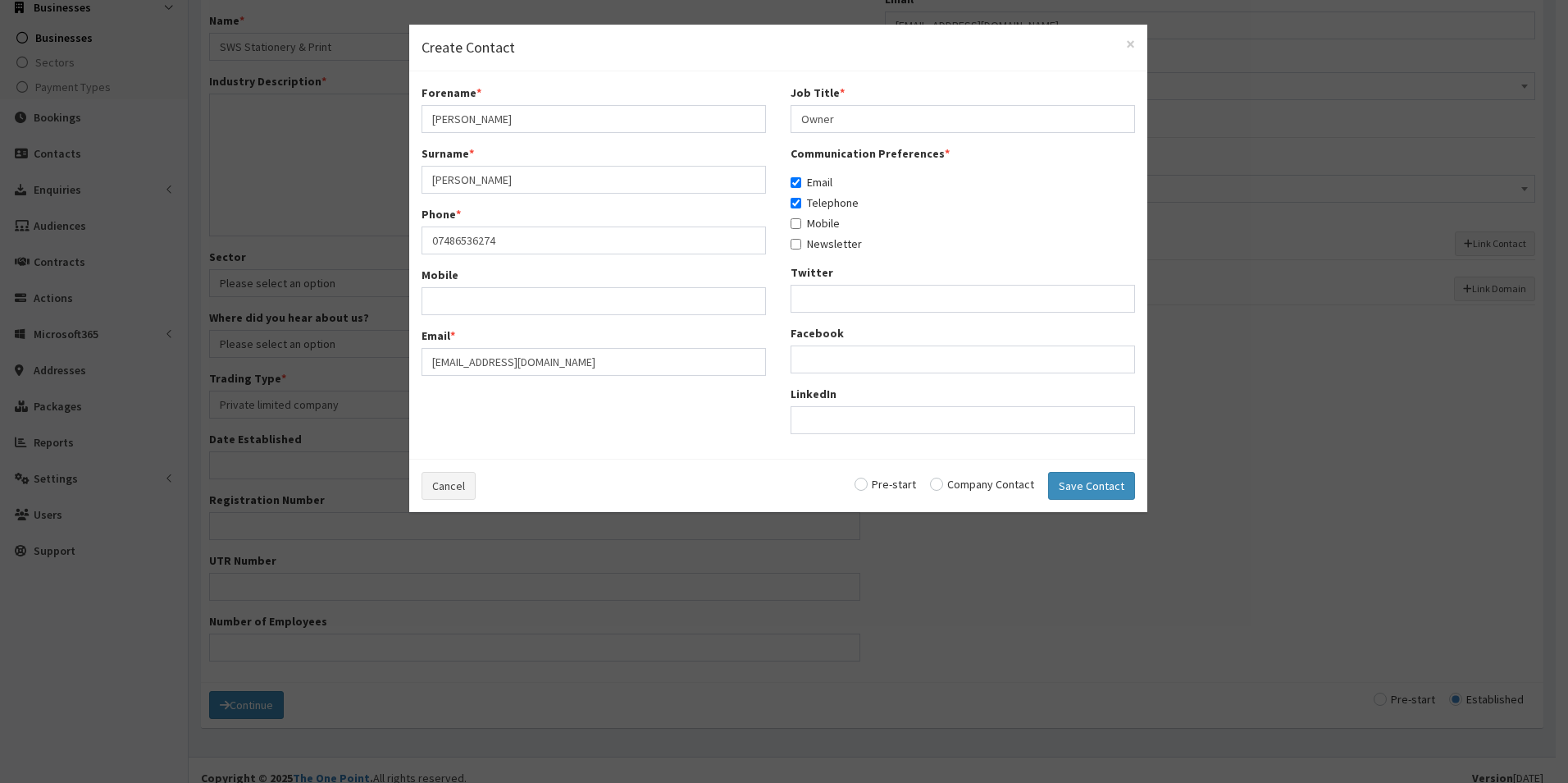
click at [801, 223] on label "Mobile" at bounding box center [815, 223] width 50 height 17
click at [801, 223] on input "Mobile" at bounding box center [795, 223] width 11 height 11
checkbox input "true"
click at [795, 246] on input "Newsletter" at bounding box center [795, 243] width 11 height 11
checkbox input "true"
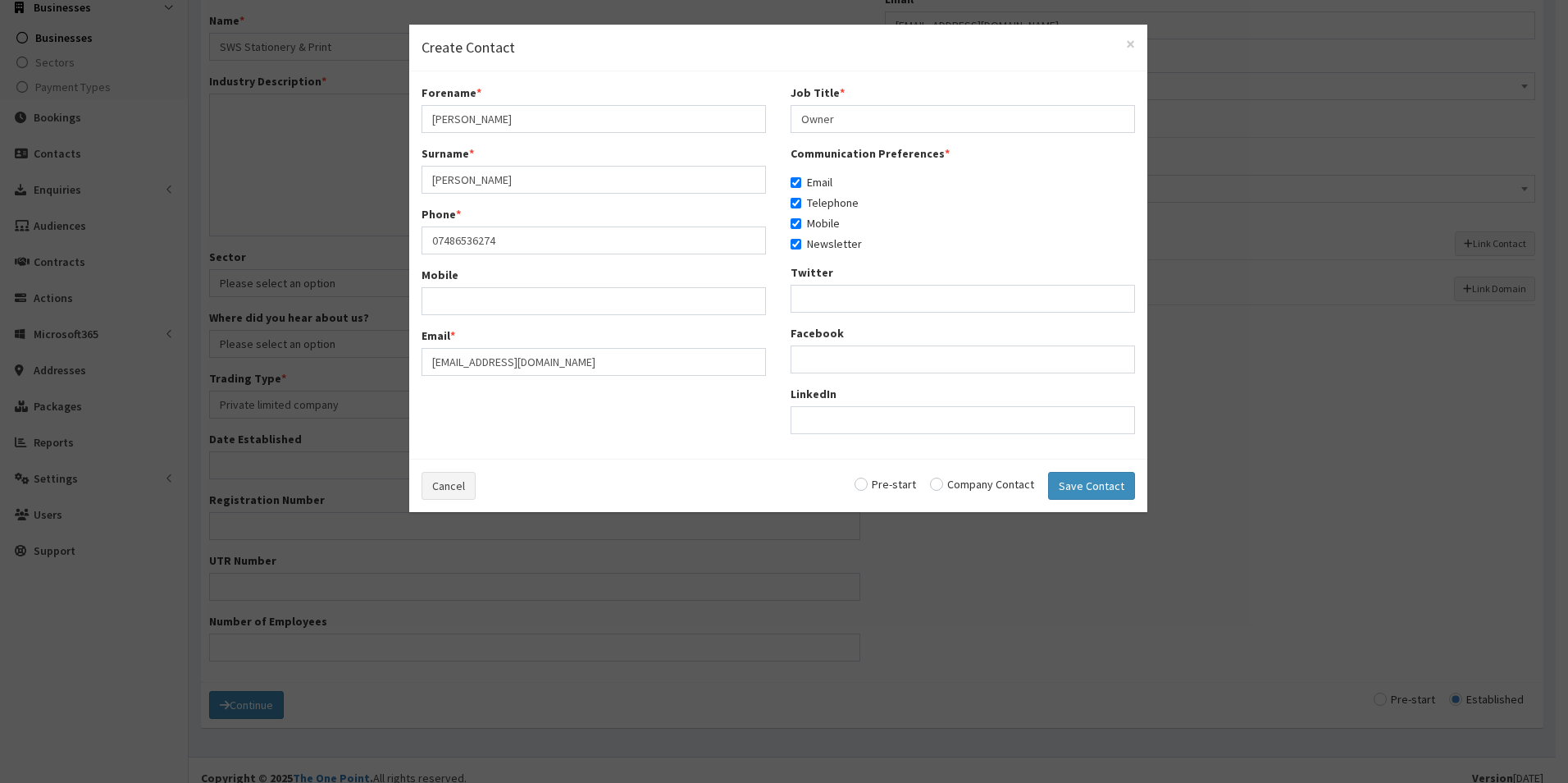
click at [941, 487] on input "radio" at bounding box center [982, 484] width 104 height 12
radio input "true"
click at [1079, 490] on button "Save Contact" at bounding box center [1091, 486] width 87 height 28
checkbox input "false"
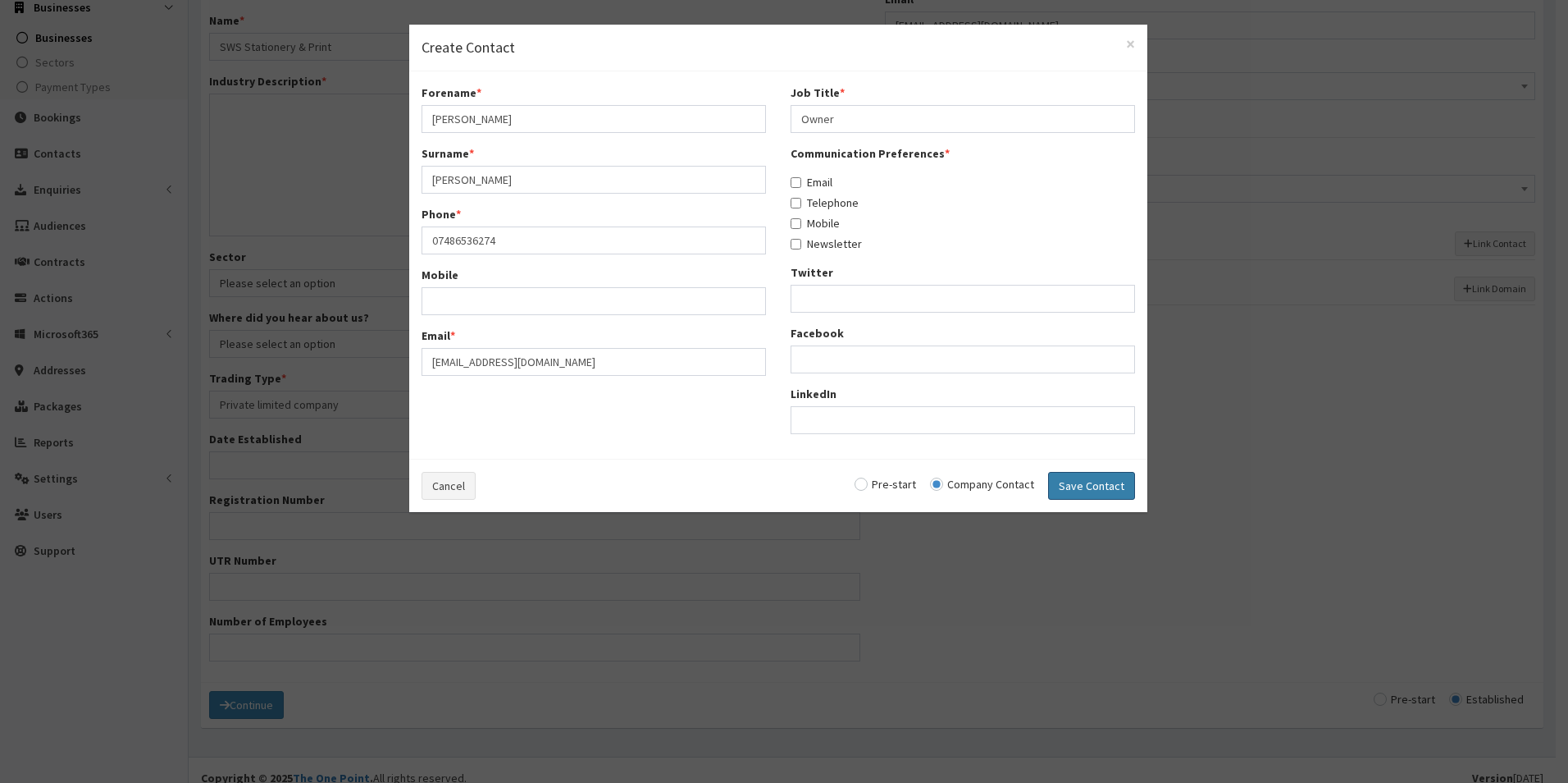
checkbox input "false"
radio input "false"
select select "5294"
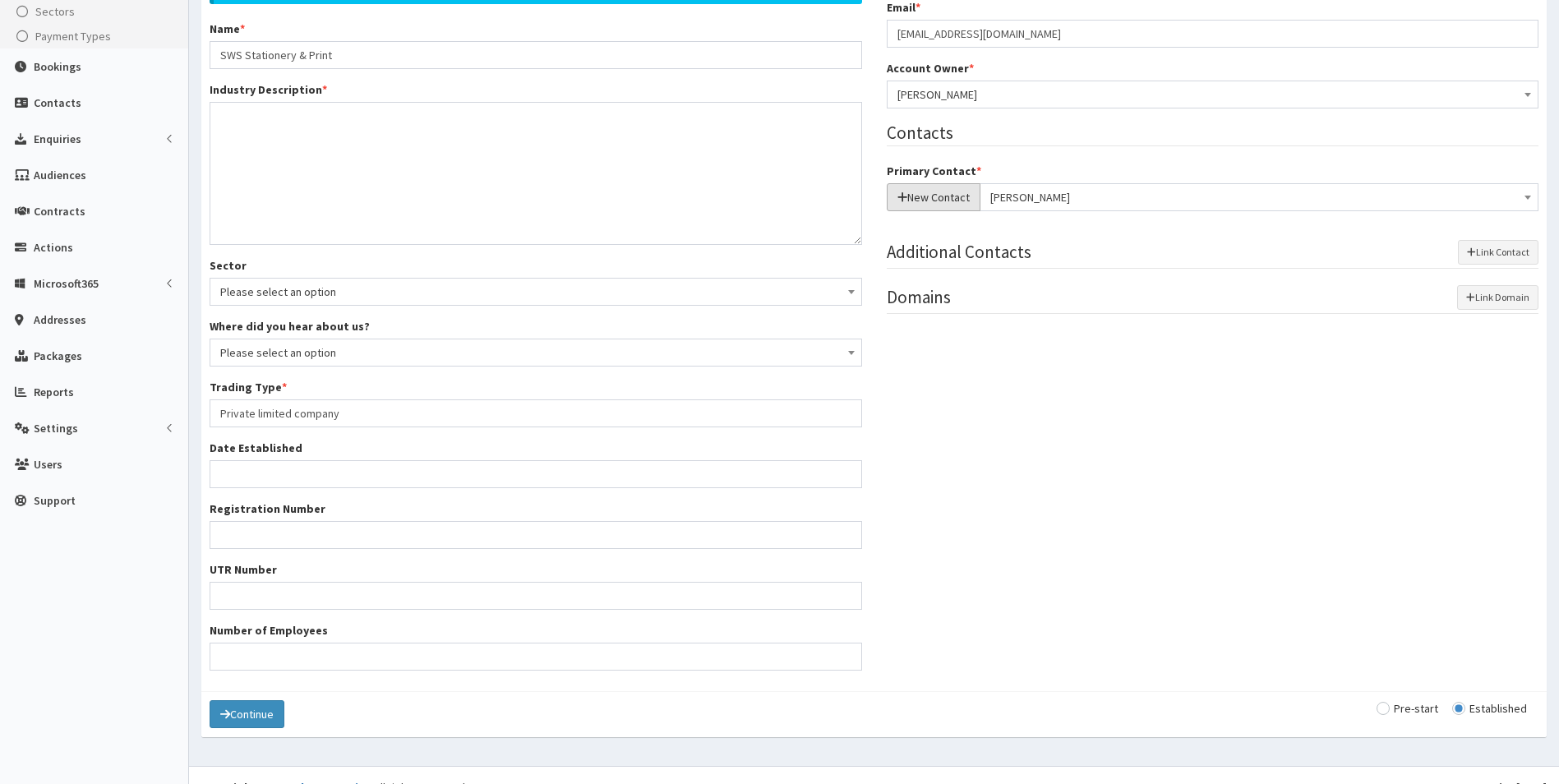
scroll to position [321, 0]
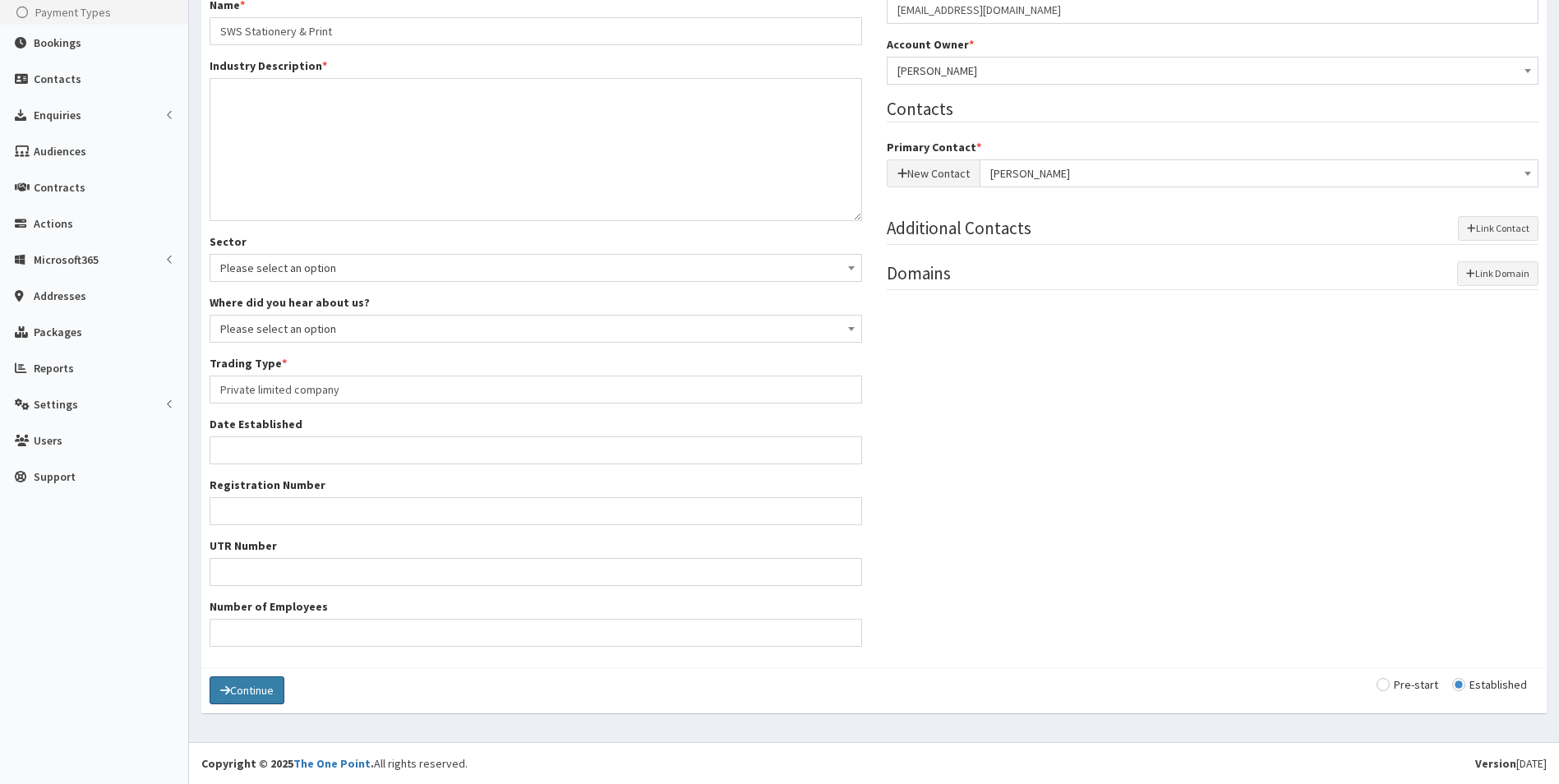
click at [237, 684] on button "Continue" at bounding box center [247, 689] width 75 height 28
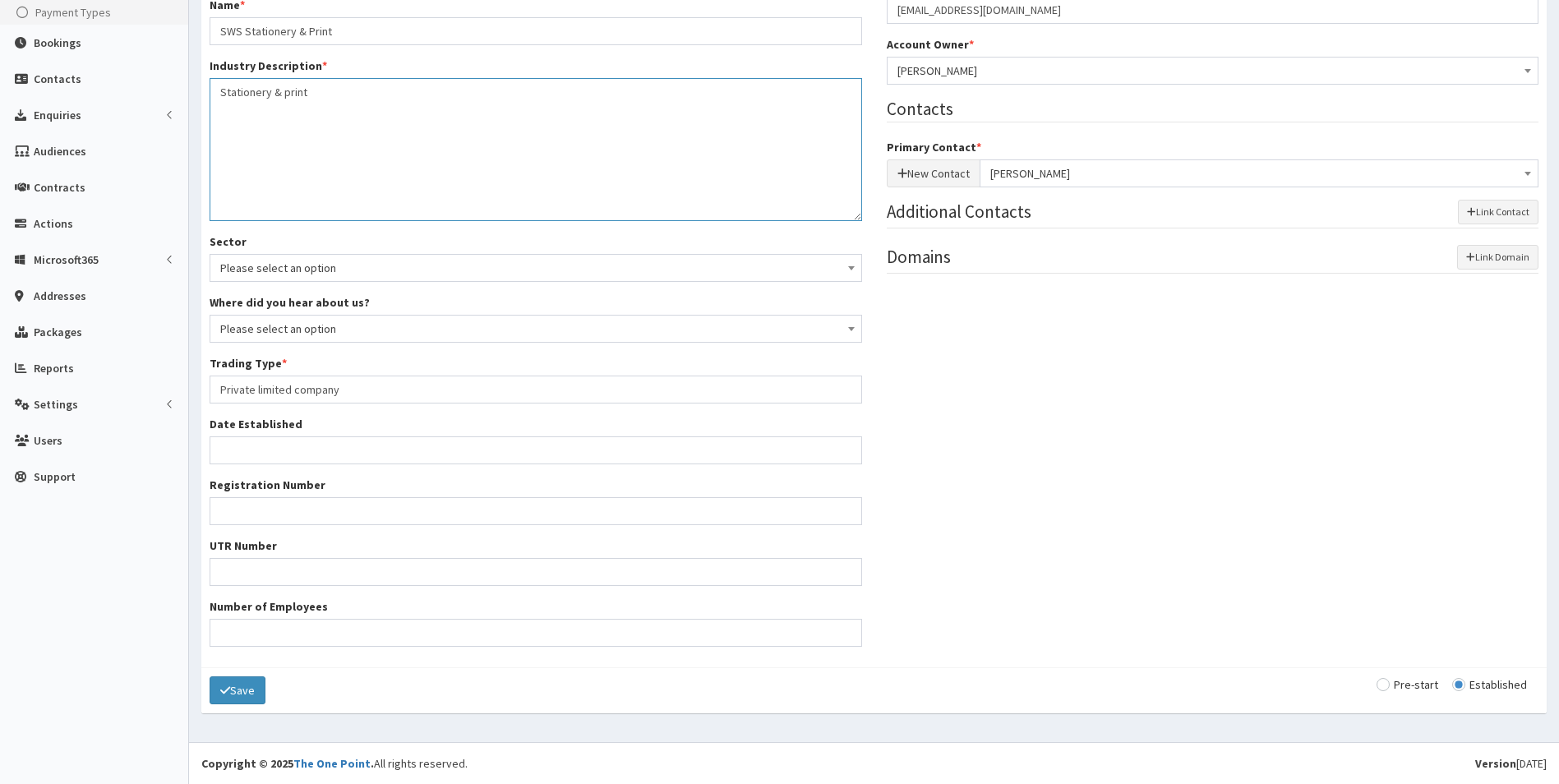
click at [321, 97] on textarea "Stationery & print" at bounding box center [536, 149] width 653 height 143
type textarea "Stationery & print"
click at [234, 692] on button "Save" at bounding box center [237, 689] width 56 height 28
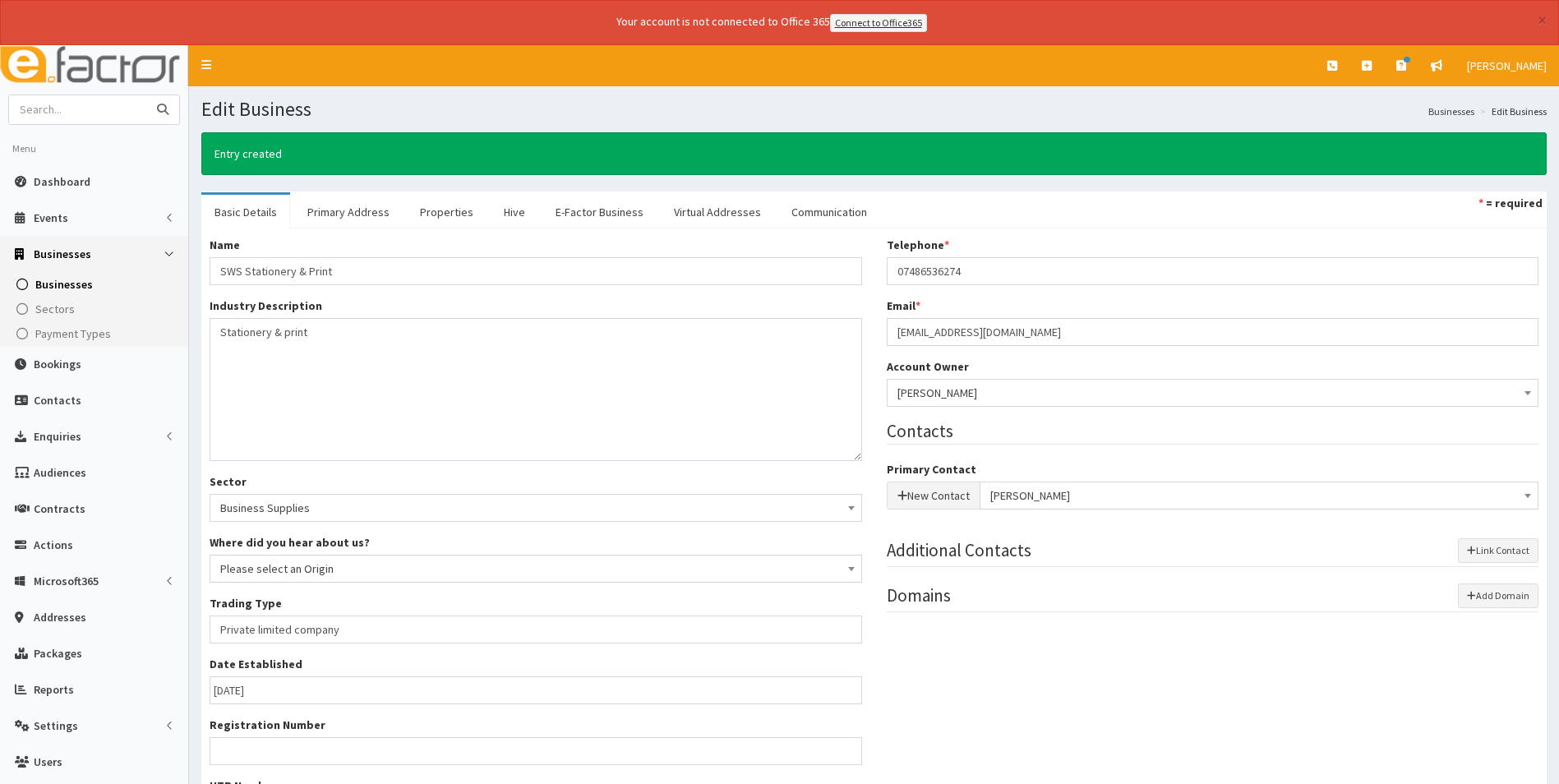
click at [117, 109] on input "text" at bounding box center [78, 109] width 139 height 28
type input "SWS"
click at [146, 96] on button "submit" at bounding box center [163, 109] width 33 height 28
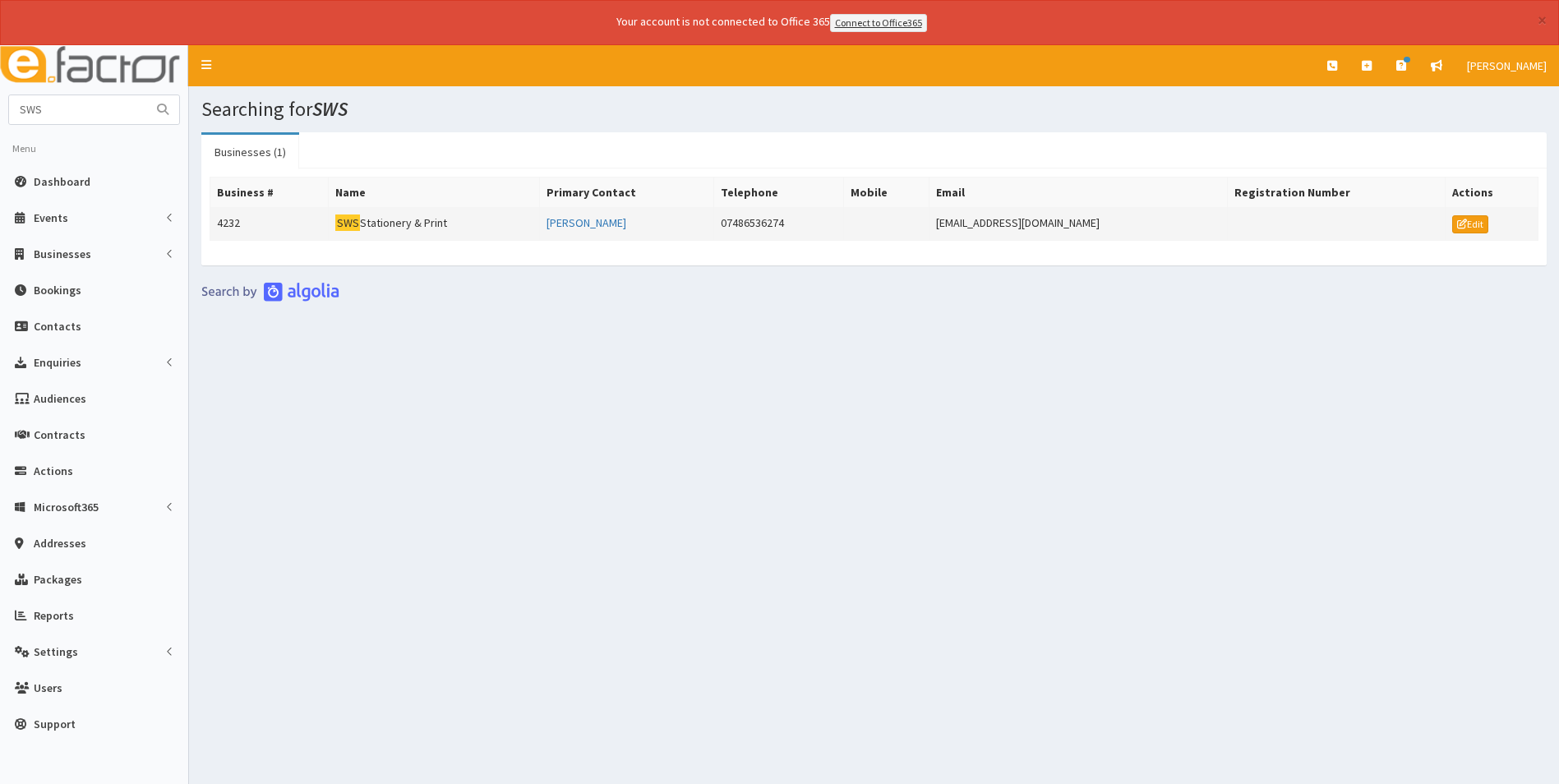
click at [401, 222] on td "SWS Stationery & Print" at bounding box center [434, 223] width 212 height 33
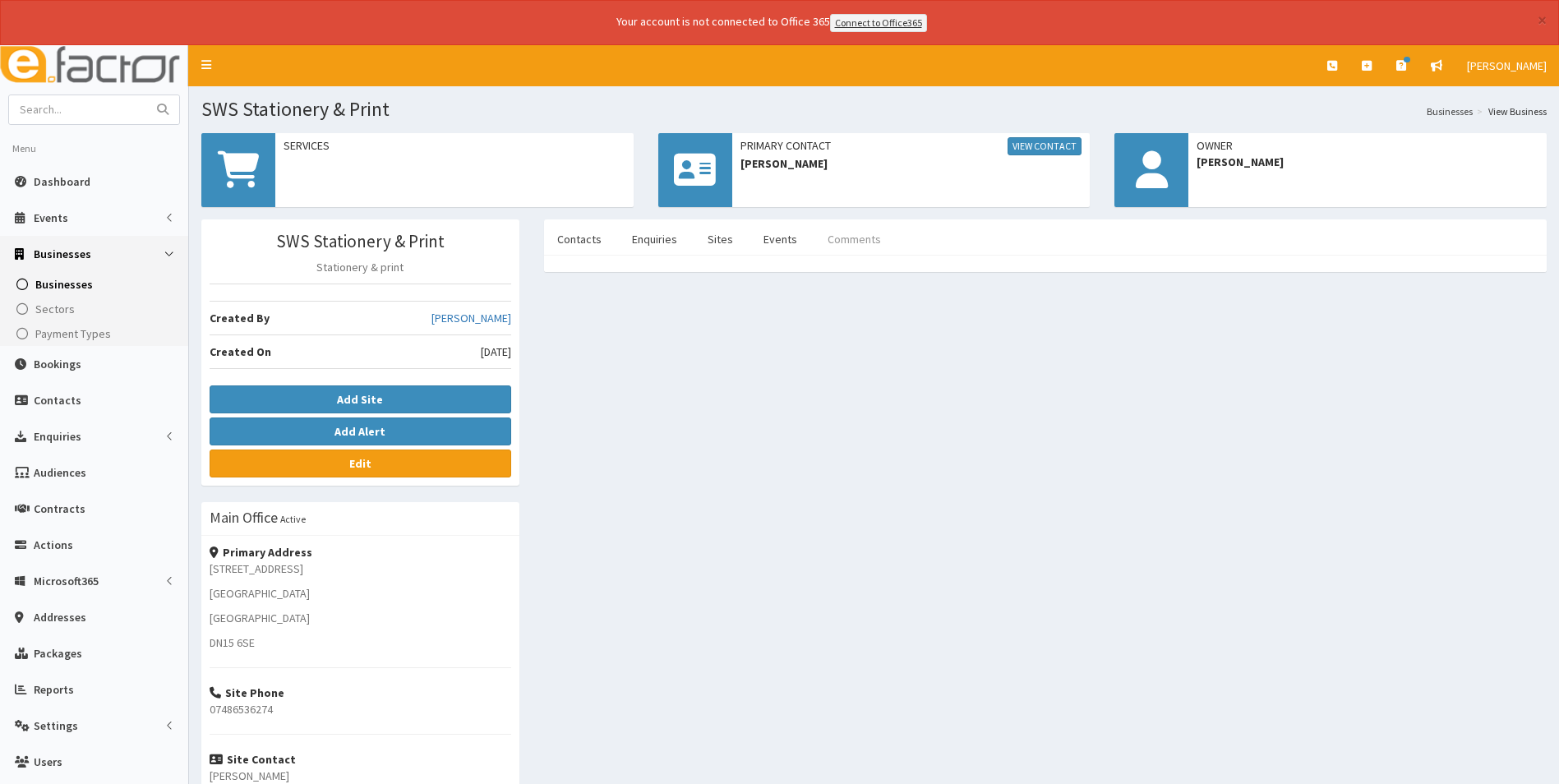
click at [875, 242] on link "Comments" at bounding box center [855, 239] width 80 height 34
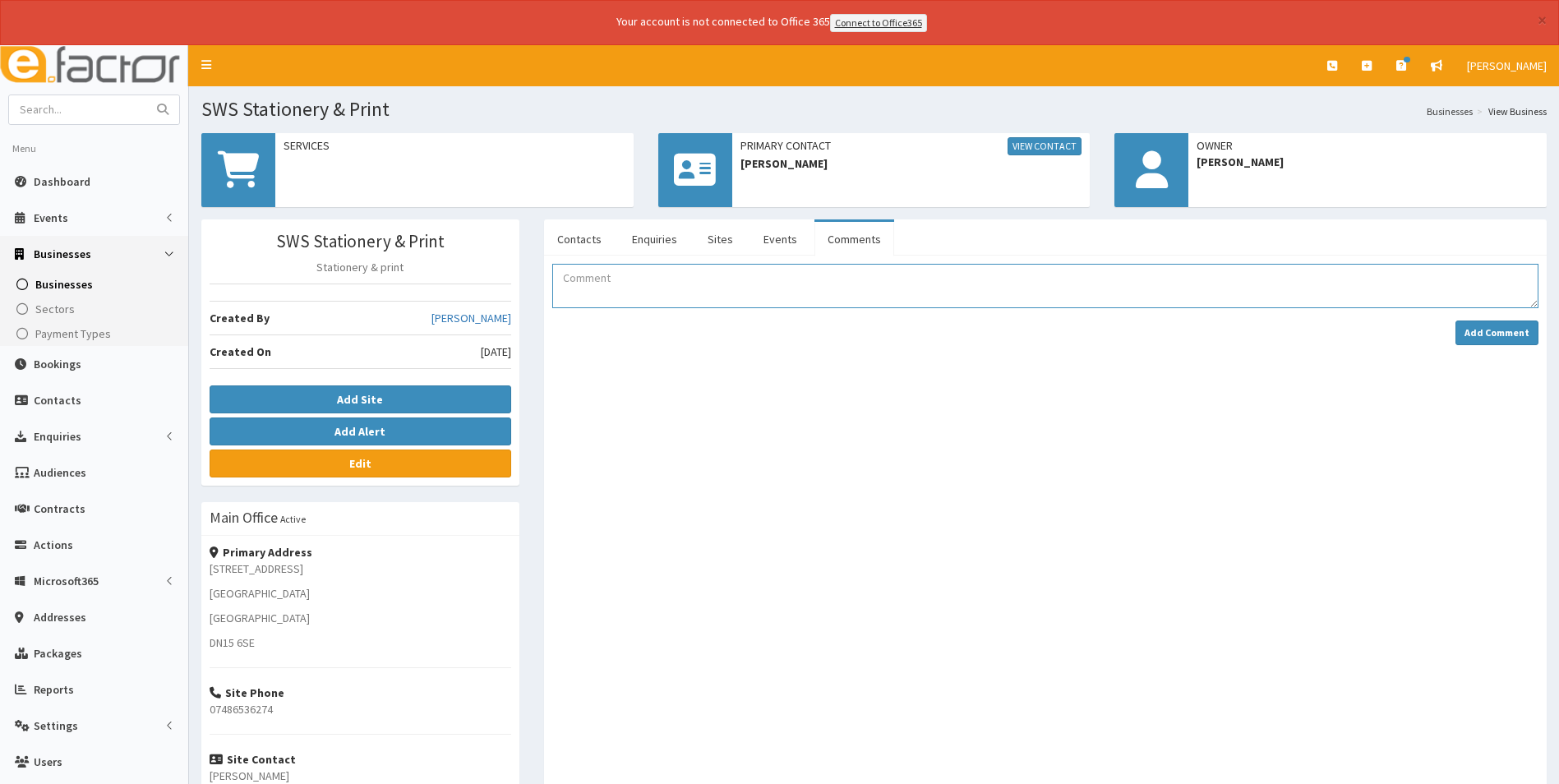
click at [646, 287] on textarea "Comment" at bounding box center [1045, 286] width 986 height 45
type textarea "Sarah has booked on to networking at the Pink Pig."
click at [1490, 333] on strong "Add Comment" at bounding box center [1498, 333] width 65 height 13
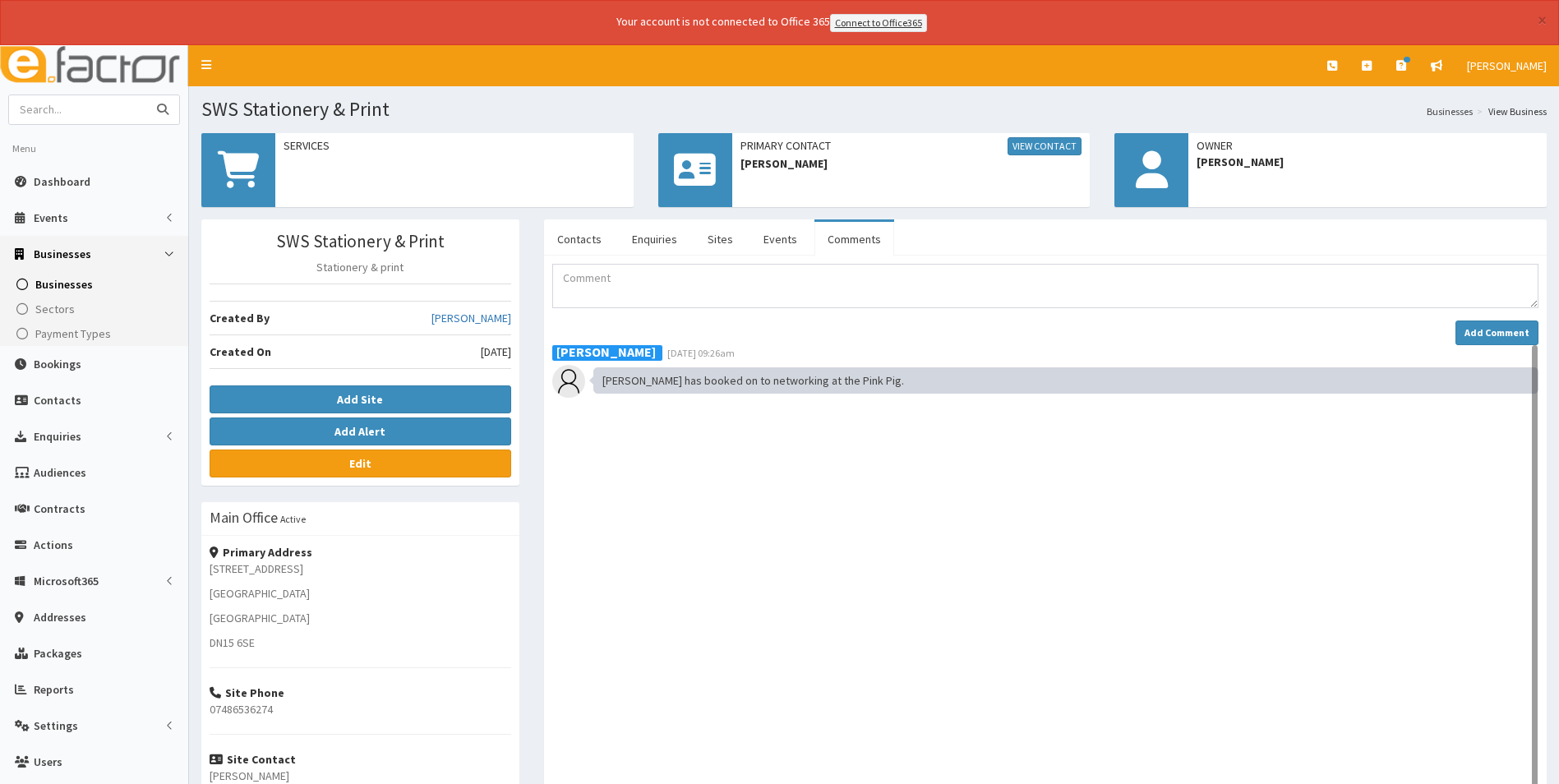
click at [124, 103] on input "text" at bounding box center [78, 109] width 139 height 28
type input "[PERSON_NAME]"
click at [146, 96] on button "submit" at bounding box center [163, 109] width 33 height 28
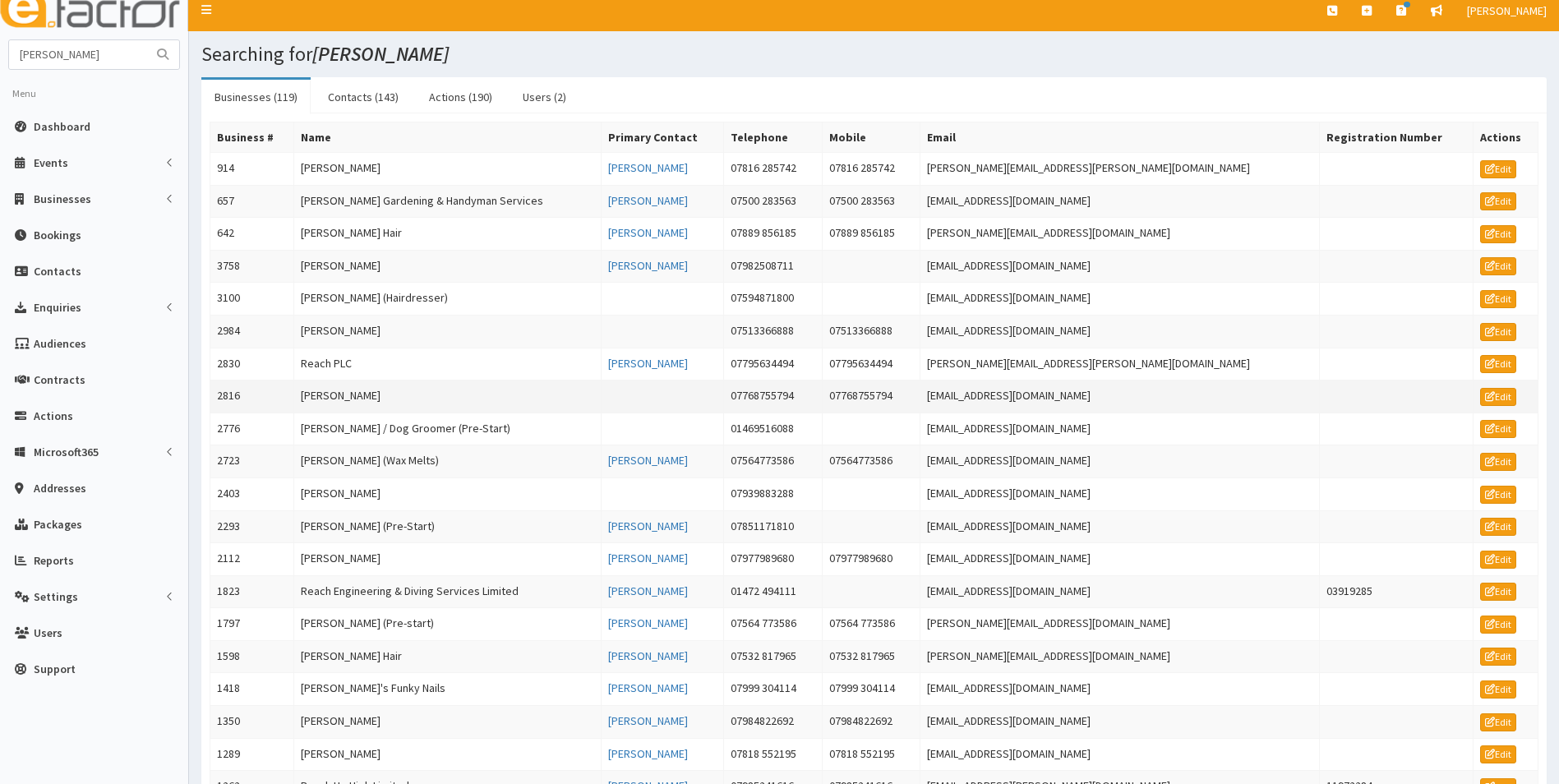
scroll to position [82, 0]
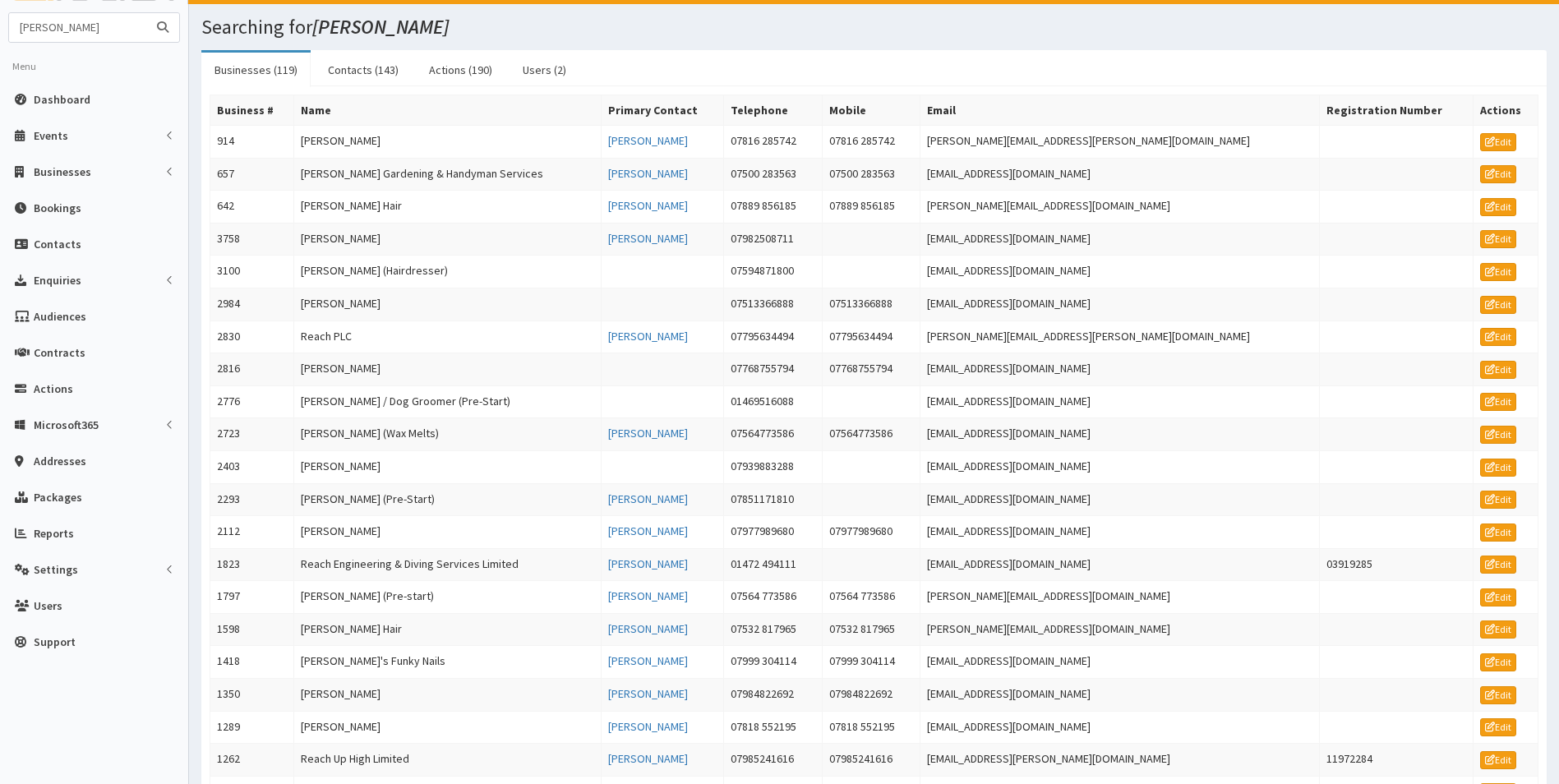
click at [121, 34] on input "[PERSON_NAME]" at bounding box center [78, 26] width 139 height 28
type input "[PERSON_NAME] Financial"
click at [146, 13] on button "submit" at bounding box center [163, 26] width 33 height 28
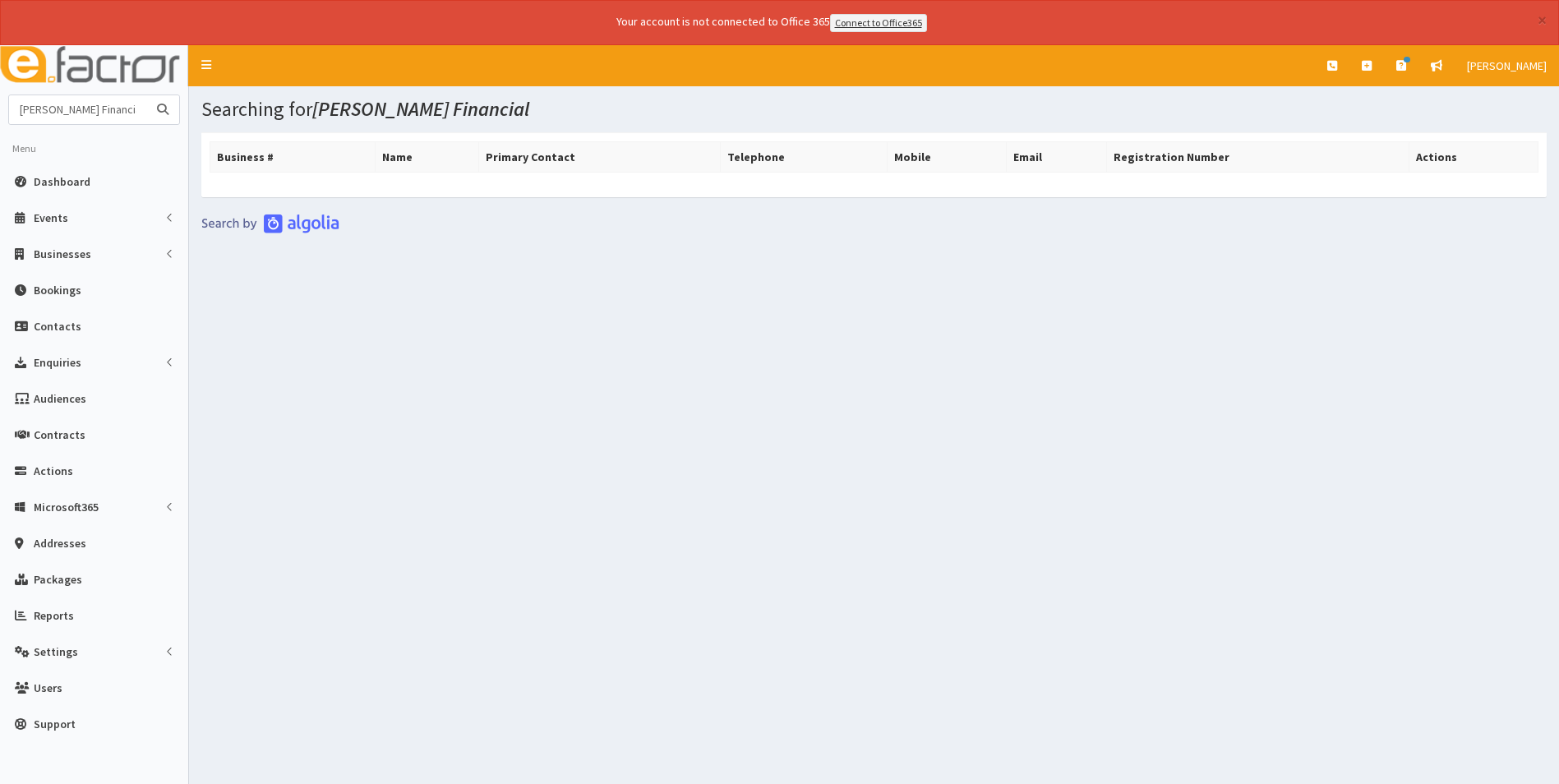
drag, startPoint x: 107, startPoint y: 108, endPoint x: -3, endPoint y: 108, distance: 110.0
click at [0, 108] on html "× Your account is not connected to Office 365 Connect to Office365 E Toggle nav…" at bounding box center [780, 414] width 1559 height 829
type input "l"
type input "[PERSON_NAME]"
click at [146, 96] on button "submit" at bounding box center [163, 109] width 33 height 28
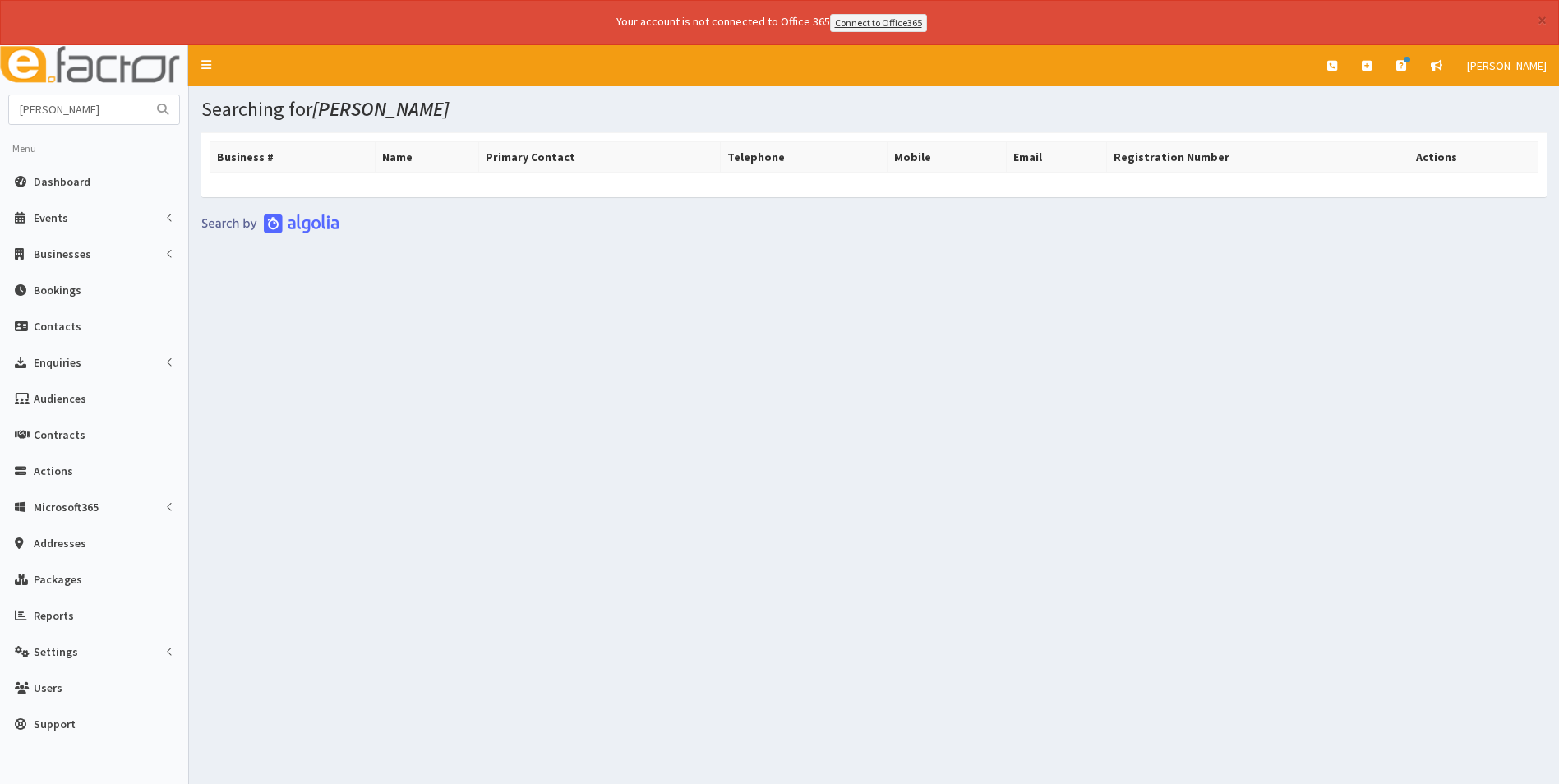
click at [168, 114] on icon "submit" at bounding box center [163, 109] width 12 height 12
drag, startPoint x: 158, startPoint y: 102, endPoint x: 148, endPoint y: 103, distance: 10.0
click at [157, 103] on button "submit" at bounding box center [163, 109] width 33 height 28
click at [119, 104] on input "[PERSON_NAME]" at bounding box center [78, 109] width 139 height 28
click at [101, 123] on input "Lee Major" at bounding box center [78, 109] width 139 height 28
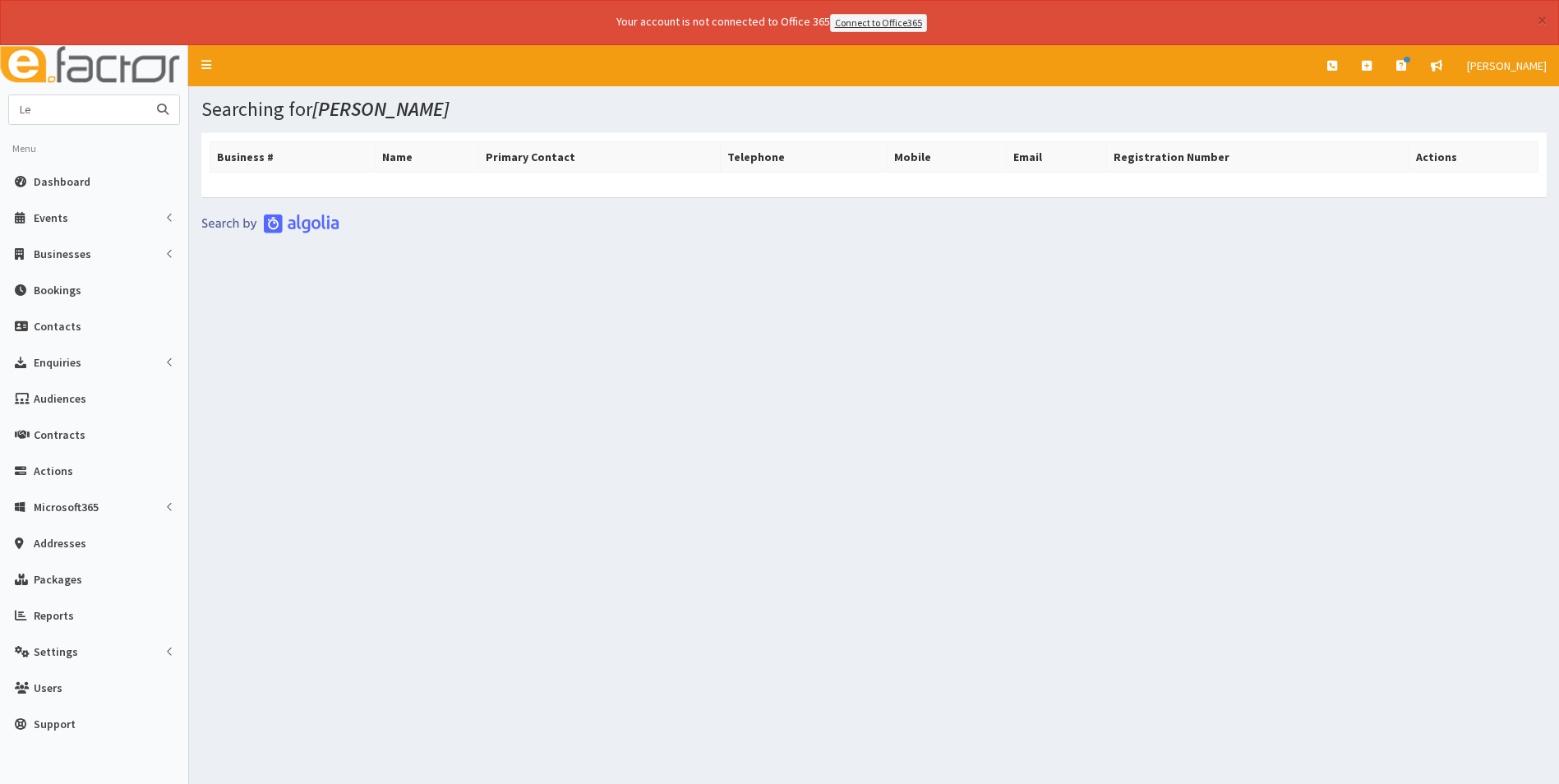
type input "L"
type input "[PERSON_NAME]"
click at [146, 96] on button "submit" at bounding box center [163, 109] width 33 height 28
click at [1370, 66] on icon at bounding box center [1367, 66] width 10 height 12
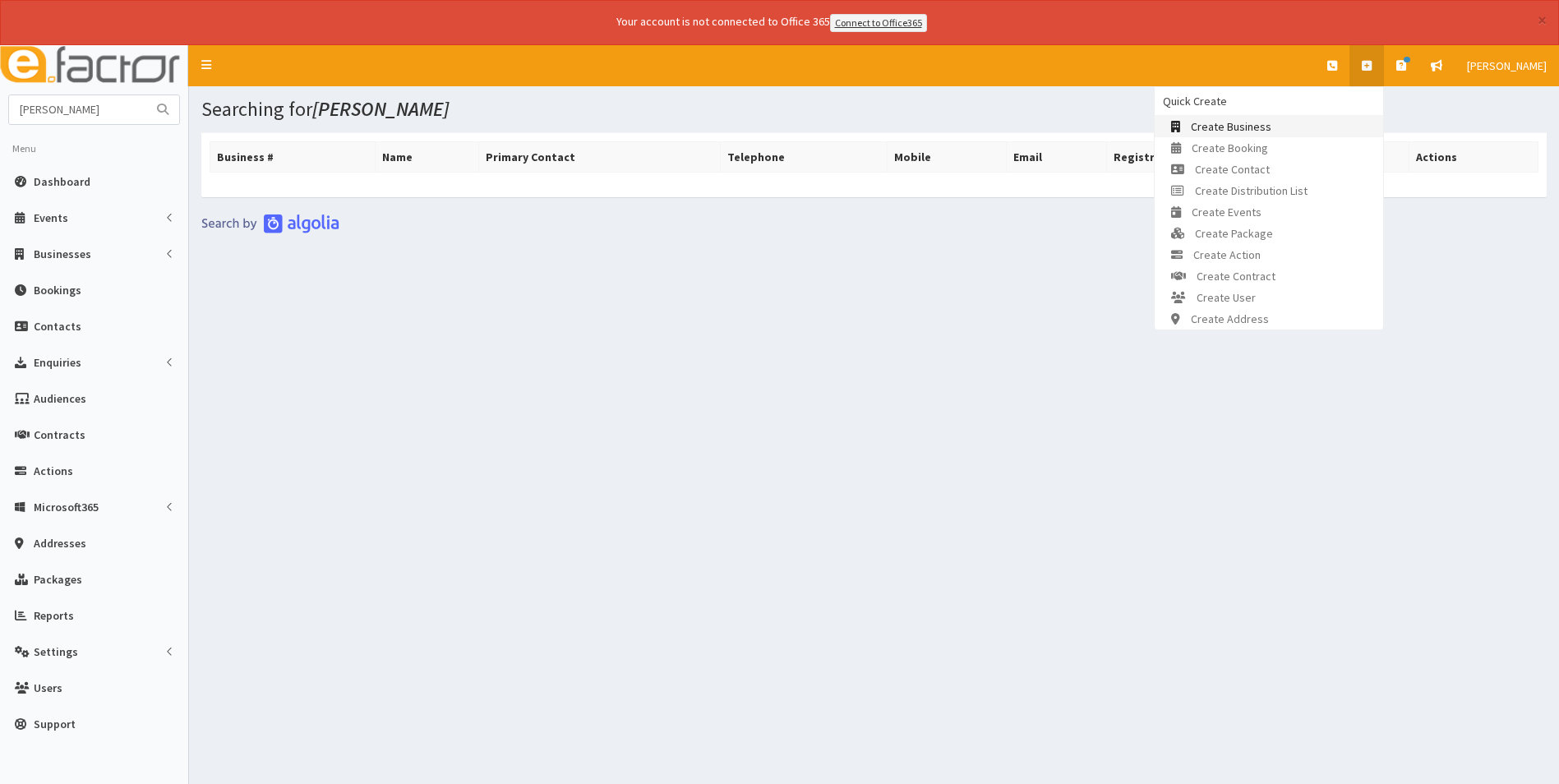
click at [1317, 121] on link "Create Business" at bounding box center [1269, 127] width 228 height 21
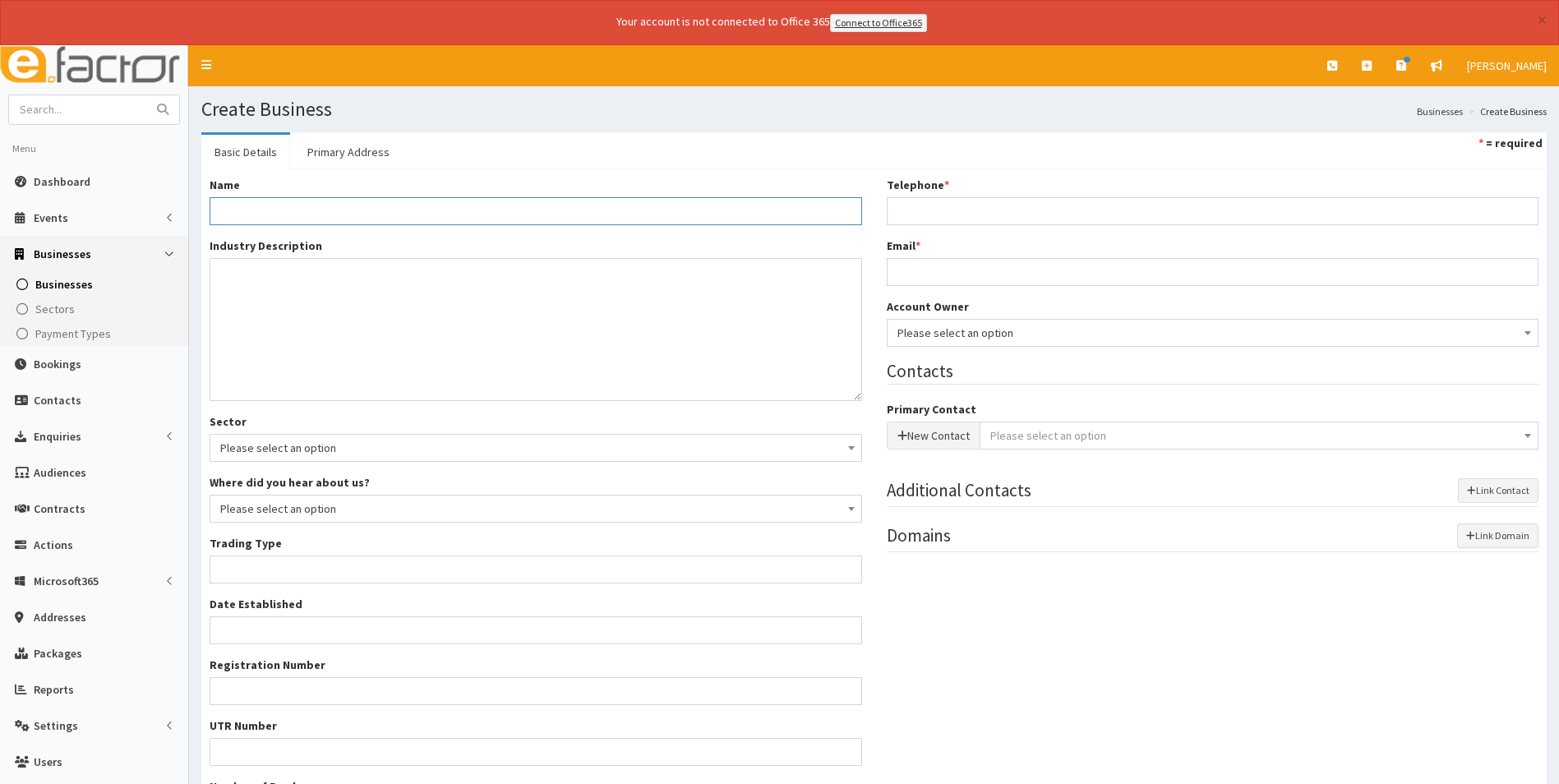
click at [411, 210] on input "Name *" at bounding box center [536, 211] width 653 height 28
click at [317, 222] on input "Name *" at bounding box center [536, 211] width 653 height 28
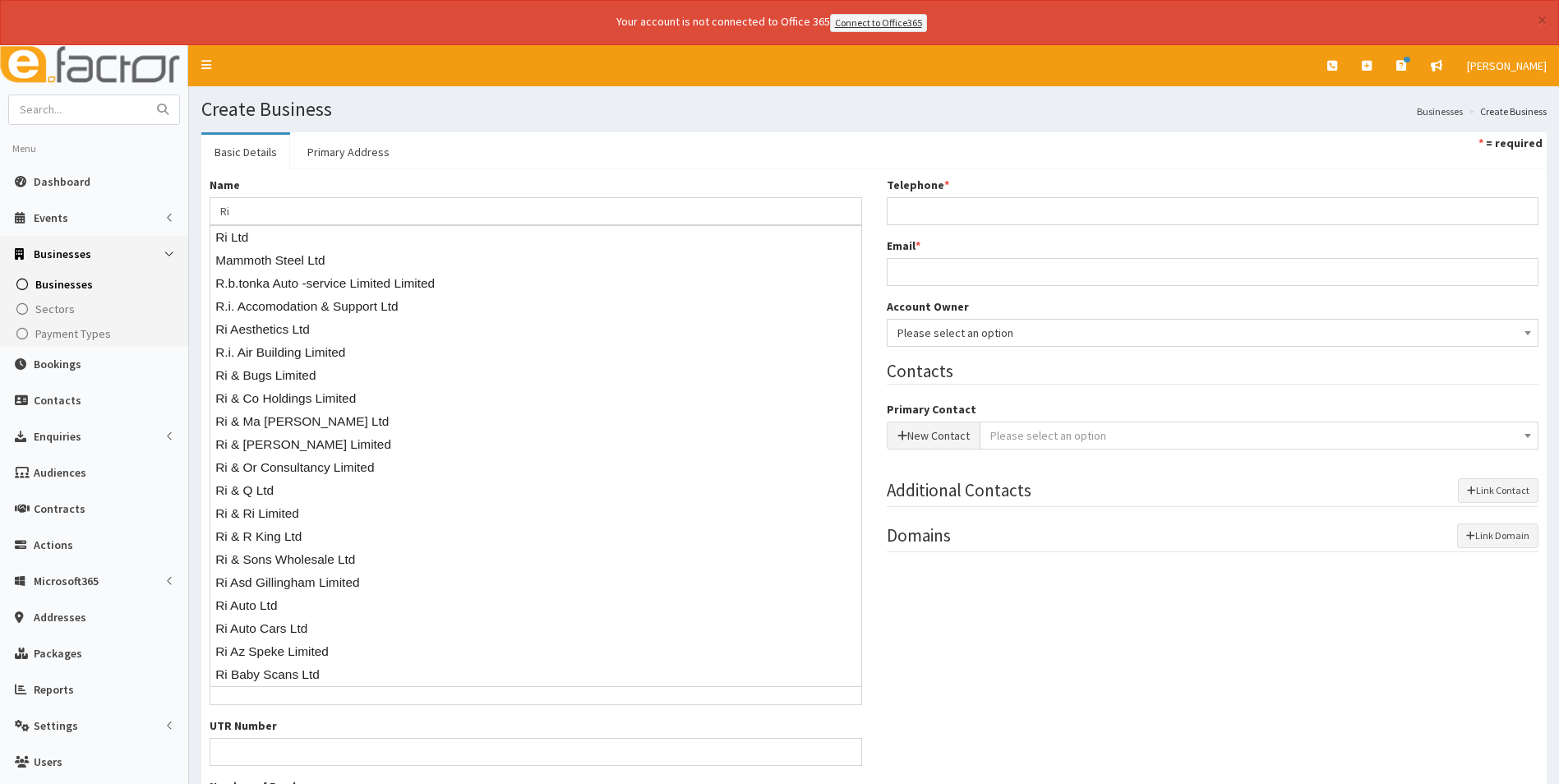
click at [724, 175] on div "Name * Ri Industry Description * Sector Please select an option Business Suppli…" at bounding box center [873, 508] width 1345 height 679
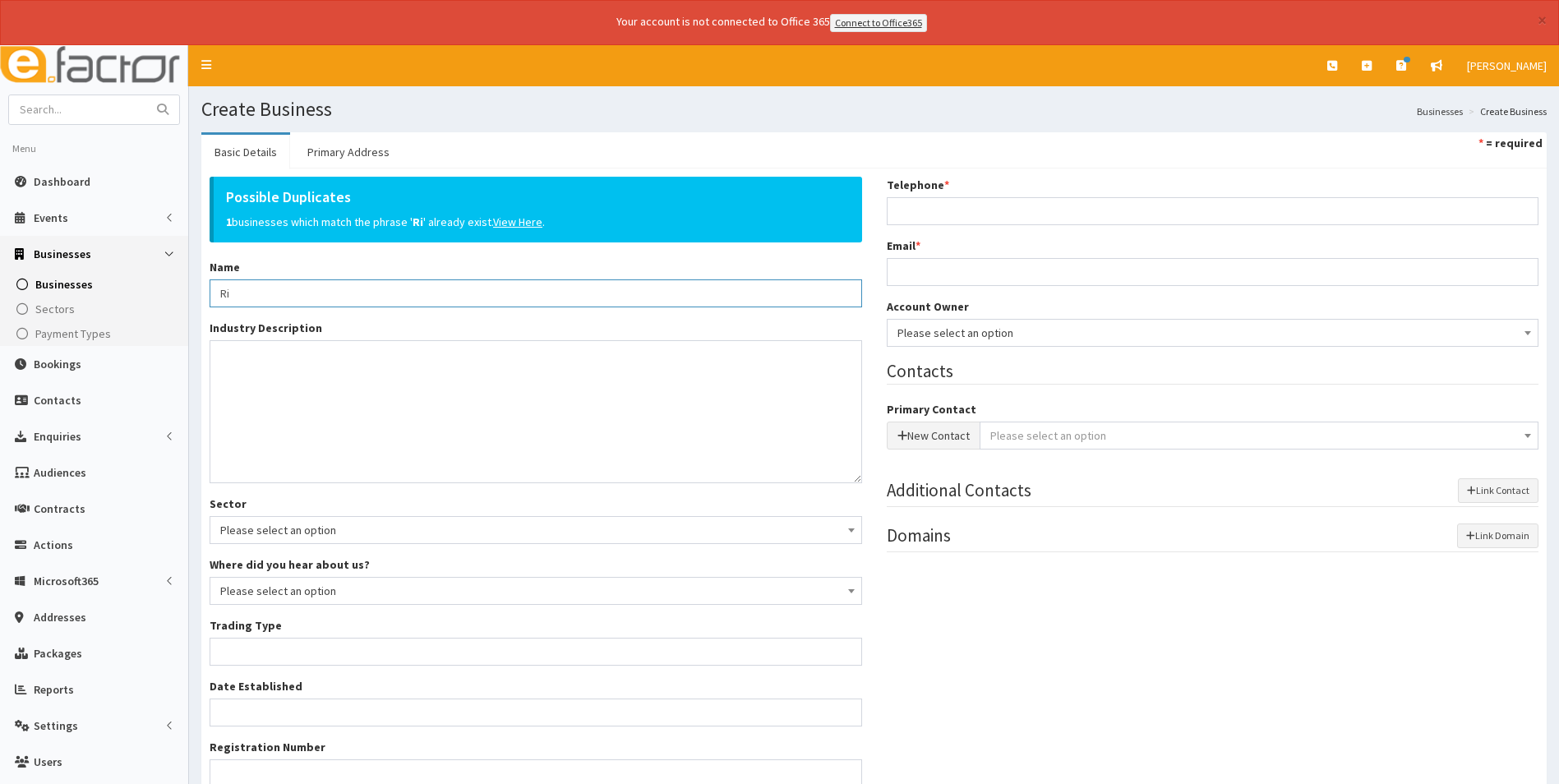
click at [305, 287] on input "Ri" at bounding box center [536, 293] width 653 height 28
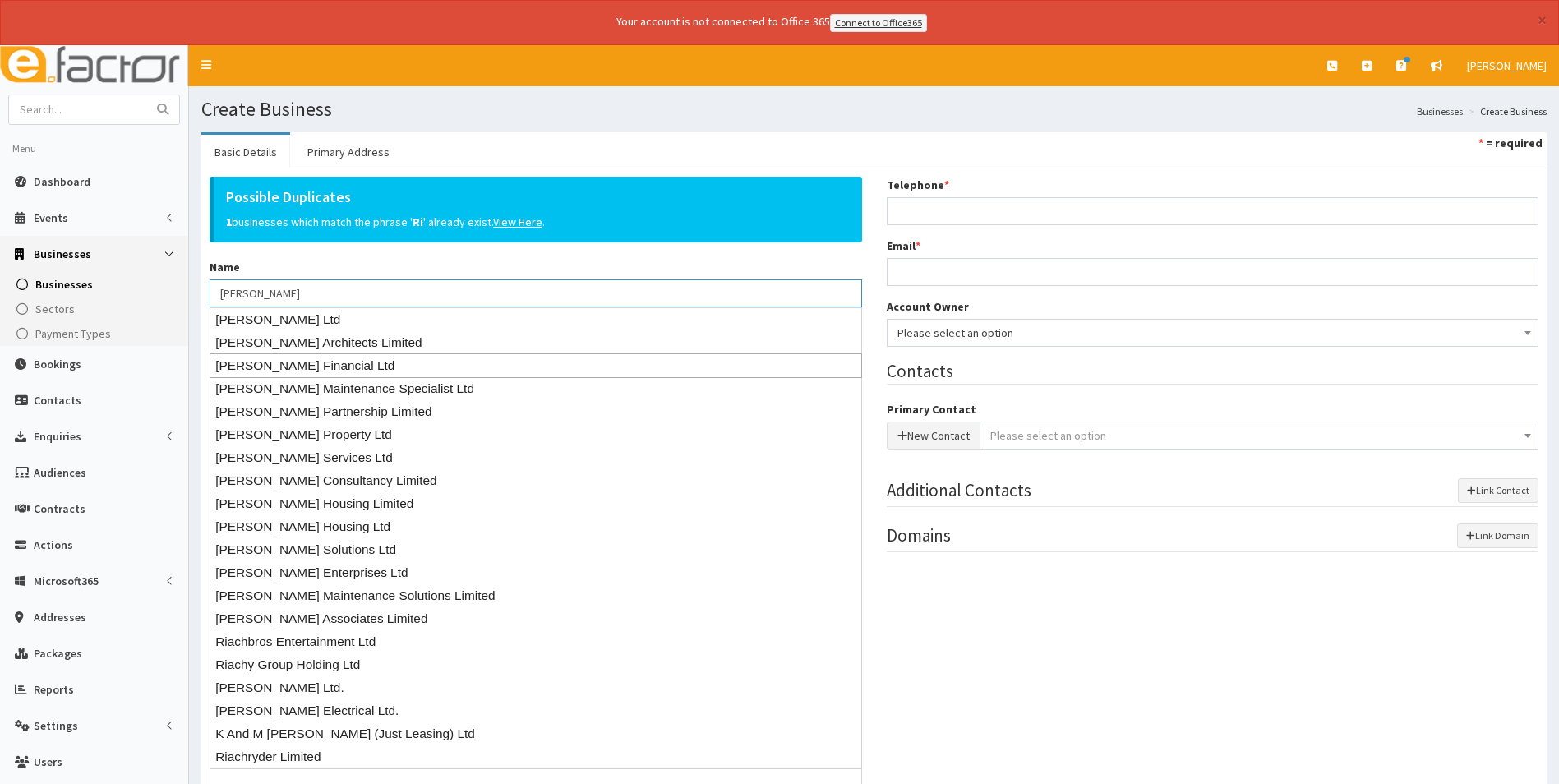
click at [353, 363] on div "Riach Financial Ltd" at bounding box center [536, 365] width 653 height 24
type input "Riach Financial Ltd"
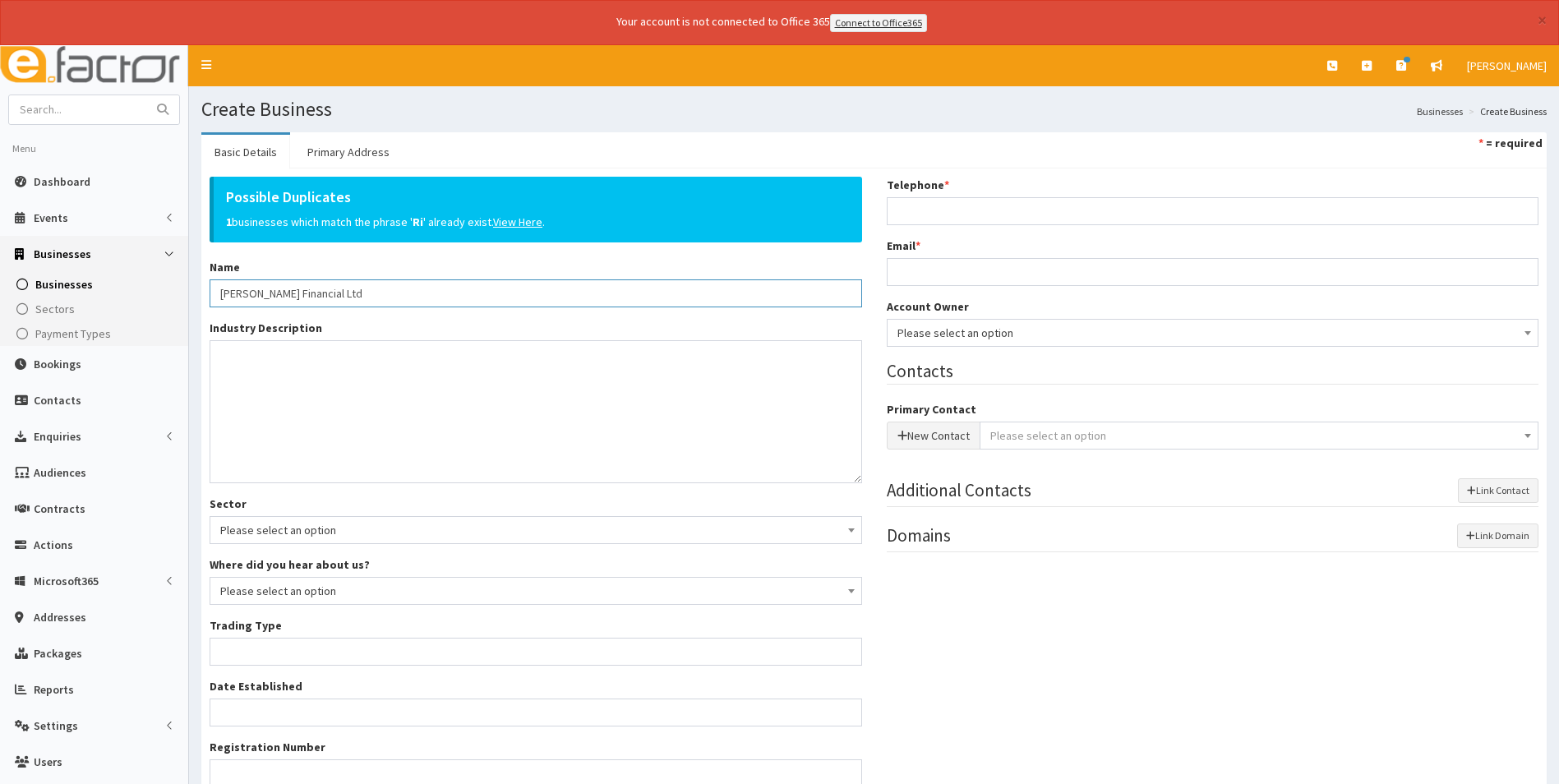
type input "Private limited company"
type input "13361374"
type input "Riach Financial Ltd"
click at [369, 152] on link "Primary Address" at bounding box center [348, 151] width 108 height 34
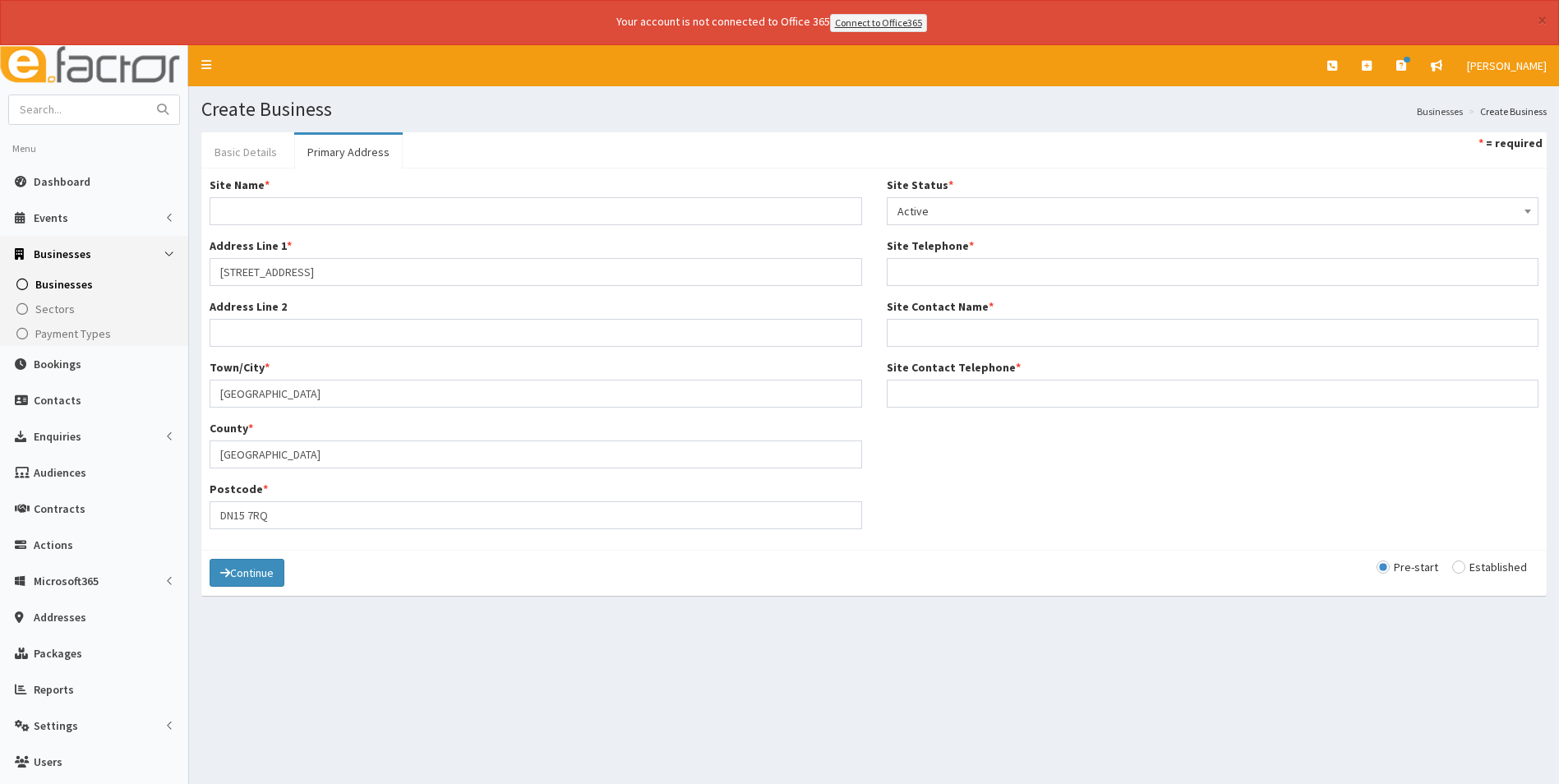
click at [242, 147] on link "Basic Details" at bounding box center [245, 151] width 89 height 34
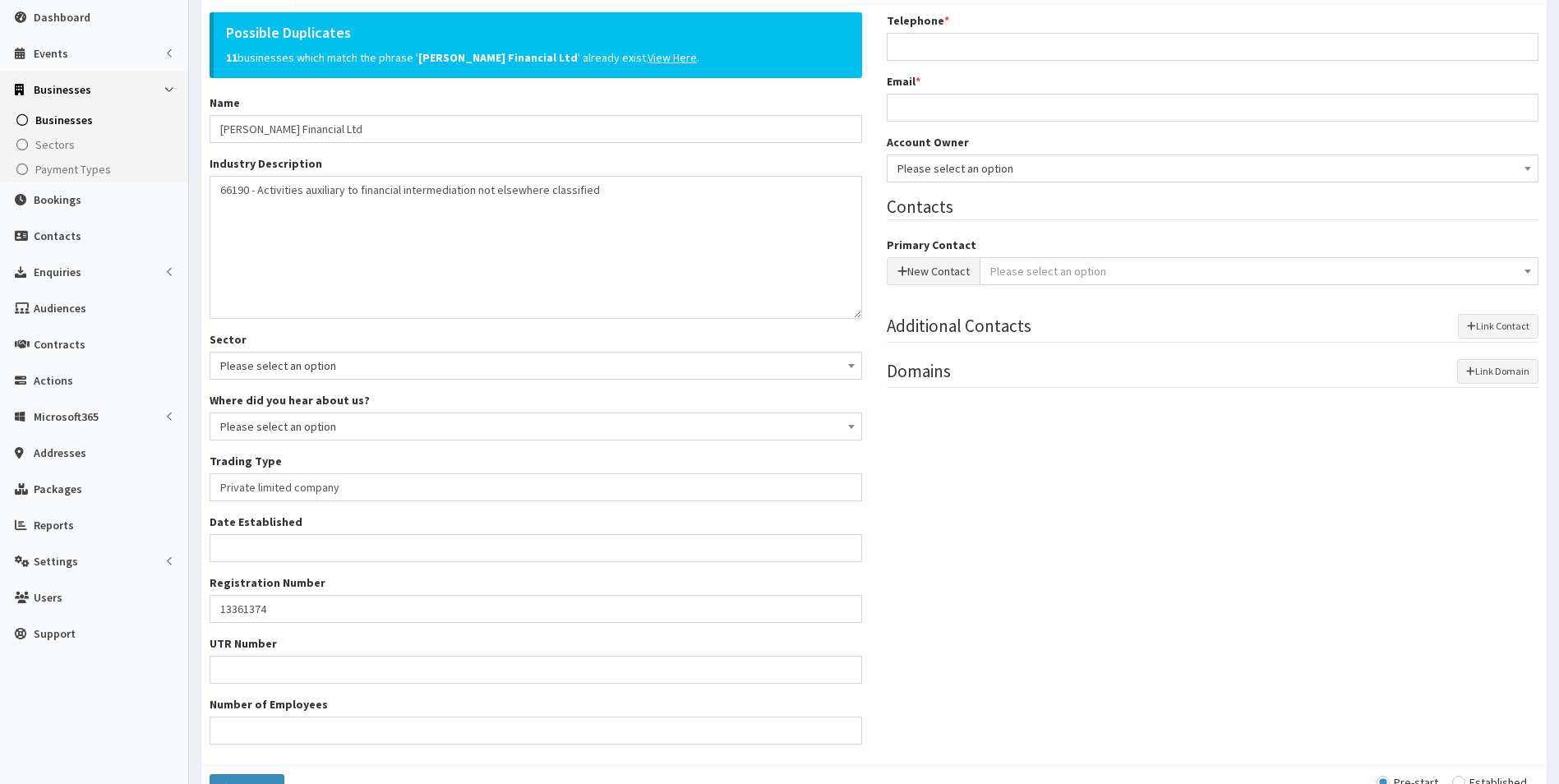
scroll to position [82, 0]
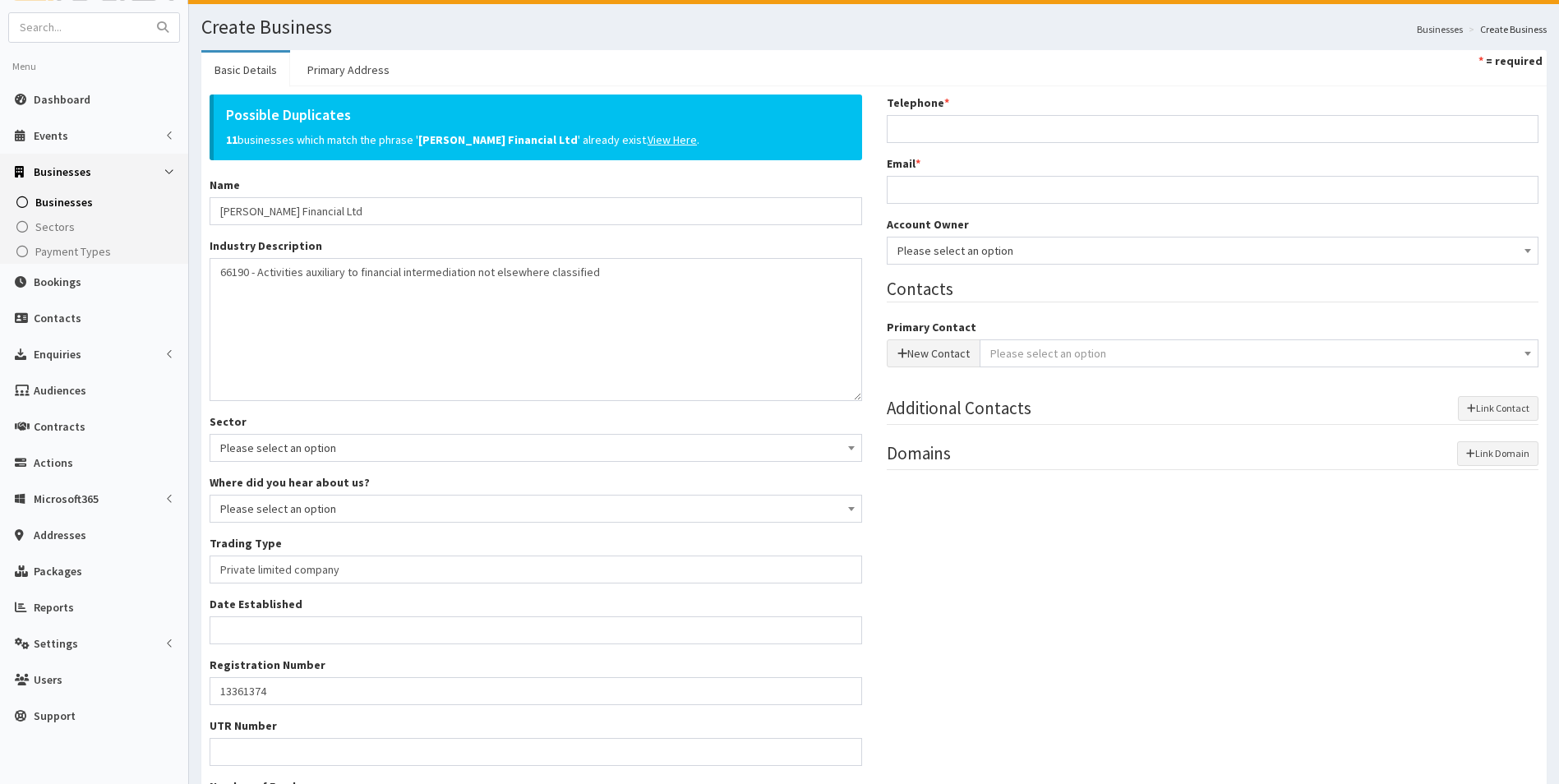
click at [973, 253] on span "Please select an option" at bounding box center [1213, 251] width 631 height 23
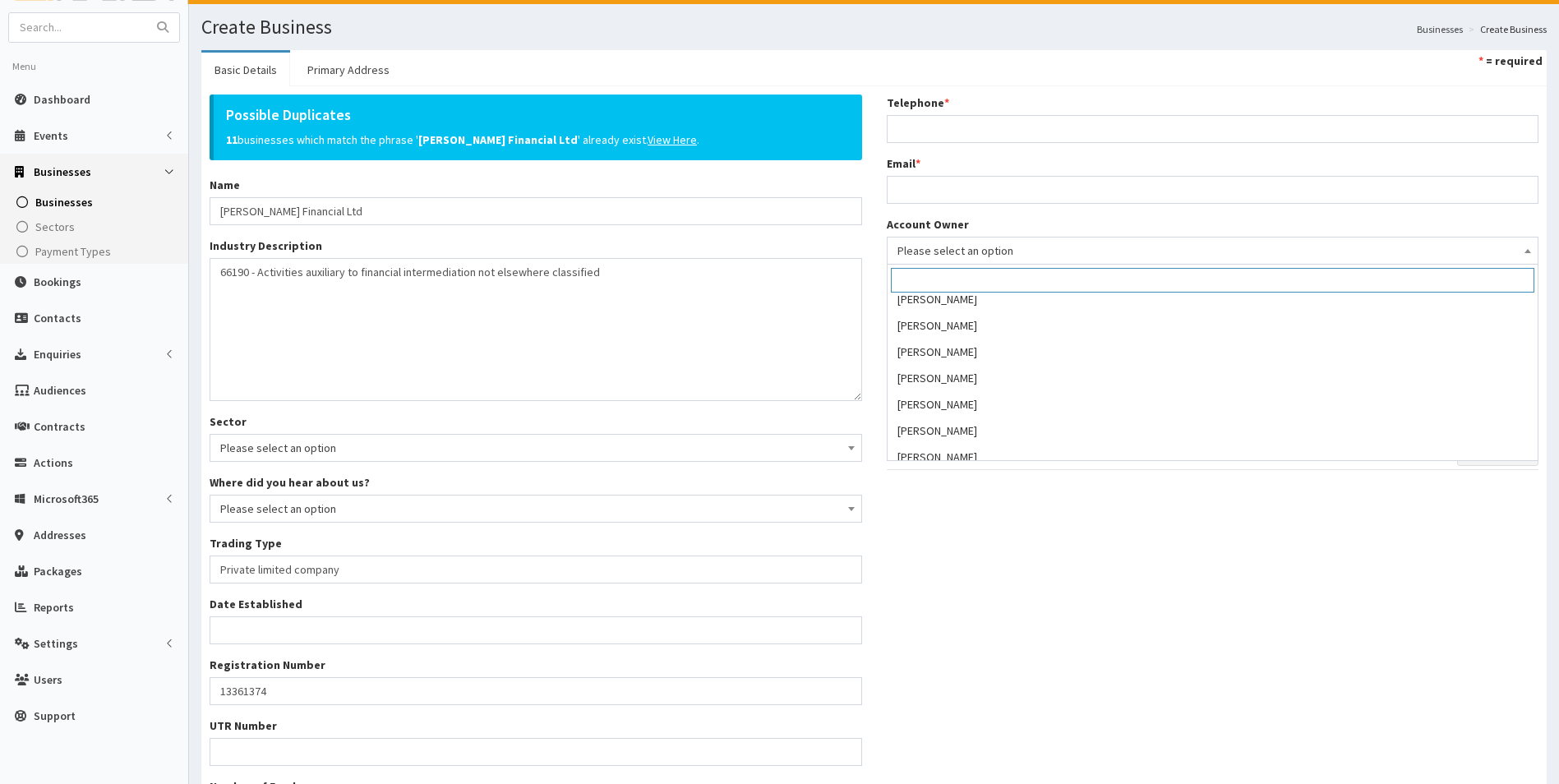
scroll to position [247, 0]
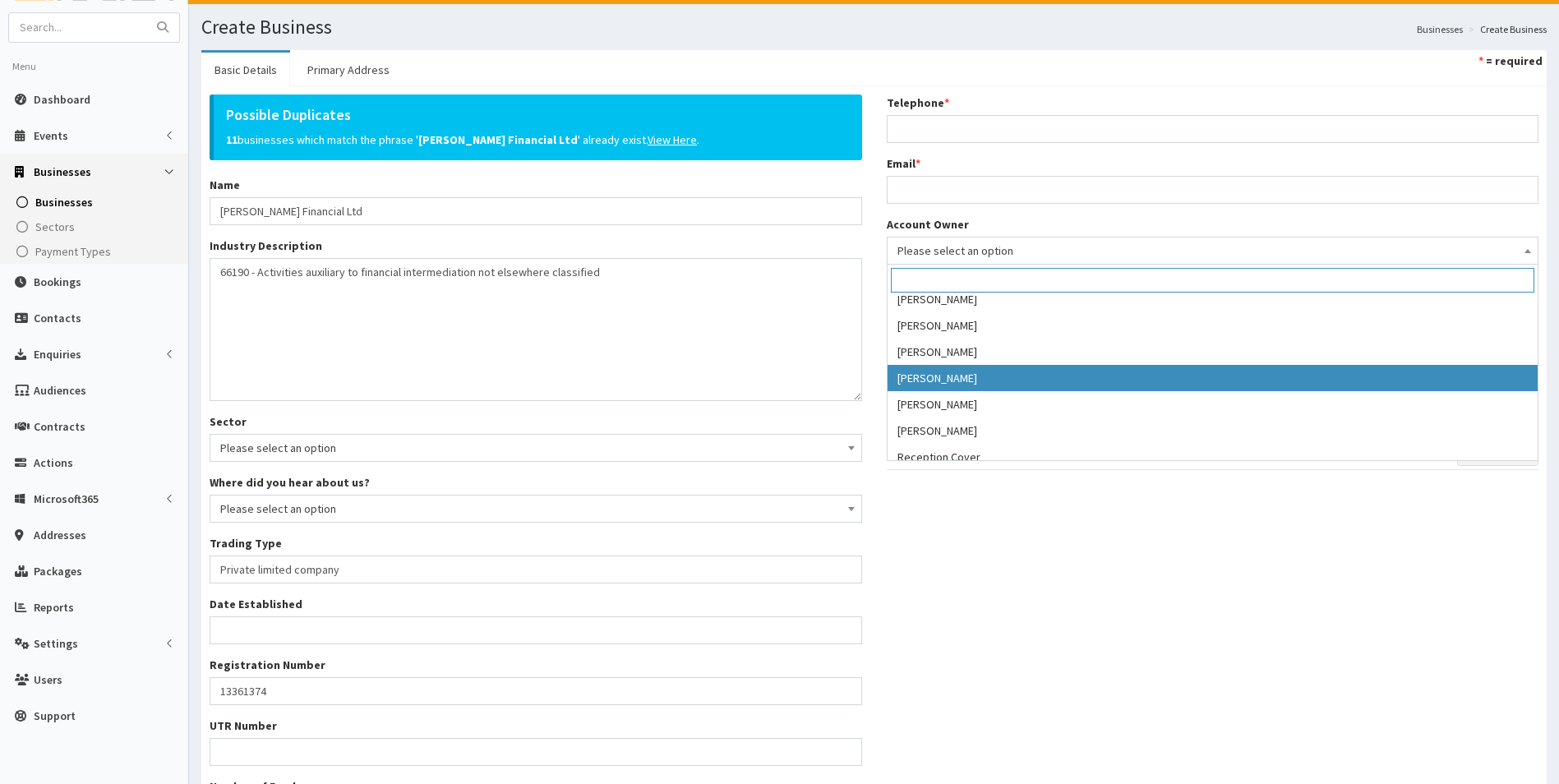
select select "36"
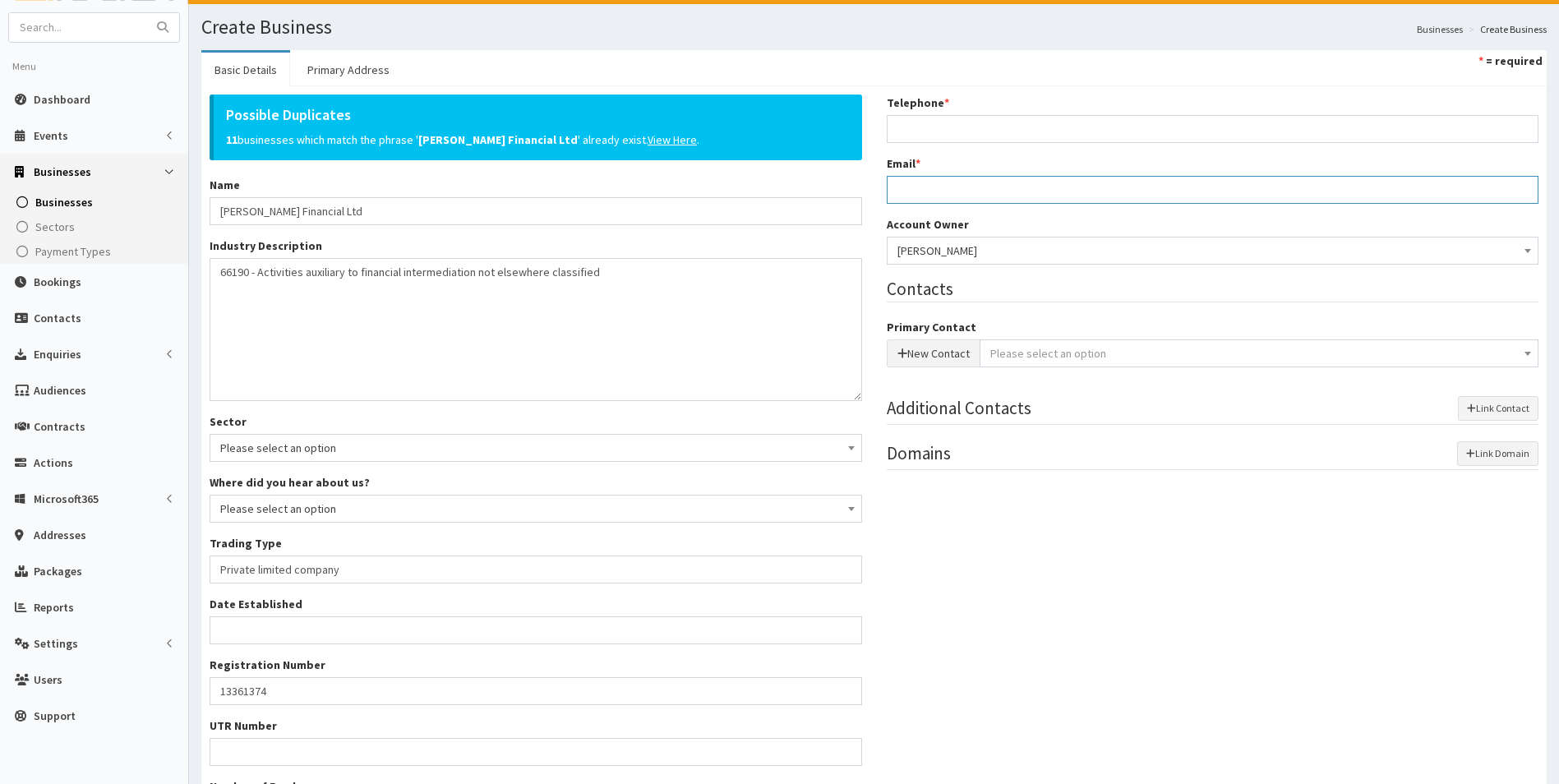
click at [920, 181] on input "Email *" at bounding box center [1213, 189] width 653 height 28
click at [942, 188] on input "Email *" at bounding box center [1213, 189] width 653 height 28
paste input "lee@riachfinancial.co.uk"
type input "lee@riachfinancial.co.uk"
click at [917, 107] on label "Telephone *" at bounding box center [918, 102] width 62 height 17
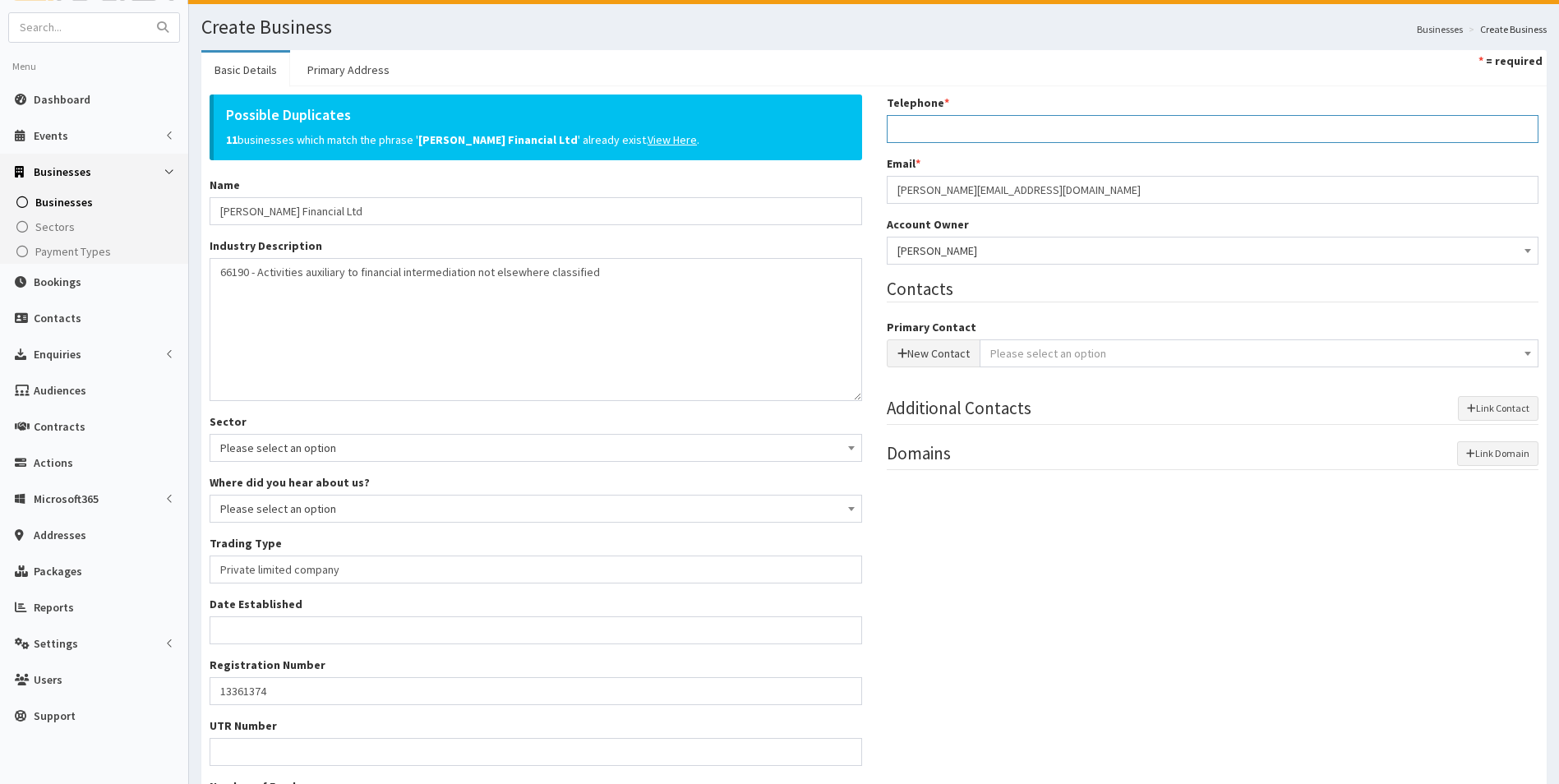
click at [917, 115] on input "Telephone *" at bounding box center [1213, 129] width 653 height 28
click at [922, 114] on div "Telephone *" at bounding box center [1213, 119] width 653 height 49
click at [925, 127] on input "Telephone *" at bounding box center [1213, 129] width 653 height 28
click at [927, 128] on input "Telephone *" at bounding box center [1213, 129] width 653 height 28
paste input "01724 786791"
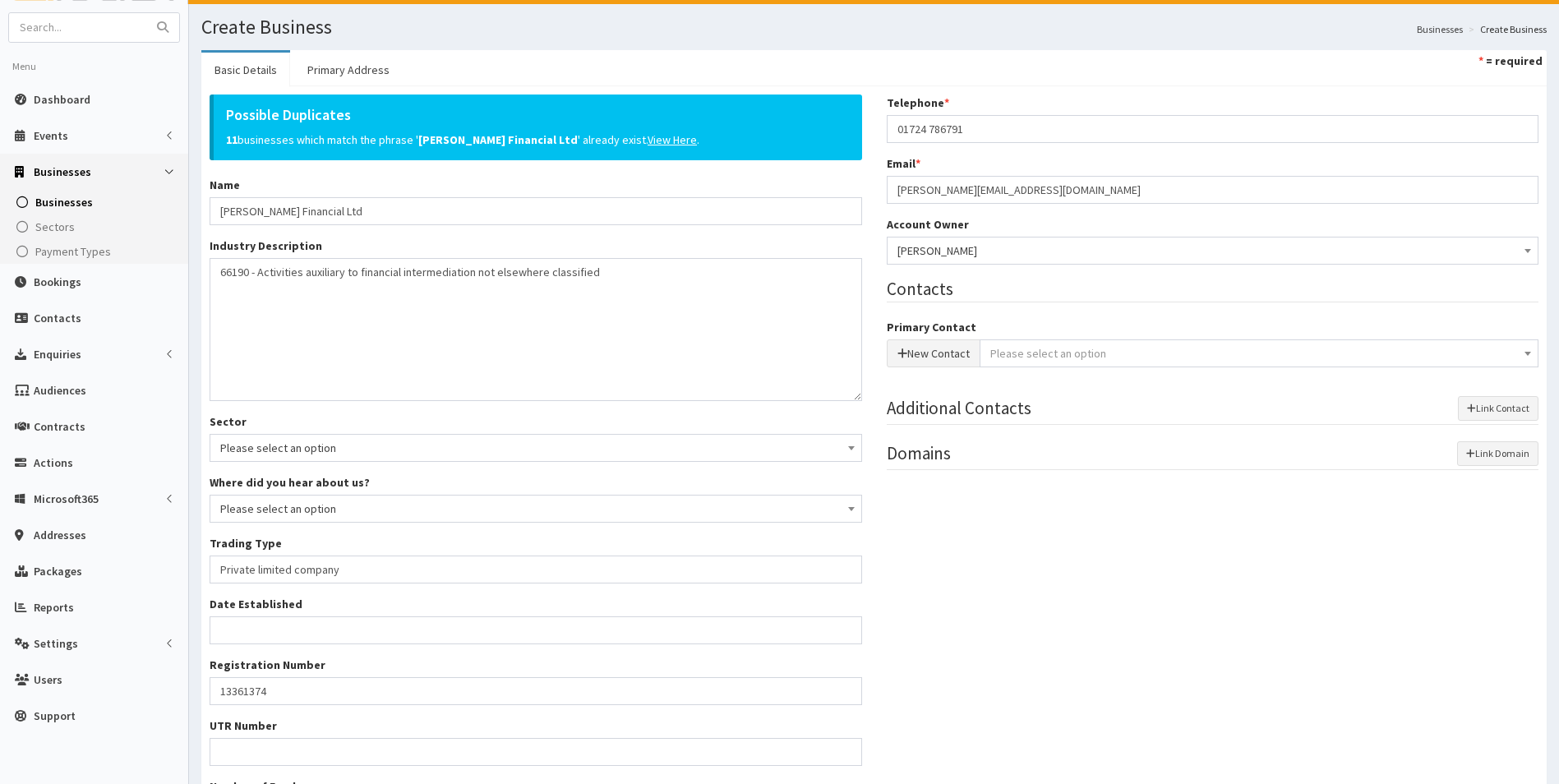
click at [1045, 544] on div "Possible Duplicates 11 businesses which match the phrase ' Riach Financial Ltd …" at bounding box center [874, 466] width 1354 height 744
click at [926, 133] on input "01724 786791" at bounding box center [1213, 129] width 653 height 28
type input "01724786791"
click at [1021, 551] on div "Possible Duplicates 11 businesses which match the phrase ' Riach Financial Ltd …" at bounding box center [874, 466] width 1354 height 744
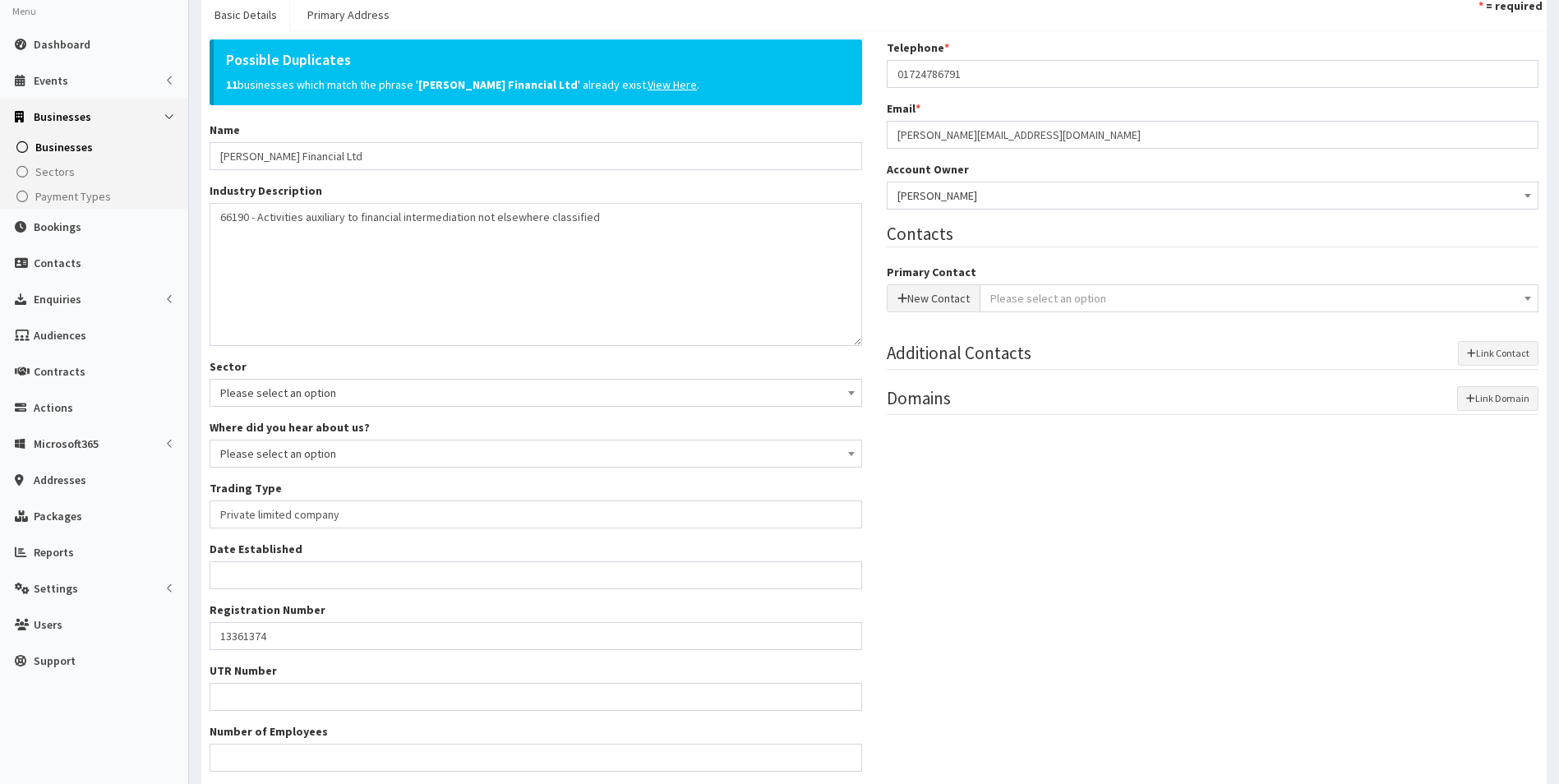
scroll to position [165, 0]
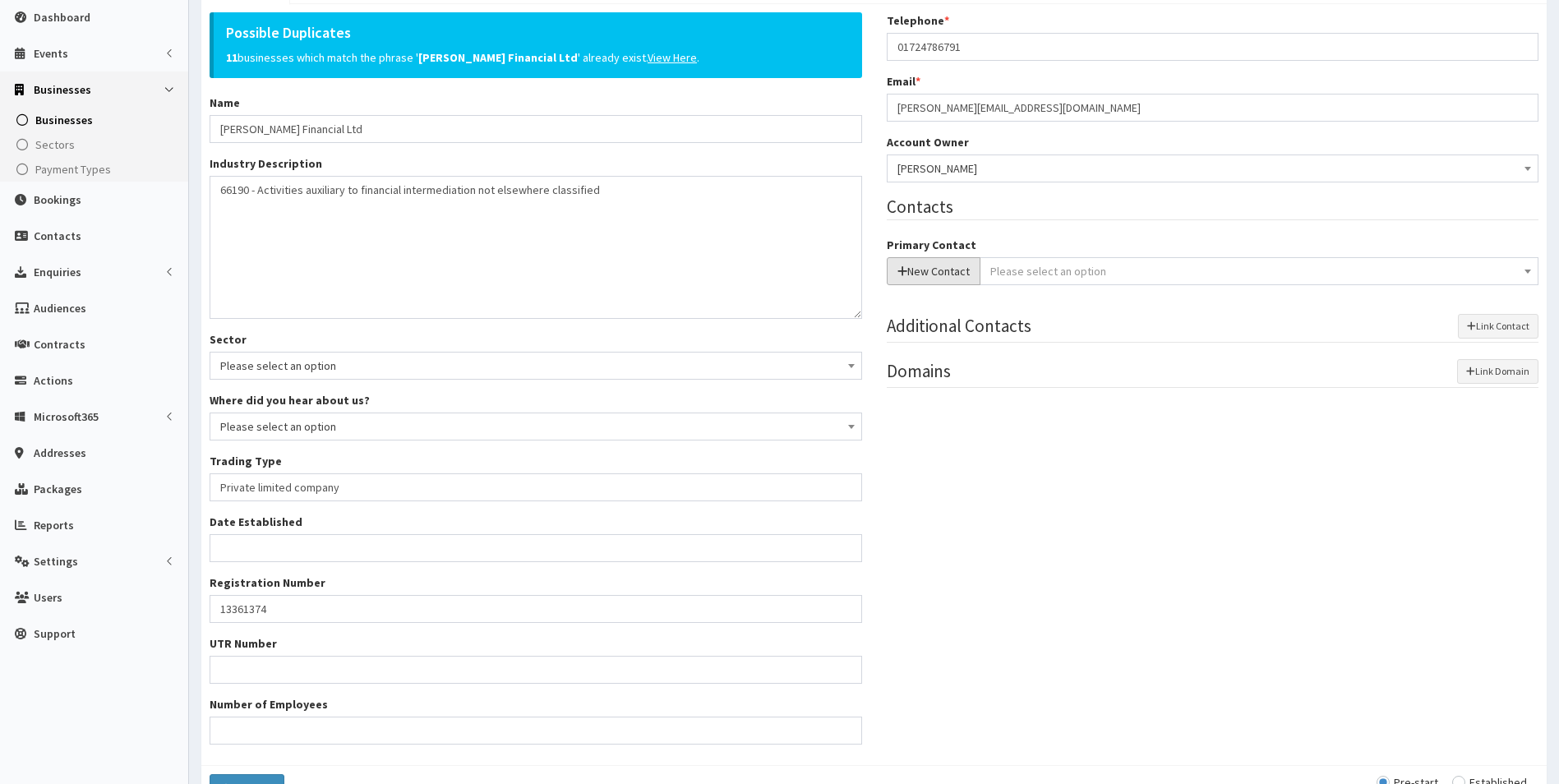
click at [901, 270] on icon "button" at bounding box center [902, 271] width 10 height 12
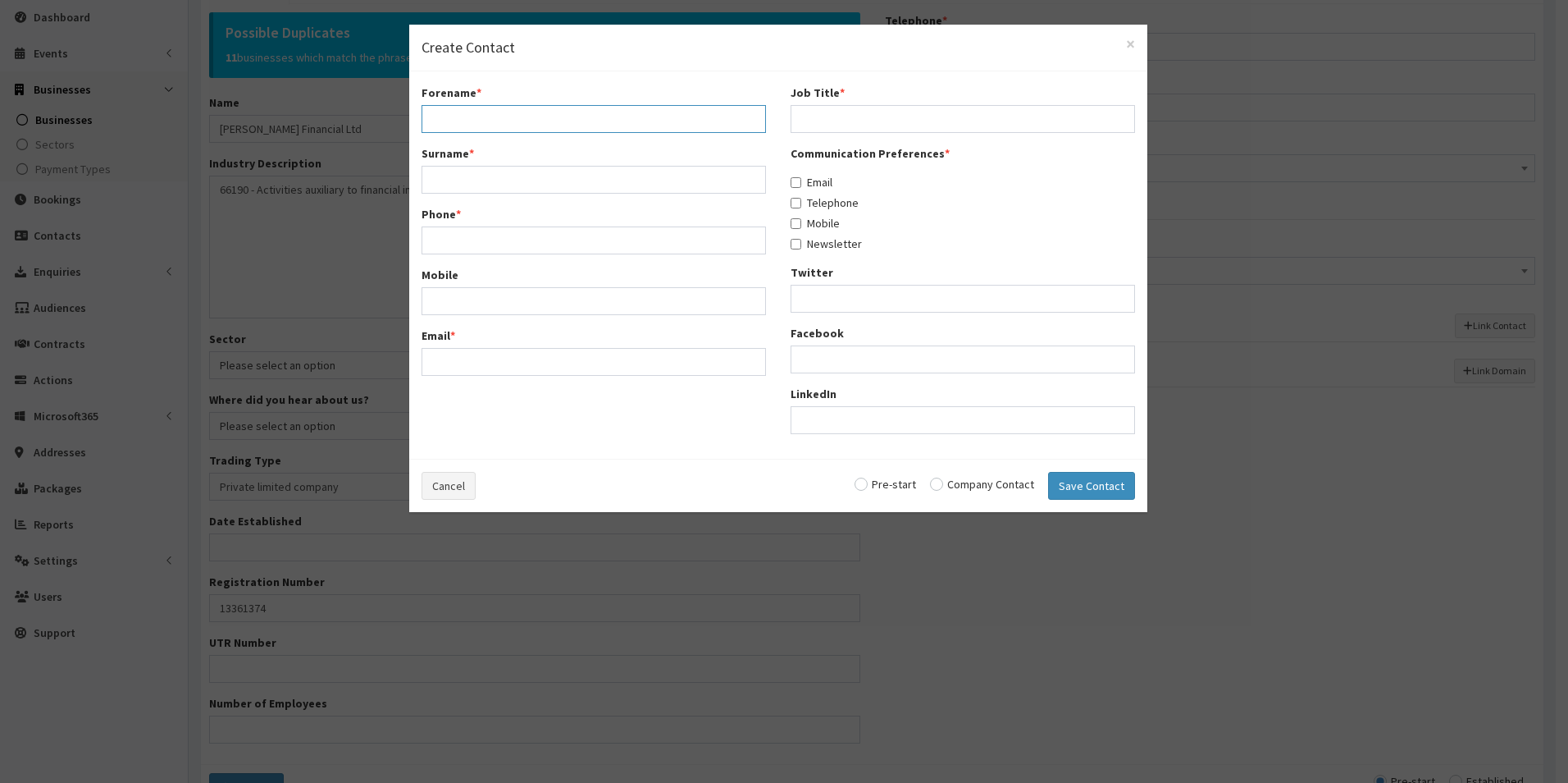
click at [594, 121] on input "Forename *" at bounding box center [594, 119] width 345 height 28
type input "Lee"
click at [431, 175] on input "Surname *" at bounding box center [594, 179] width 345 height 28
type input "Major"
click at [452, 241] on input "Phone *" at bounding box center [594, 241] width 345 height 28
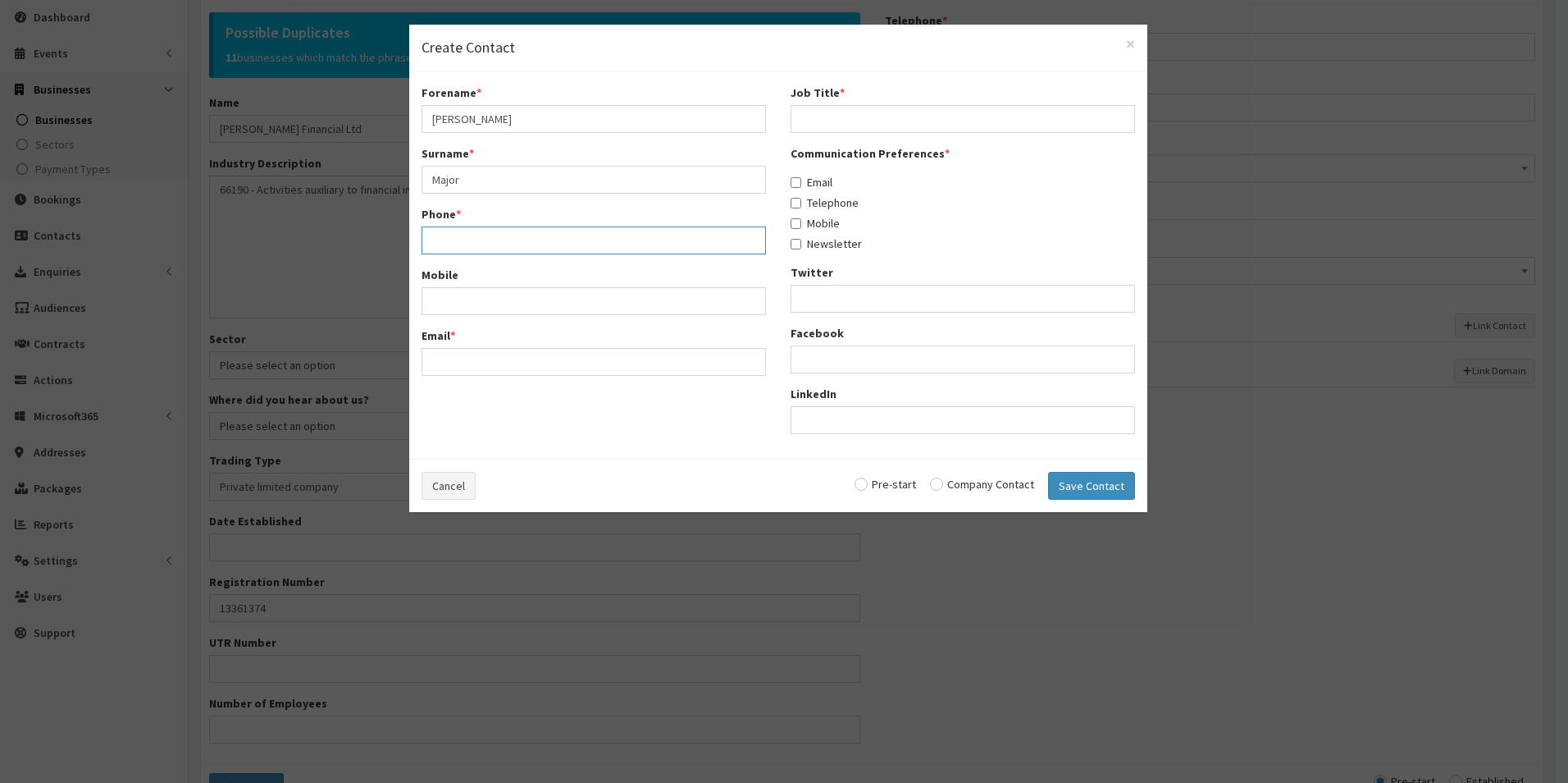
click at [486, 237] on input "Phone *" at bounding box center [594, 241] width 345 height 28
paste input "01724 786791"
drag, startPoint x: 503, startPoint y: 303, endPoint x: 551, endPoint y: 303, distance: 48.0
click at [503, 303] on div "Mobile" at bounding box center [594, 312] width 345 height 49
click at [467, 244] on input "01724 786791" at bounding box center [594, 241] width 345 height 28
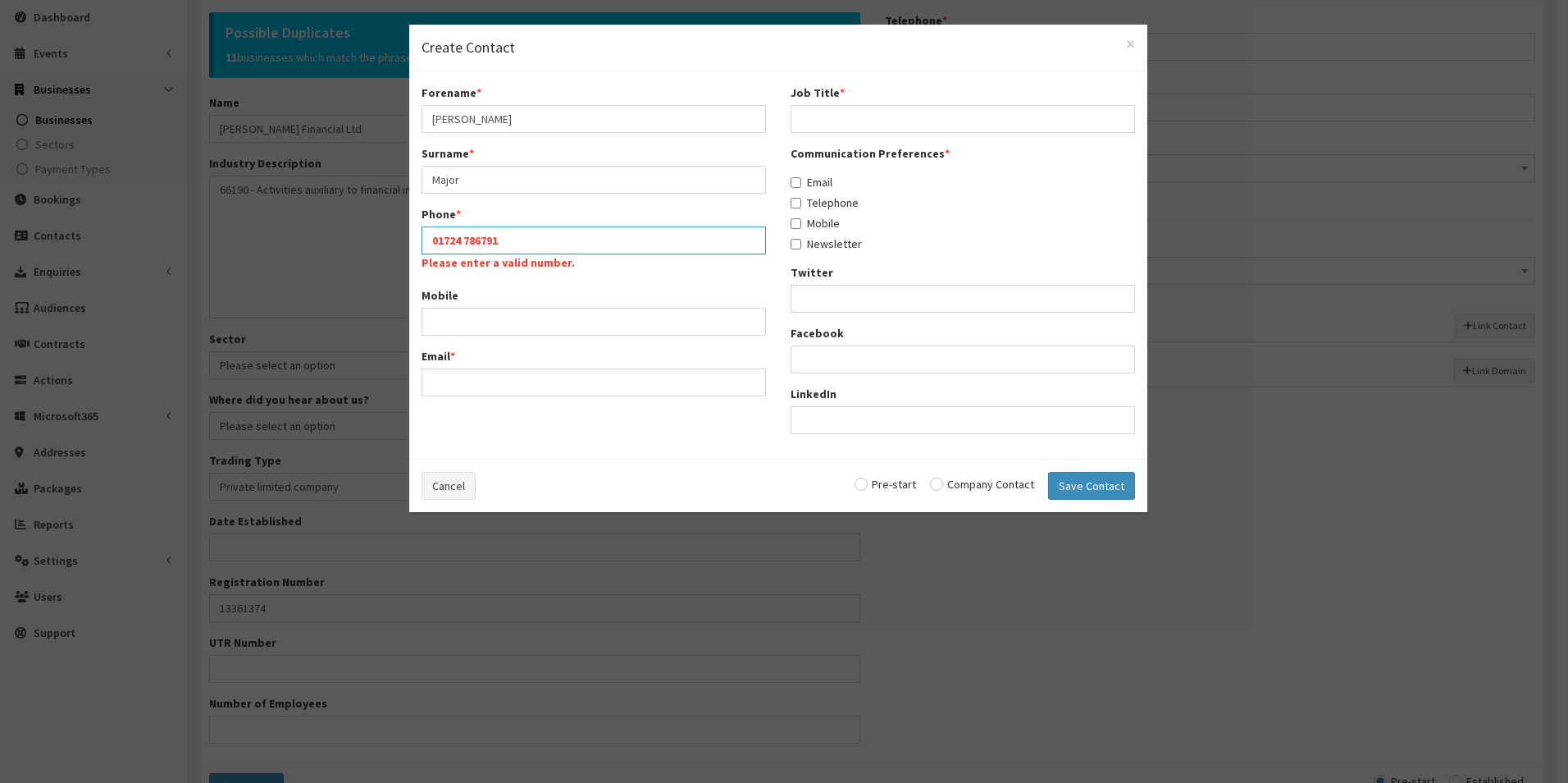
click at [463, 244] on input "01724 786791" at bounding box center [594, 241] width 345 height 28
type input "01724786791"
click at [512, 298] on input "Mobile" at bounding box center [594, 301] width 345 height 28
click at [576, 359] on input "Email *" at bounding box center [594, 361] width 345 height 28
paste input "lee@riachfinancial.co.uk"
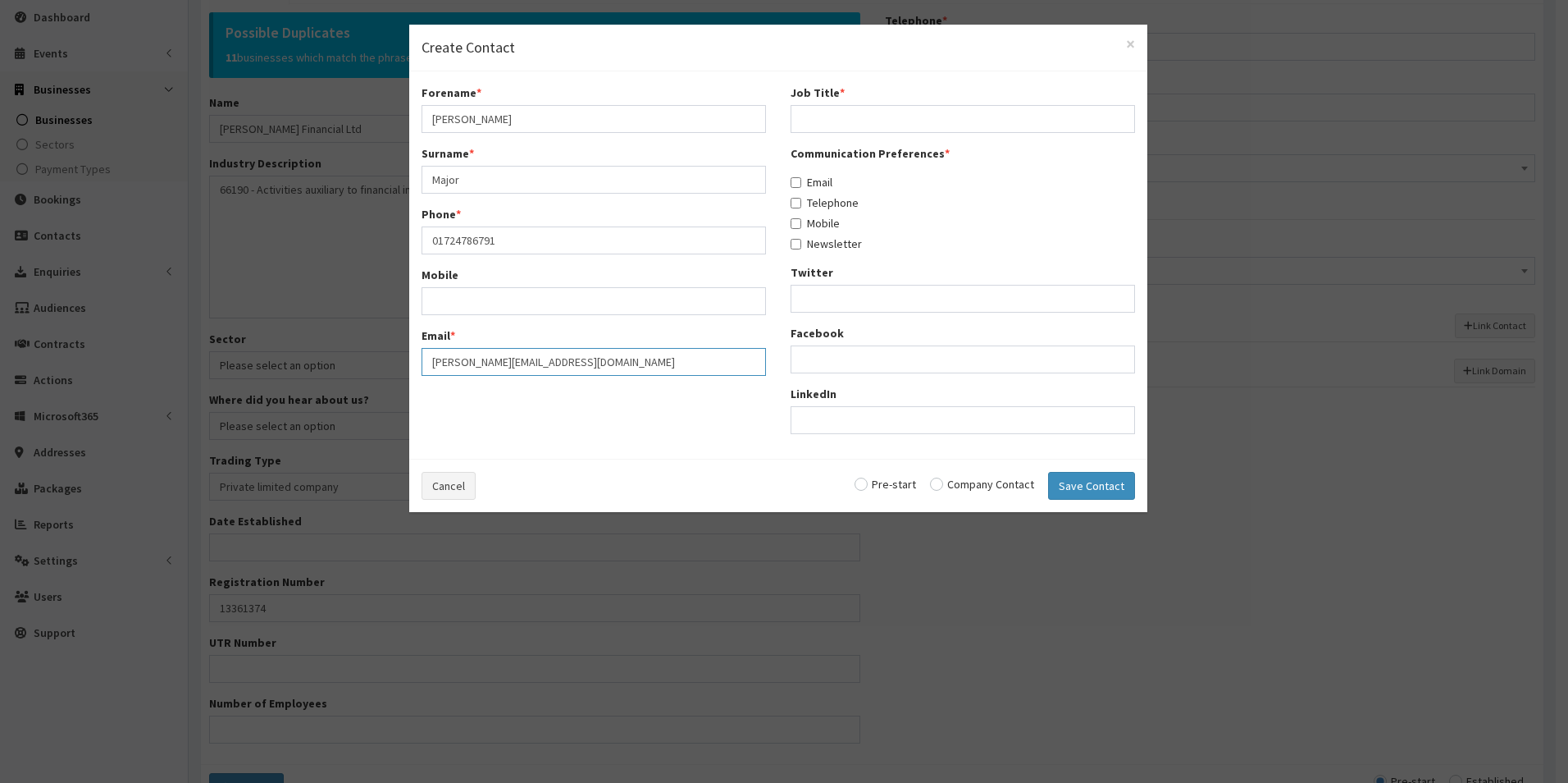
type input "lee@riachfinancial.co.uk"
drag, startPoint x: 889, startPoint y: 113, endPoint x: 905, endPoint y: 117, distance: 16.5
click at [889, 113] on input "Job Title *" at bounding box center [963, 119] width 345 height 28
click at [916, 111] on input "Job Title *" at bounding box center [963, 119] width 345 height 28
paste input "Mortgage Adviser"
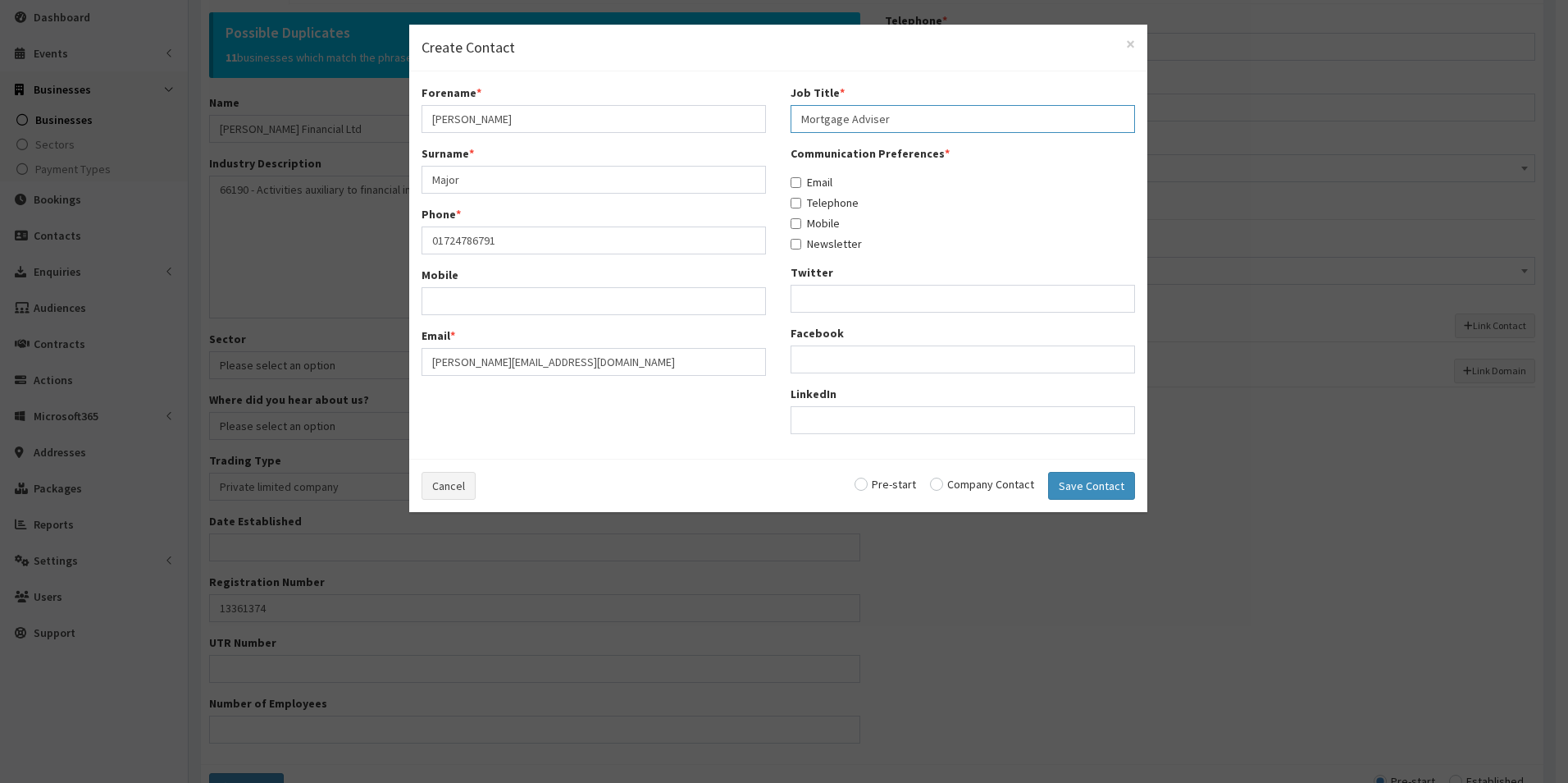
type input "Mortgage Adviser"
click at [792, 182] on input "Email" at bounding box center [795, 182] width 11 height 11
checkbox input "true"
drag, startPoint x: 790, startPoint y: 201, endPoint x: 792, endPoint y: 208, distance: 7.3
click at [792, 203] on input "Telephone" at bounding box center [795, 203] width 11 height 11
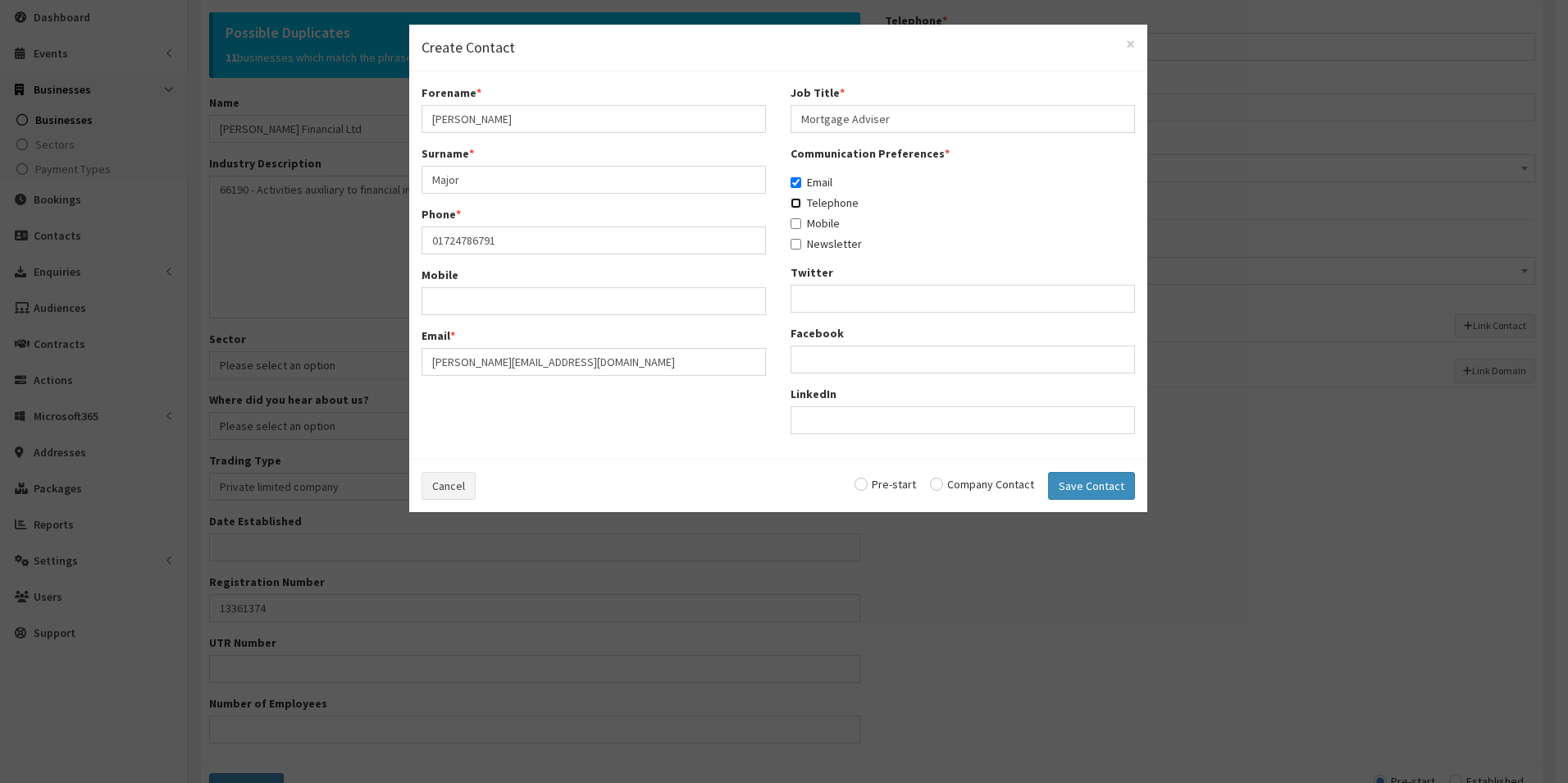
checkbox input "true"
click at [796, 222] on input "Mobile" at bounding box center [795, 223] width 11 height 11
checkbox input "true"
click at [795, 240] on label "Newsletter" at bounding box center [825, 243] width 71 height 17
click at [795, 244] on input "Newsletter" at bounding box center [795, 243] width 11 height 11
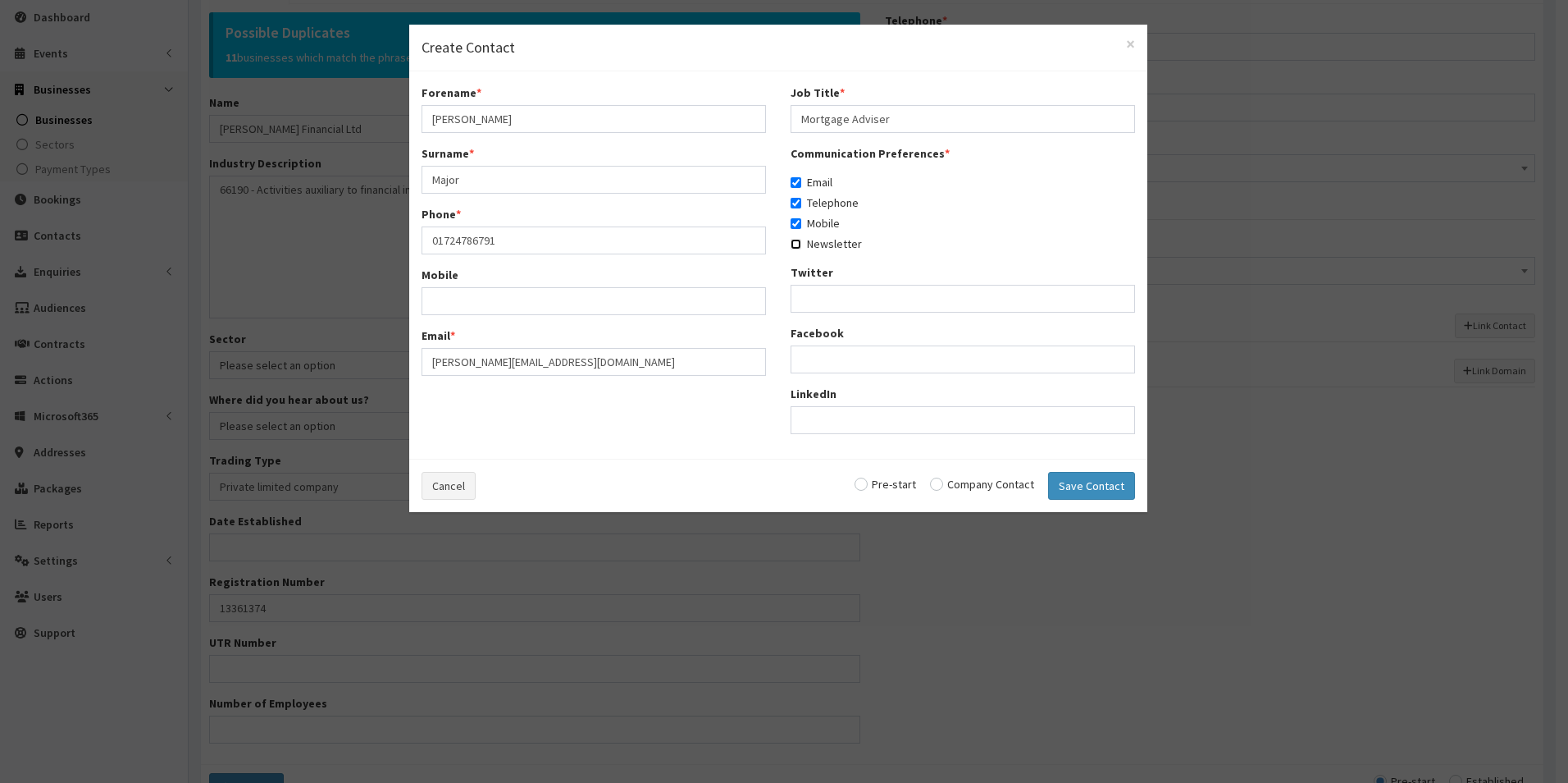
checkbox input "true"
click at [963, 490] on input "radio" at bounding box center [982, 484] width 104 height 12
radio input "true"
click at [1071, 489] on button "Save Contact" at bounding box center [1091, 486] width 87 height 28
checkbox input "false"
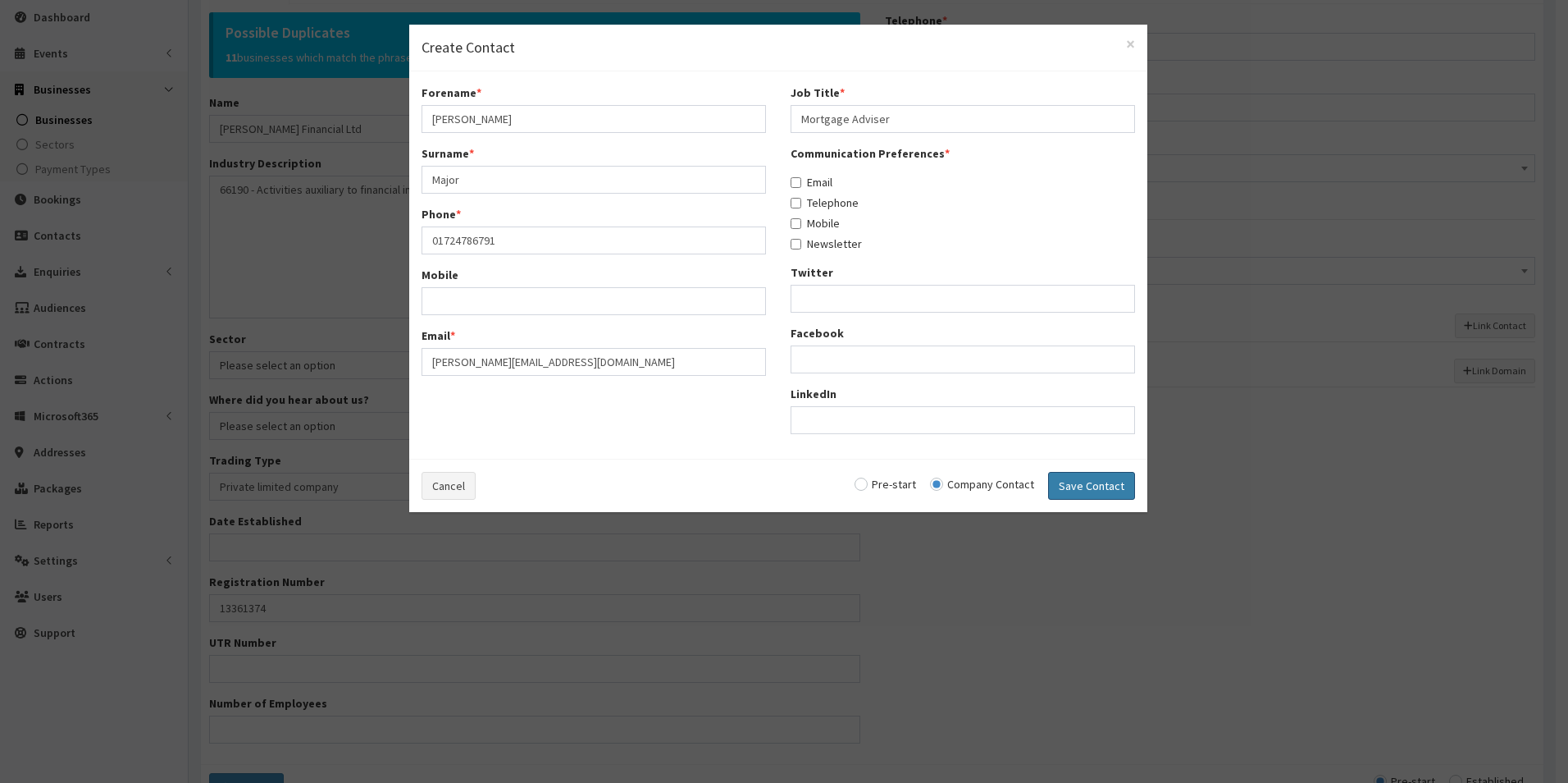
checkbox input "false"
radio input "false"
select select "5295"
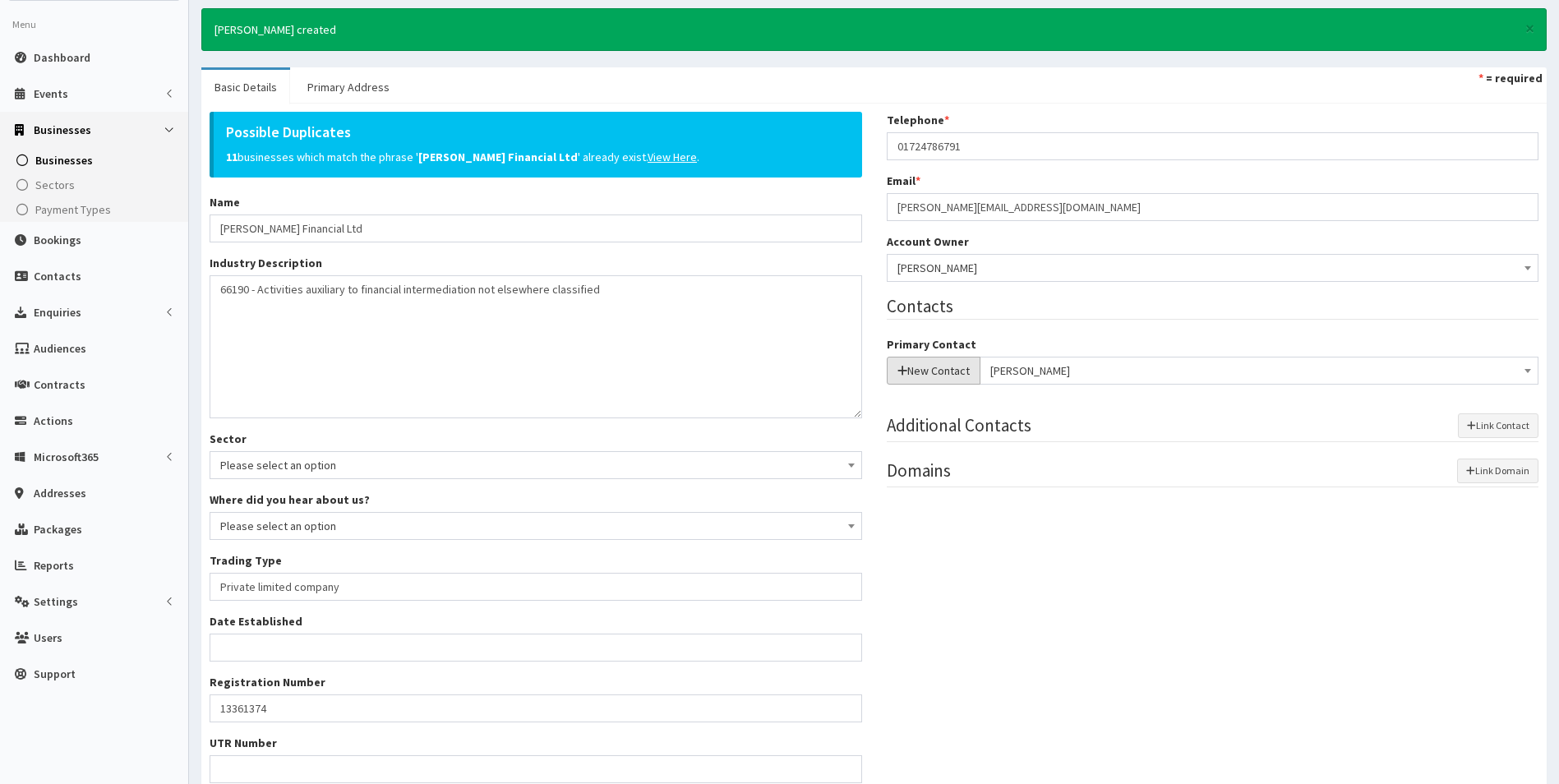
scroll to position [75, 0]
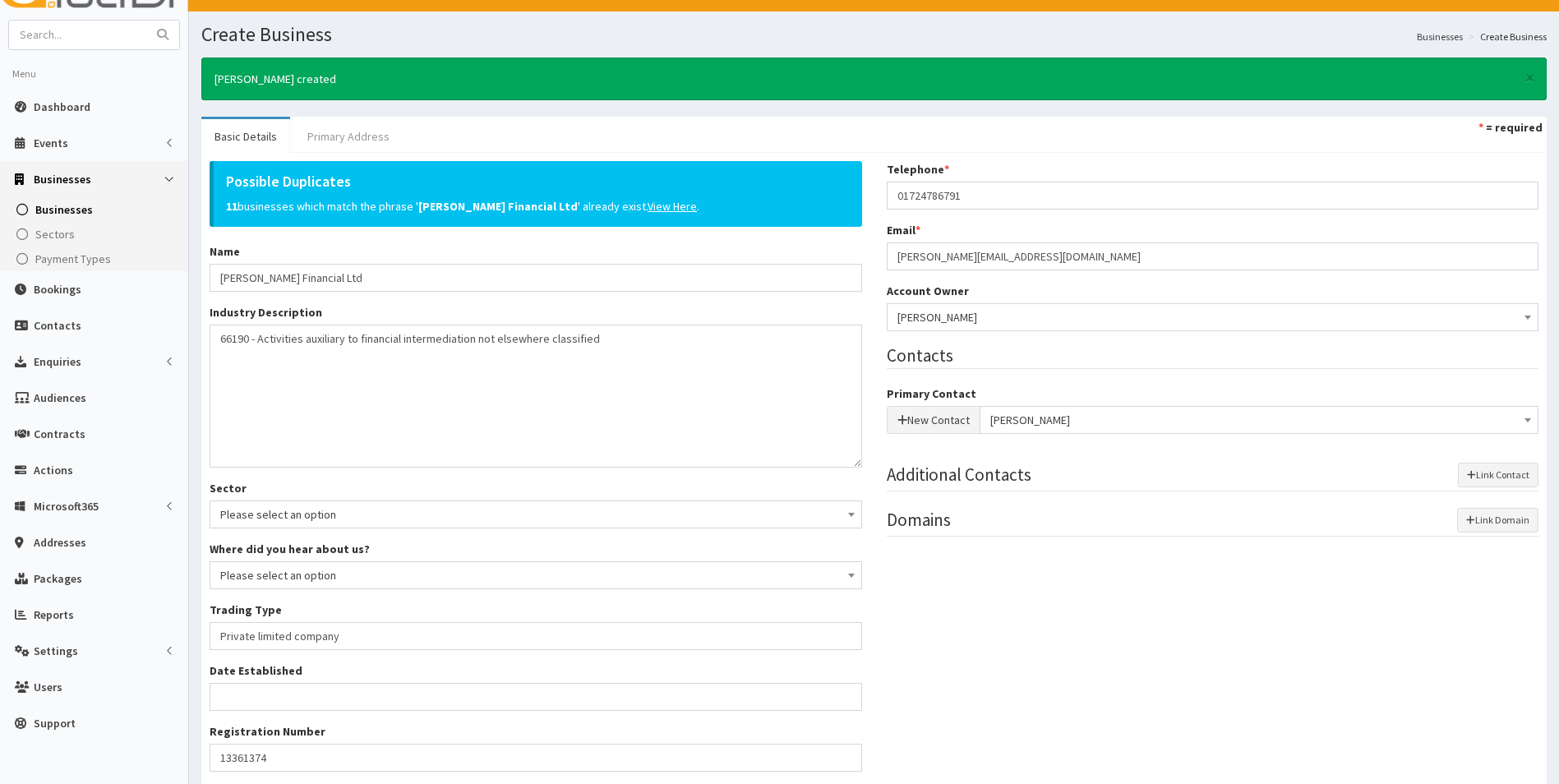
click at [339, 143] on link "Primary Address" at bounding box center [348, 136] width 108 height 34
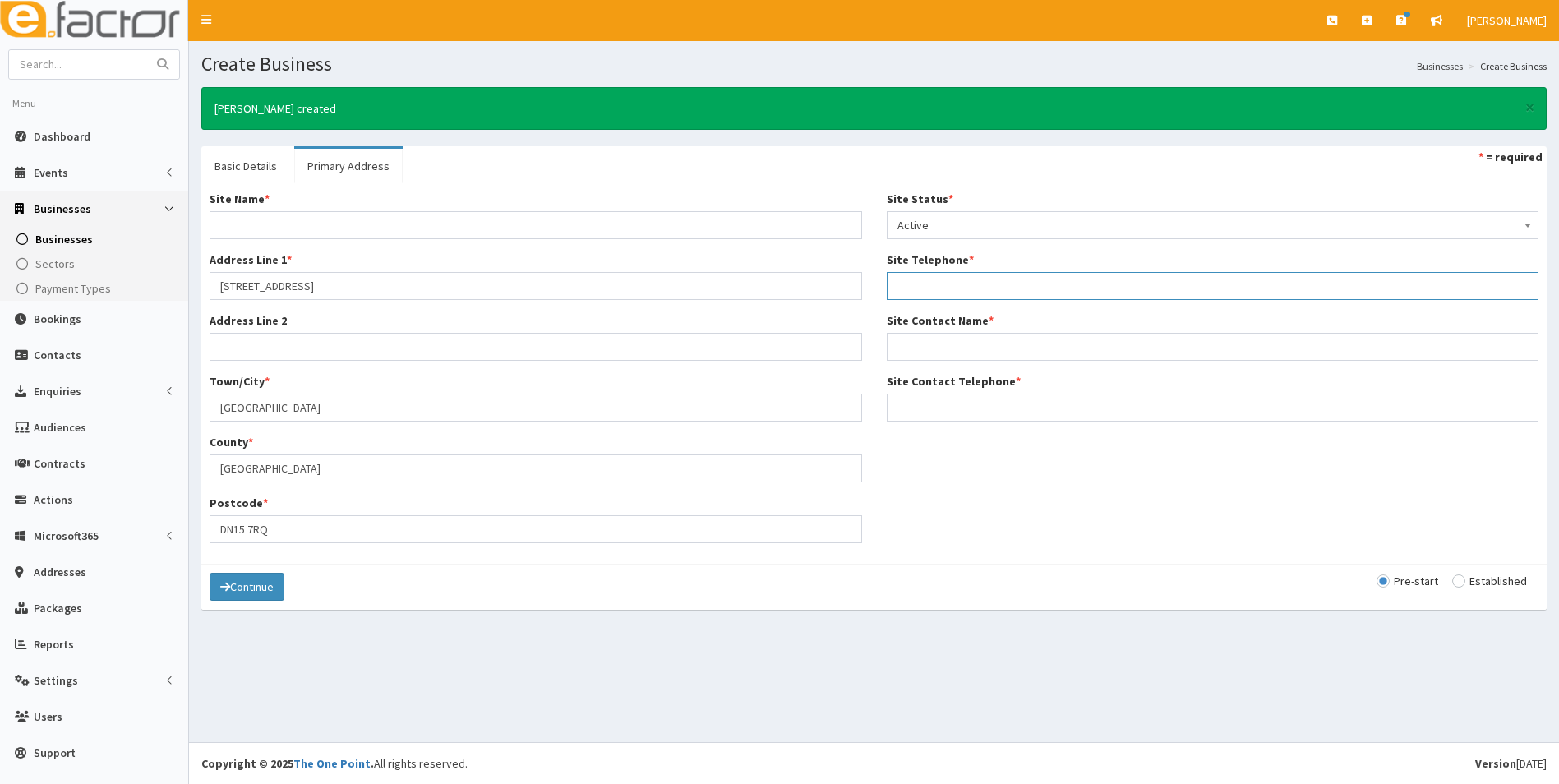
drag, startPoint x: 951, startPoint y: 281, endPoint x: 938, endPoint y: 271, distance: 16.4
click at [944, 280] on input "Site Telephone *" at bounding box center [1213, 286] width 653 height 28
click at [700, 222] on input "Site Name *" at bounding box center [536, 225] width 653 height 28
type input "Main Office"
click at [1468, 582] on input "radio" at bounding box center [1490, 581] width 75 height 12
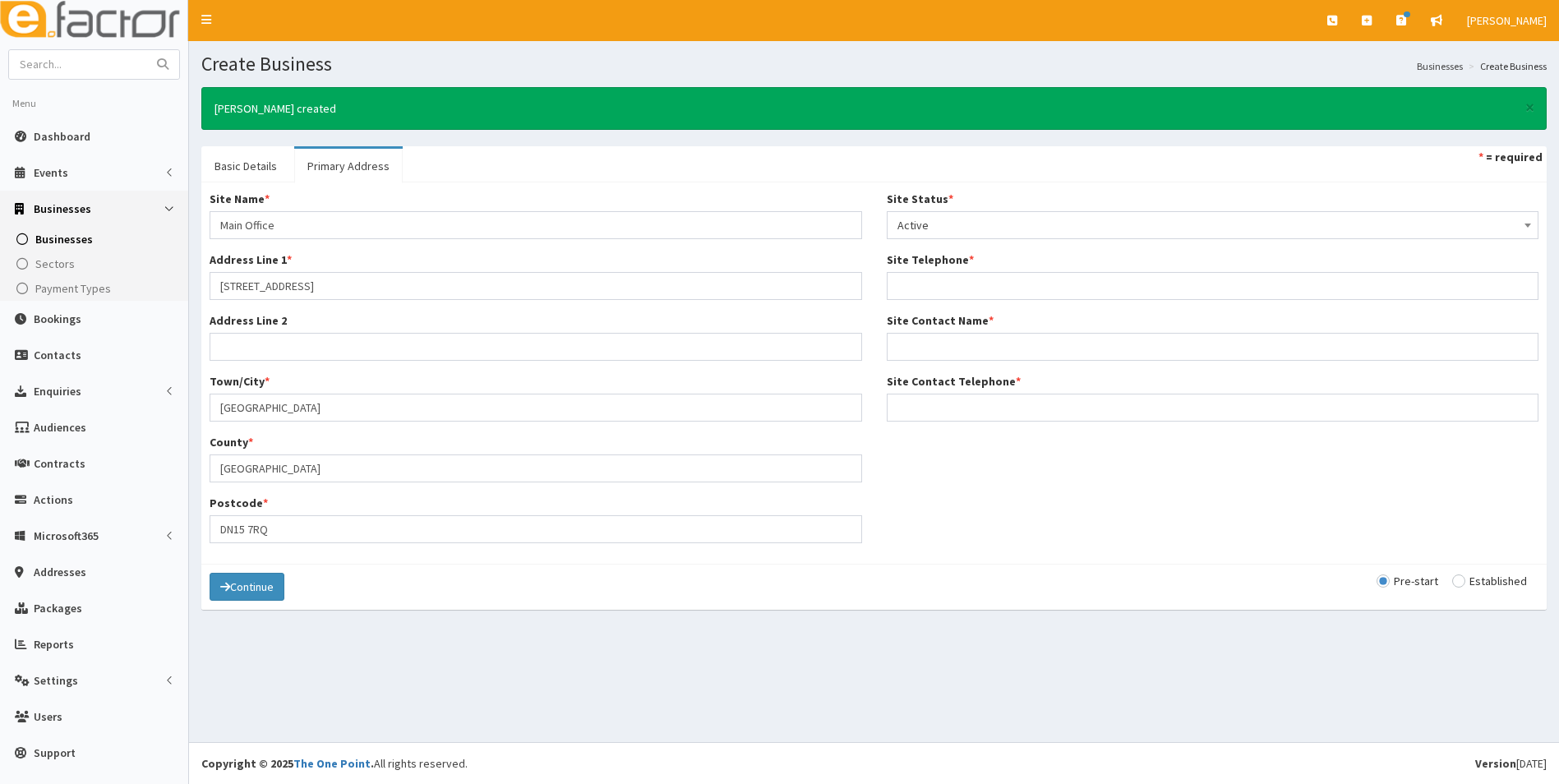
radio input "true"
click at [236, 581] on button "Continue" at bounding box center [247, 586] width 75 height 28
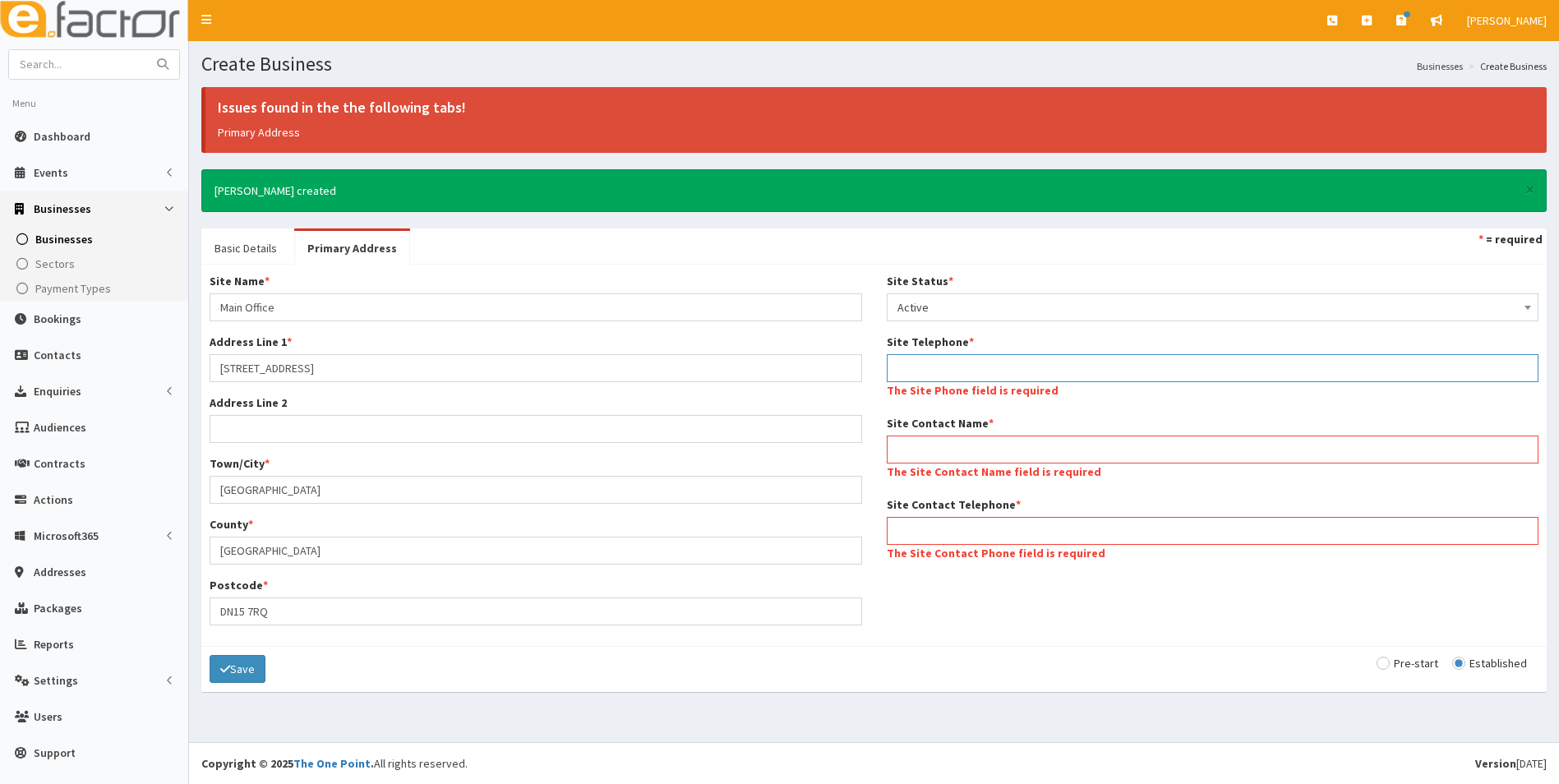
click at [1143, 363] on input "Site Telephone *" at bounding box center [1213, 368] width 653 height 28
drag, startPoint x: 1143, startPoint y: 363, endPoint x: 1007, endPoint y: 365, distance: 136.0
paste input "01724 786791"
type input "01724 786791"
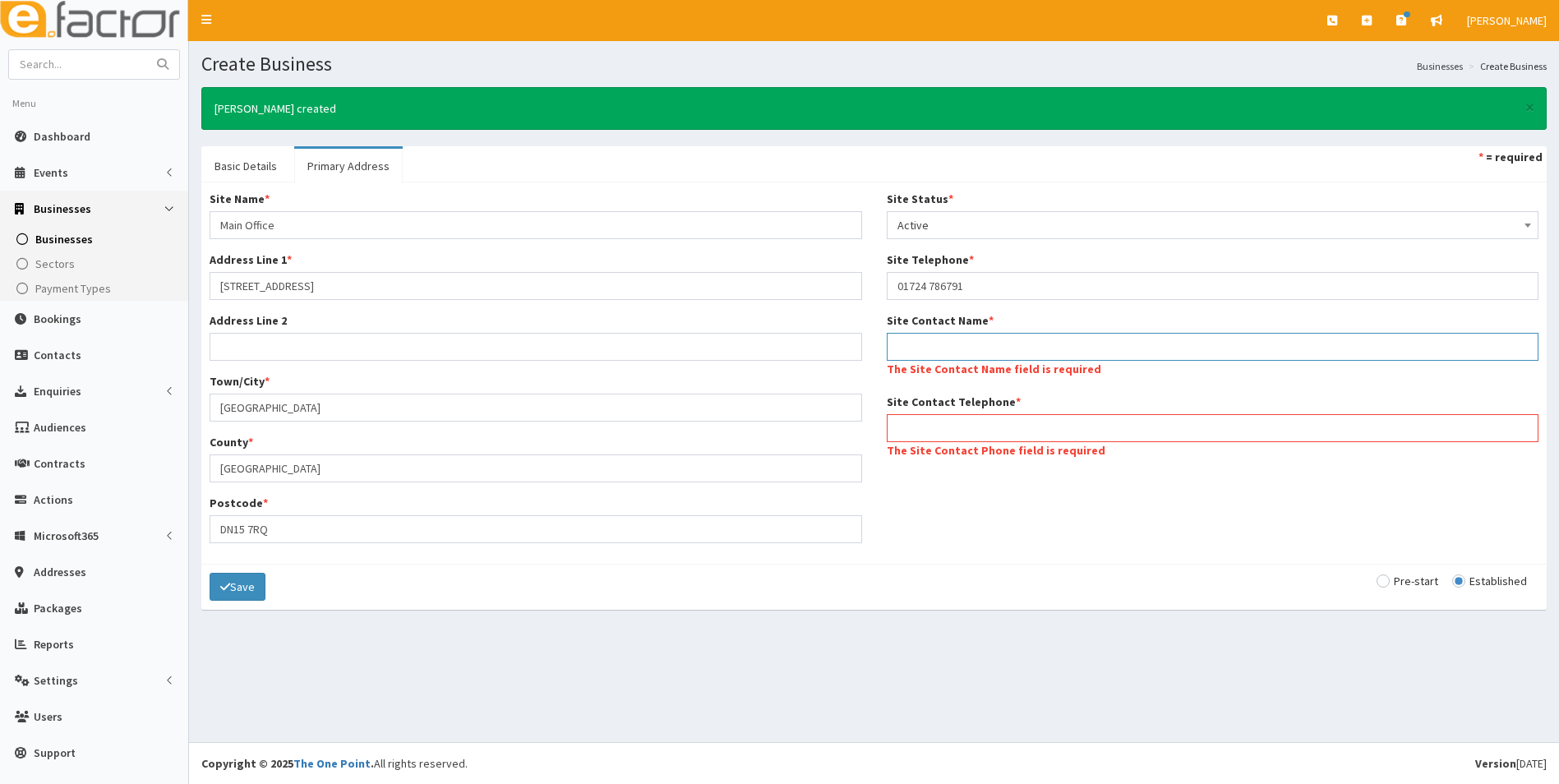
click at [1049, 460] on div "Site Status * Please select a Site Status Active Inactive Superceded Superseded…" at bounding box center [1214, 333] width 677 height 285
type input "Lee Major"
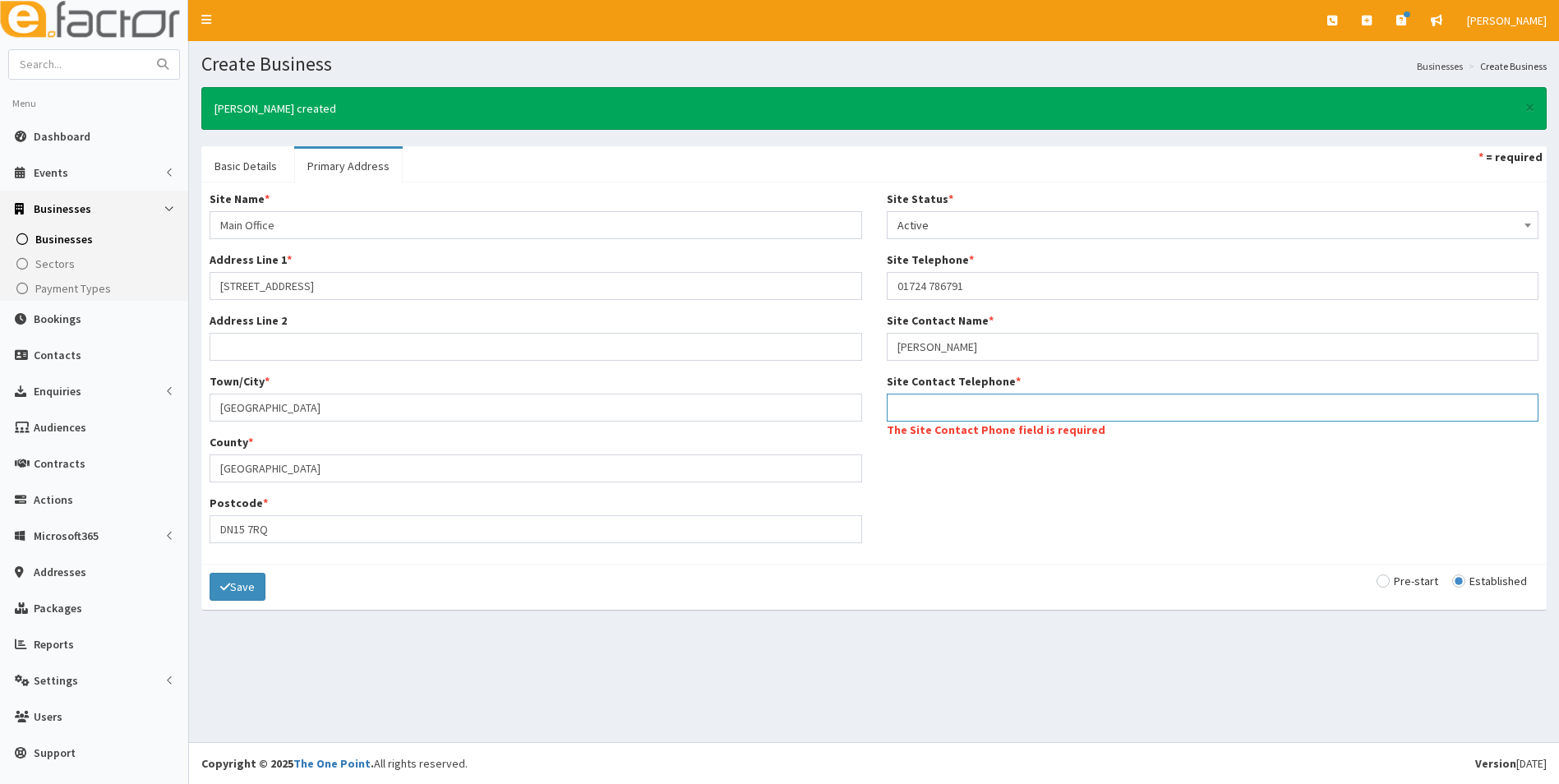
click at [959, 415] on input "Site Contact Telephone *" at bounding box center [1213, 408] width 653 height 28
paste input "01724 786791"
click at [929, 405] on input "01724 786791" at bounding box center [1213, 408] width 653 height 28
type input "01724 786791"
drag, startPoint x: 238, startPoint y: 588, endPoint x: 227, endPoint y: 588, distance: 11.0
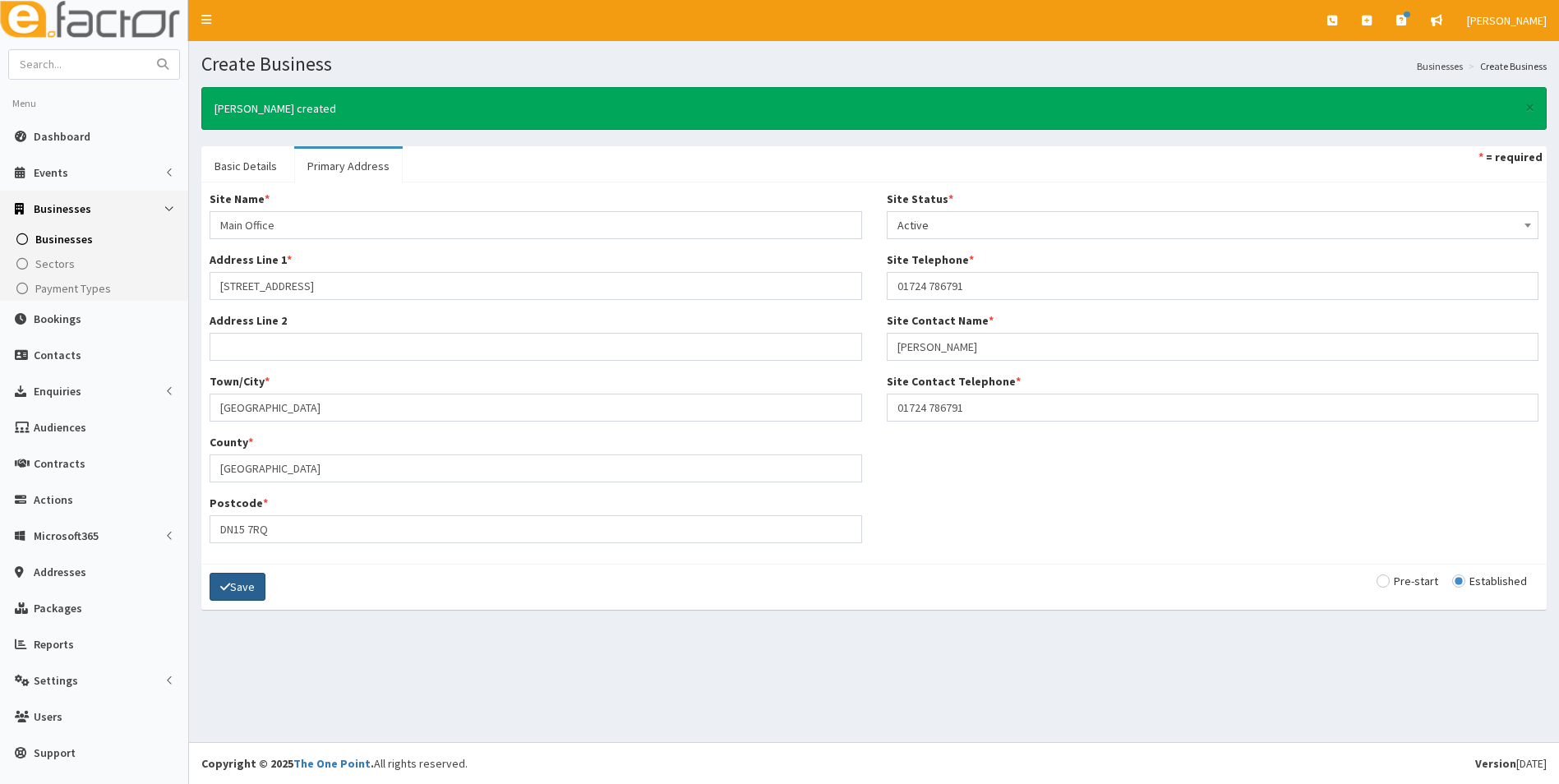
click at [233, 588] on button "Save" at bounding box center [237, 586] width 56 height 28
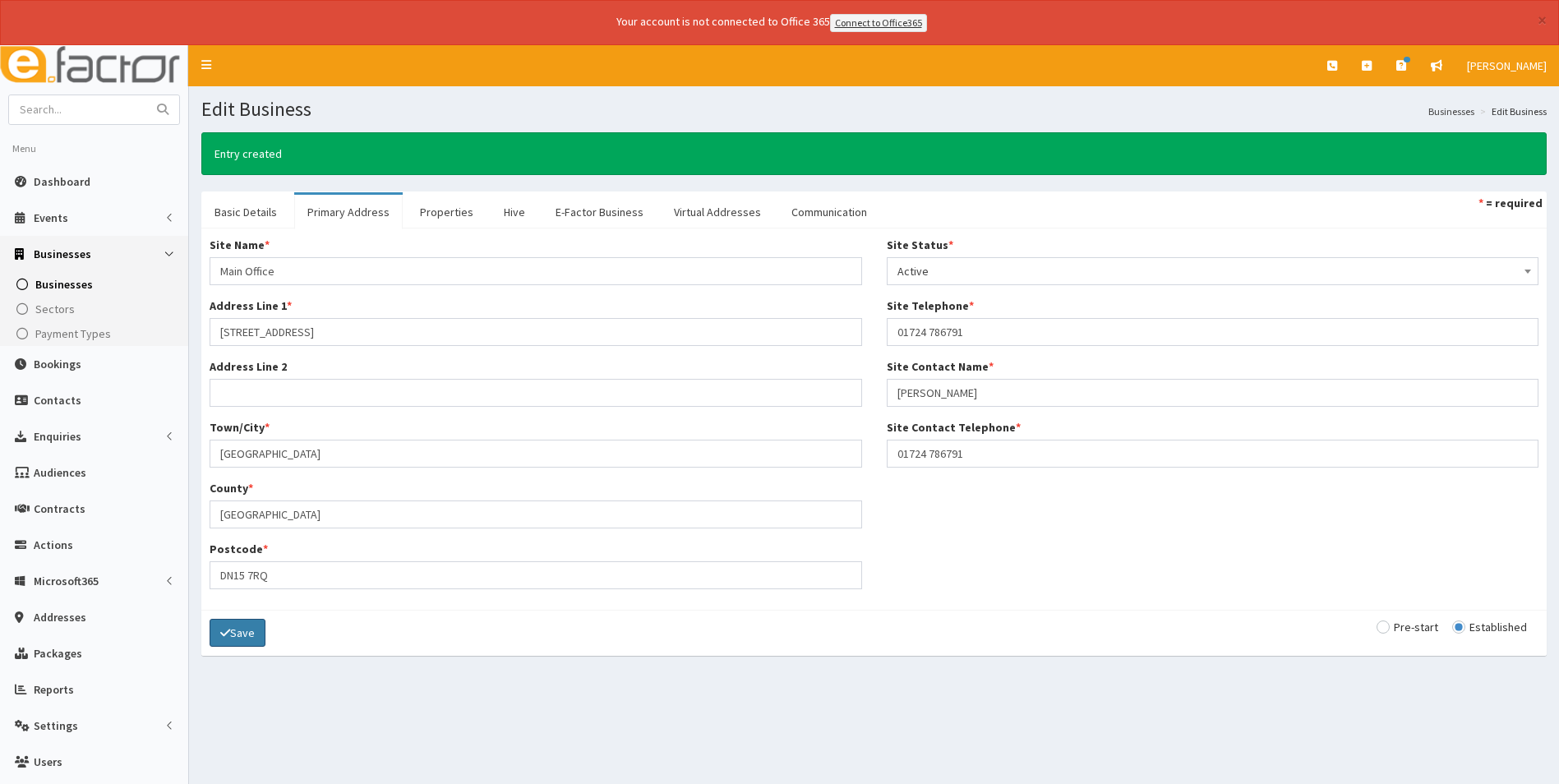
click at [225, 621] on button "Save" at bounding box center [237, 633] width 56 height 28
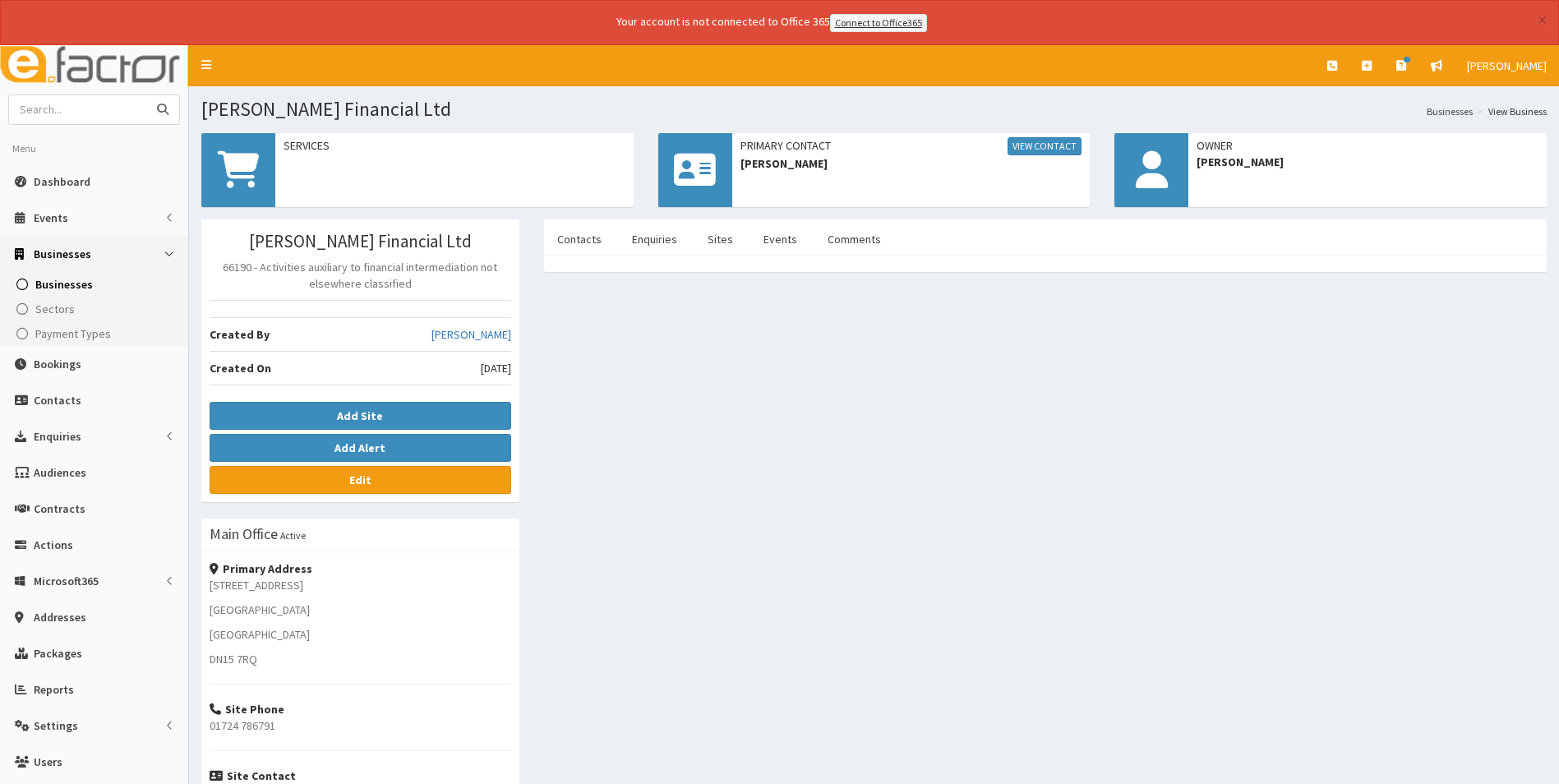
click at [101, 107] on input "text" at bounding box center [78, 109] width 139 height 28
type input "Grey matters centre"
click at [146, 96] on button "submit" at bounding box center [163, 109] width 33 height 28
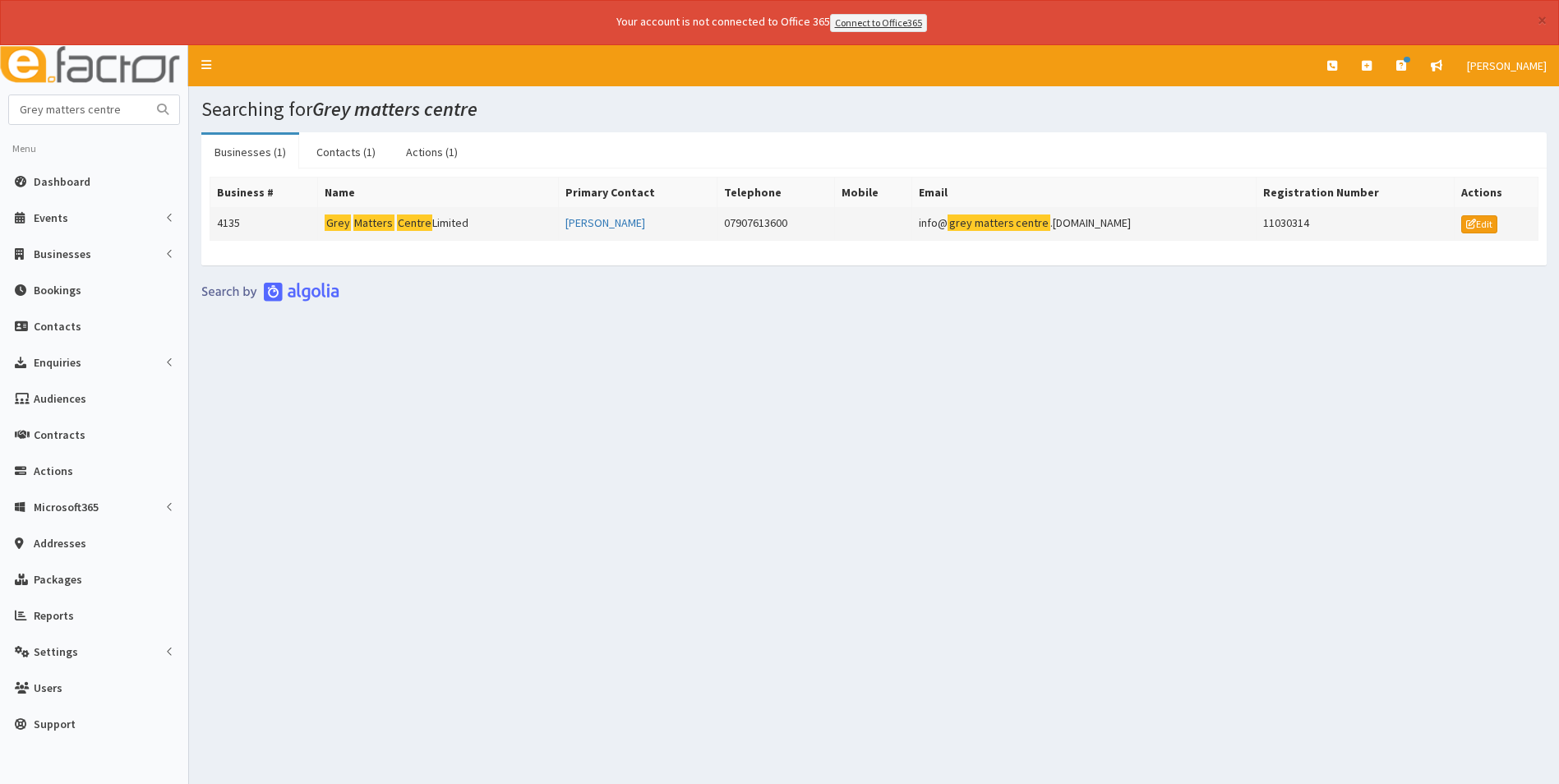
click at [407, 222] on mark "Centre" at bounding box center [415, 223] width 36 height 18
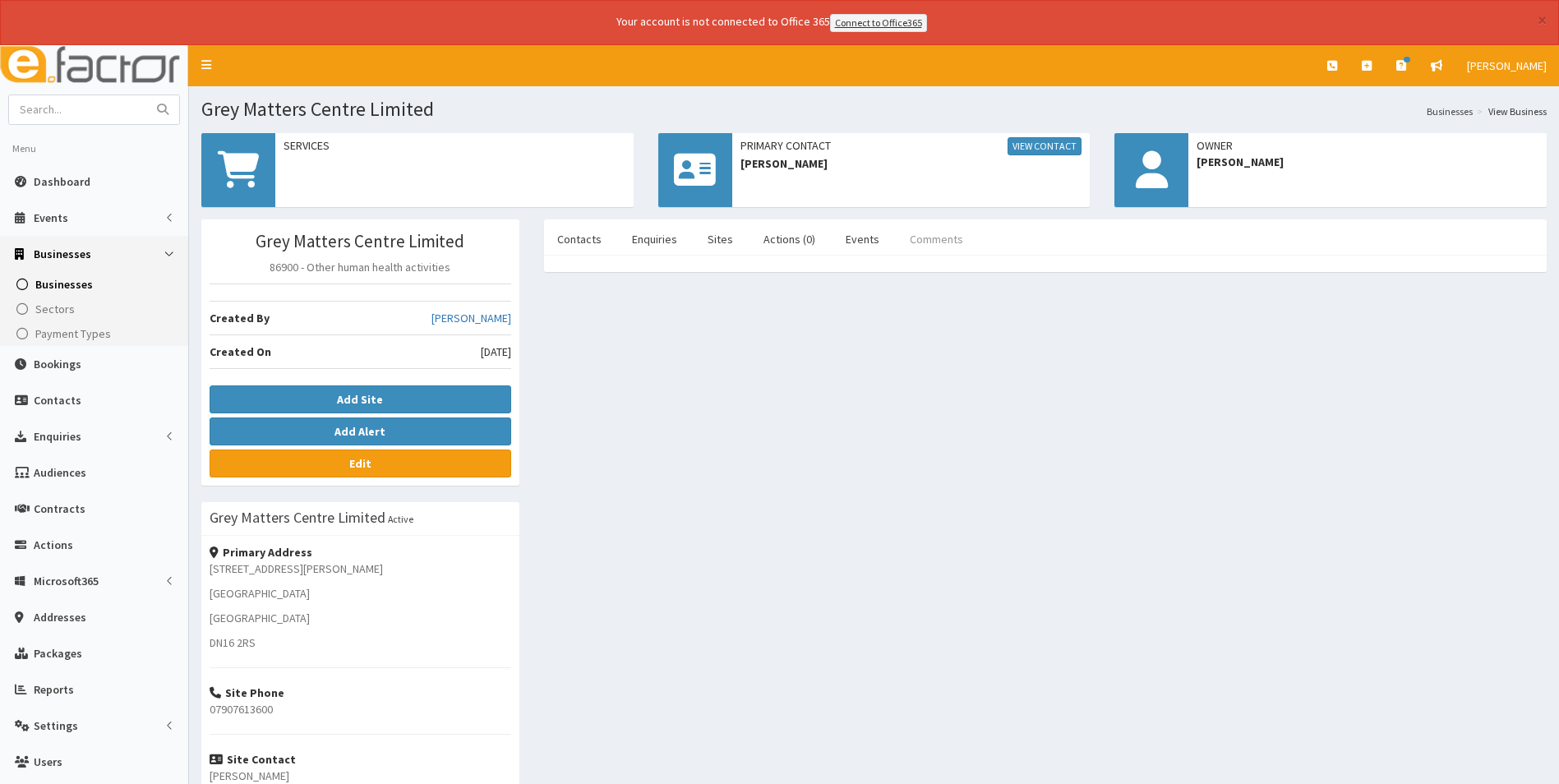
drag, startPoint x: 964, startPoint y: 240, endPoint x: 927, endPoint y: 255, distance: 39.9
click at [962, 239] on link "Comments" at bounding box center [937, 239] width 80 height 34
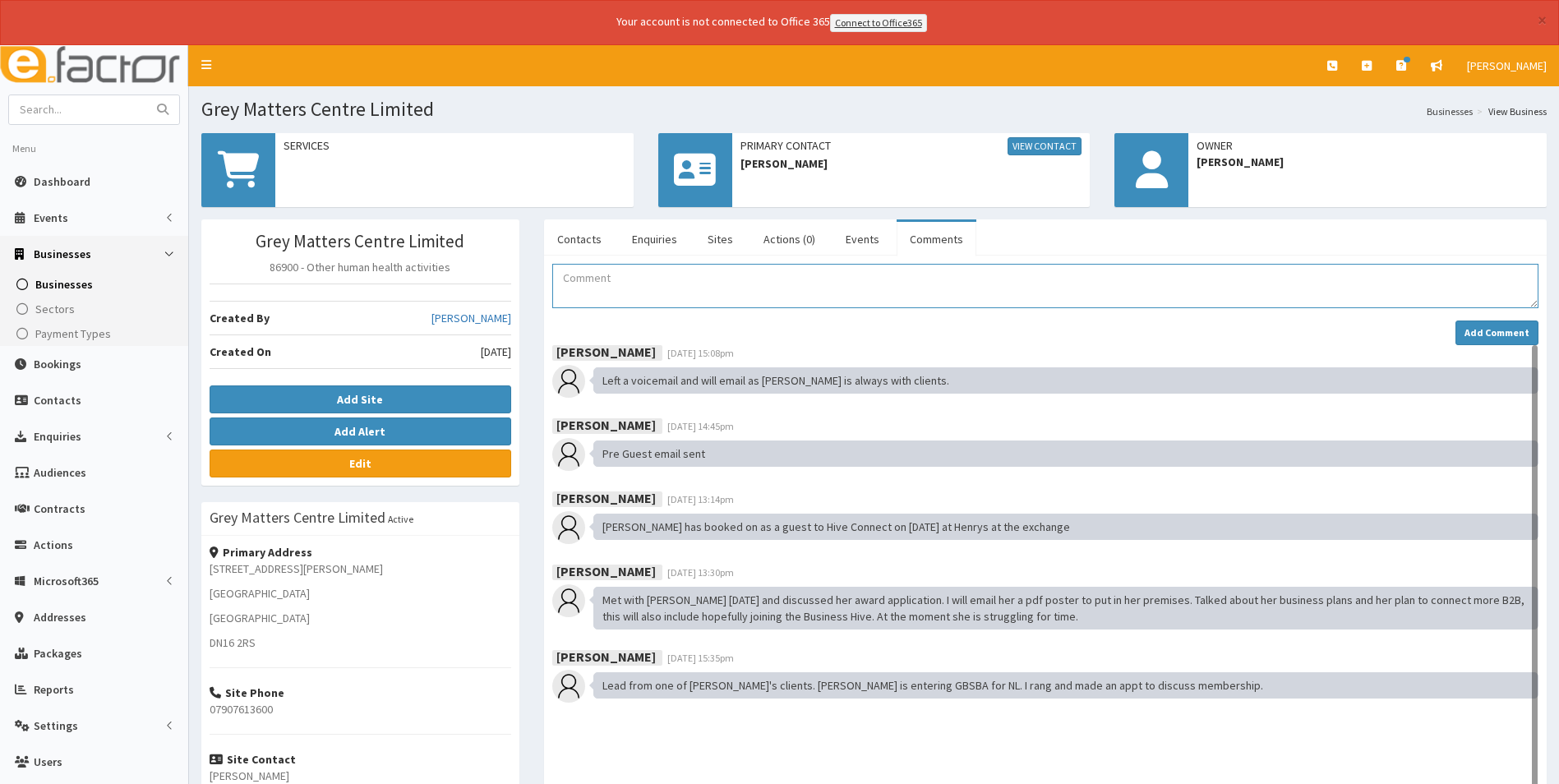
click at [808, 265] on textarea "Comment" at bounding box center [1045, 286] width 986 height 45
type textarea "Louise is booked on to networking at the Pink Pig."
click at [1507, 338] on button "Add Comment" at bounding box center [1497, 333] width 83 height 24
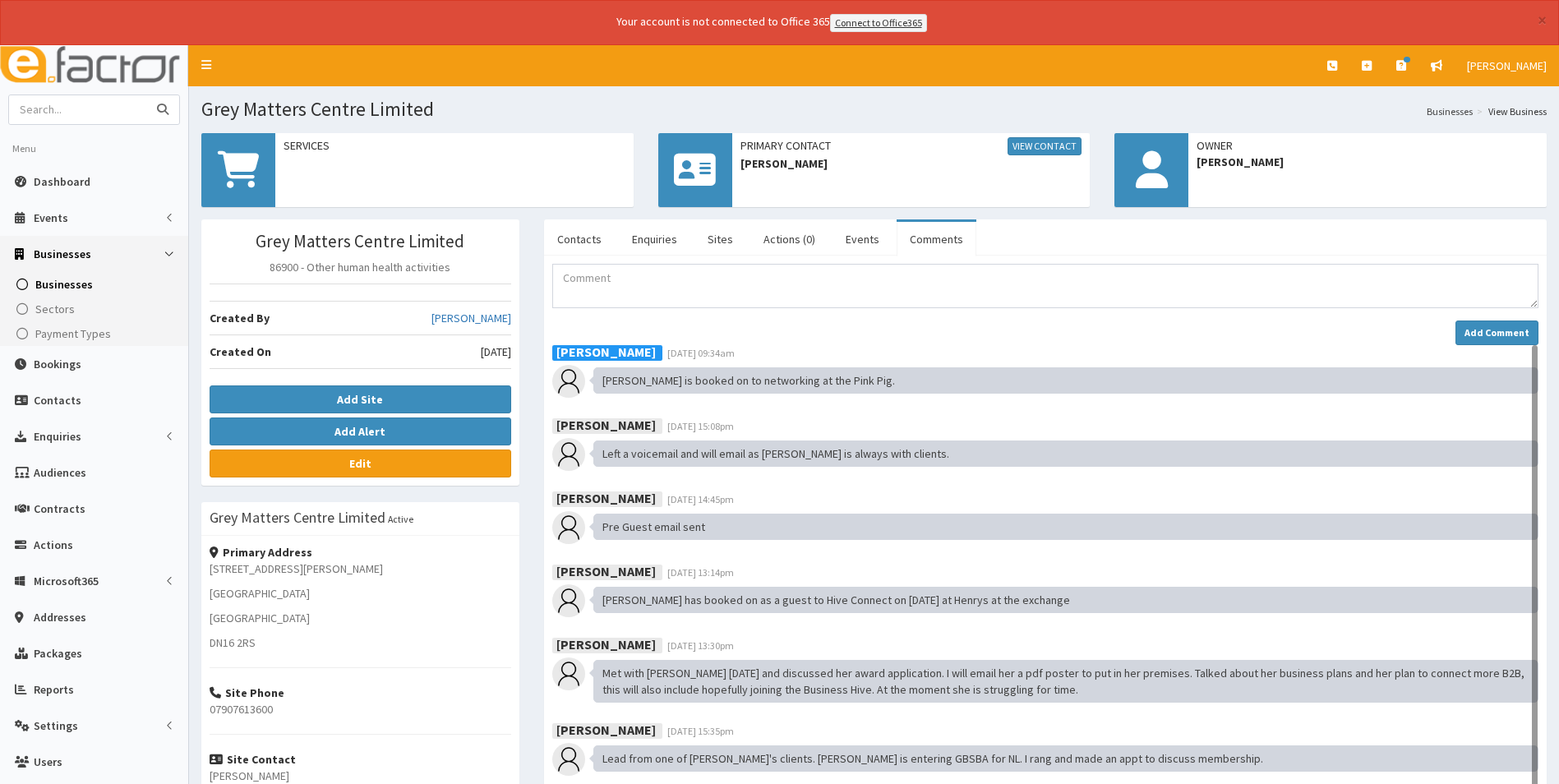
click at [128, 112] on input "text" at bounding box center [78, 109] width 139 height 28
type input "CSH"
click at [146, 96] on button "submit" at bounding box center [163, 109] width 33 height 28
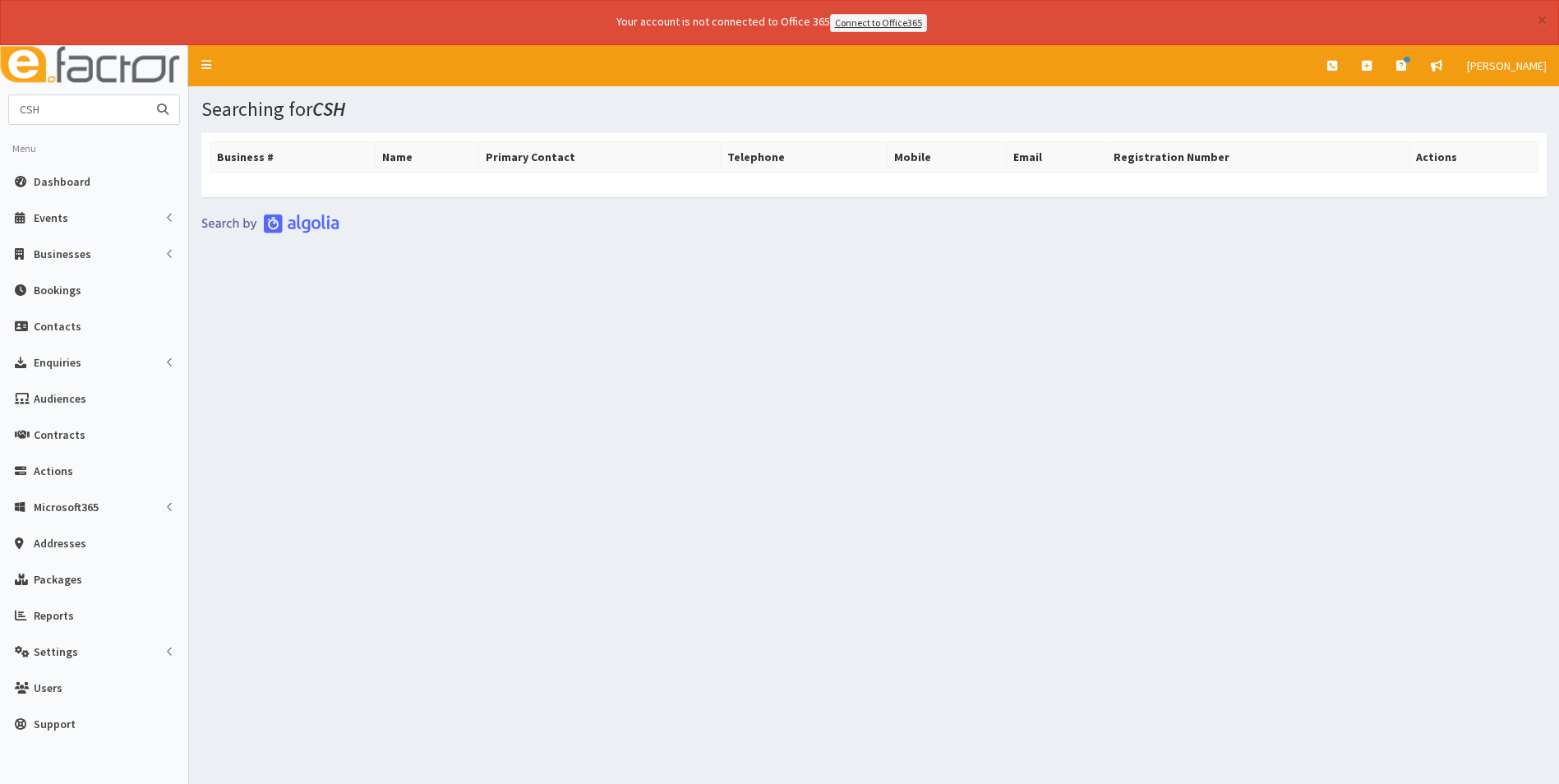
click at [105, 112] on input "CSH" at bounding box center [78, 109] width 139 height 28
type input "C"
type input "Ceilings"
click at [146, 96] on button "submit" at bounding box center [163, 109] width 33 height 28
